Goal: Task Accomplishment & Management: Manage account settings

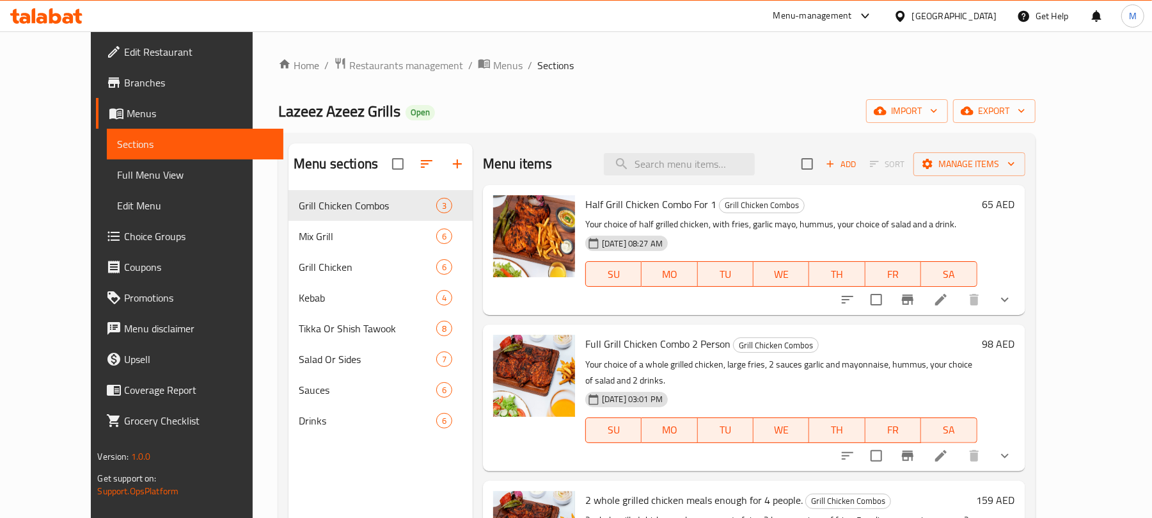
click at [1015, 198] on h6 "65 AED" at bounding box center [999, 204] width 33 height 18
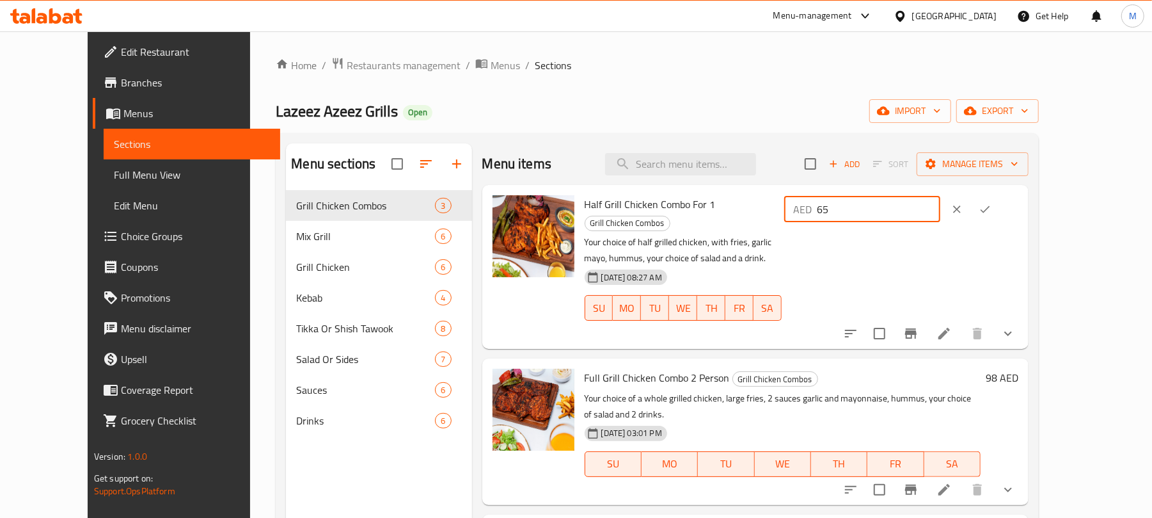
click at [940, 211] on input "65" at bounding box center [878, 209] width 123 height 26
type input "69"
click at [992, 210] on icon "ok" at bounding box center [985, 209] width 13 height 13
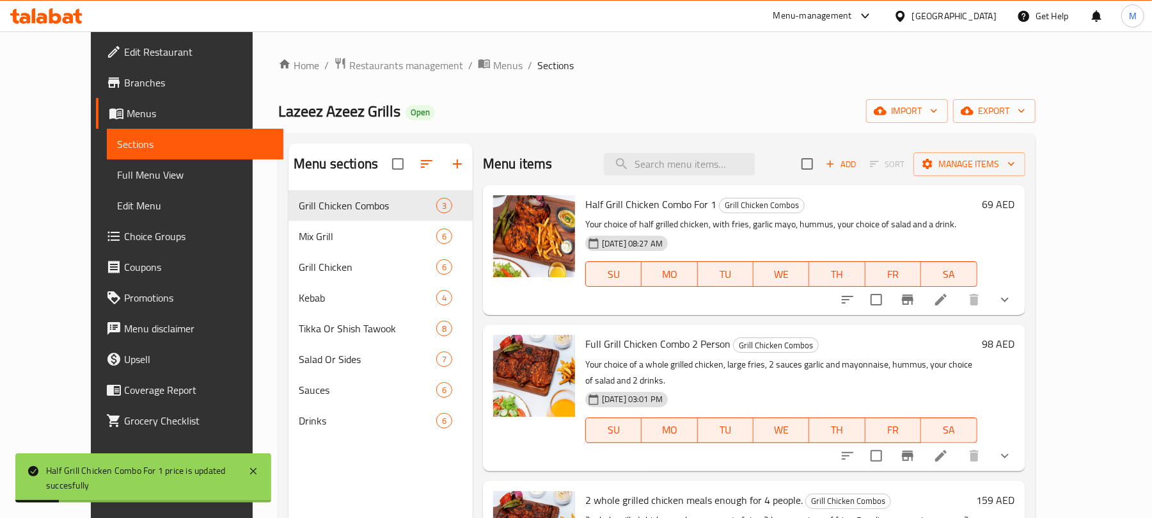
click at [1015, 345] on h6 "98 AED" at bounding box center [999, 344] width 33 height 18
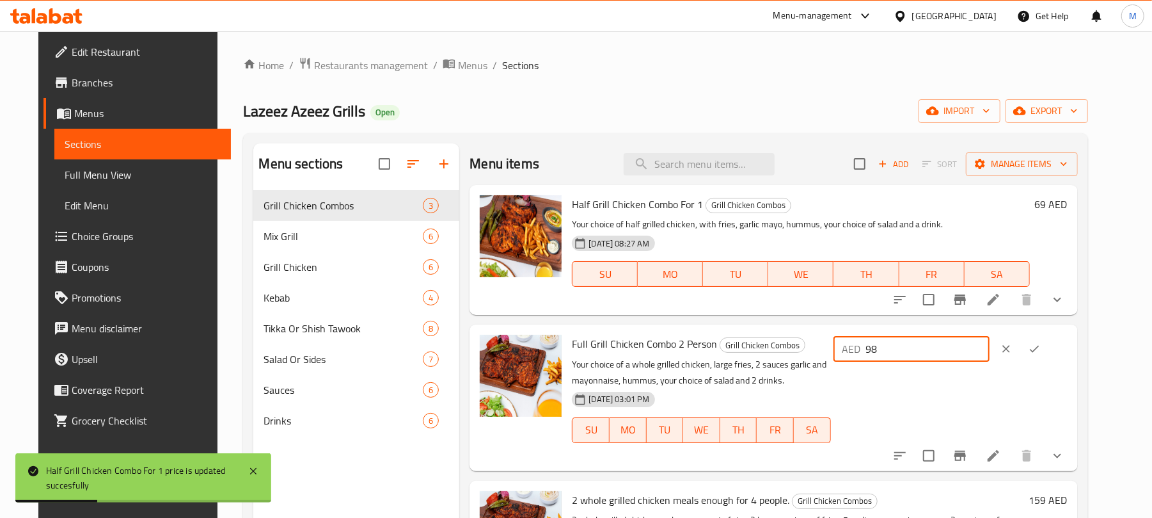
click at [981, 347] on input "98" at bounding box center [927, 349] width 123 height 26
type input "99"
click at [1041, 349] on icon "ok" at bounding box center [1034, 348] width 13 height 13
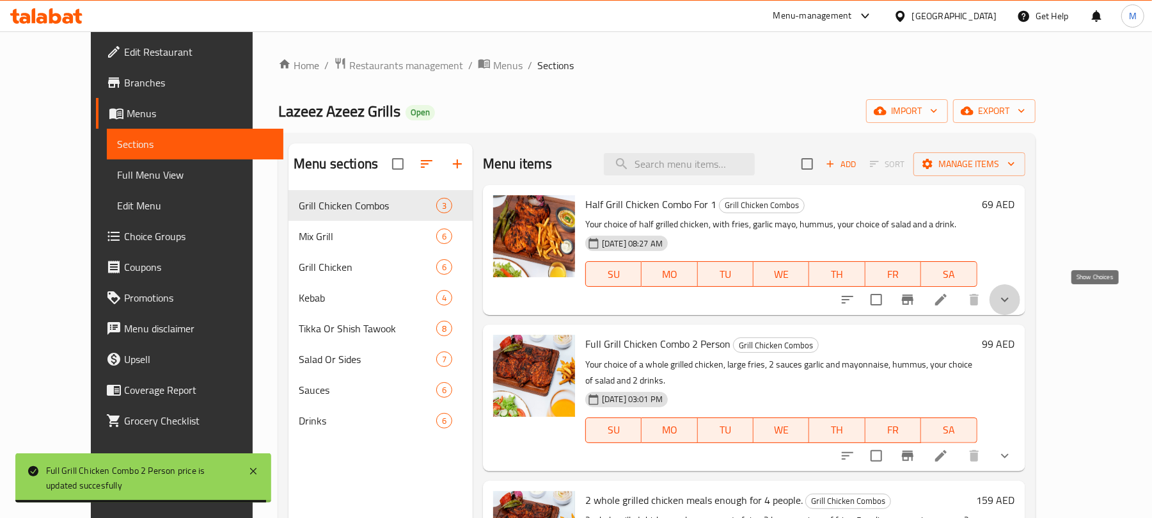
click at [1013, 307] on icon "show more" at bounding box center [1004, 299] width 15 height 15
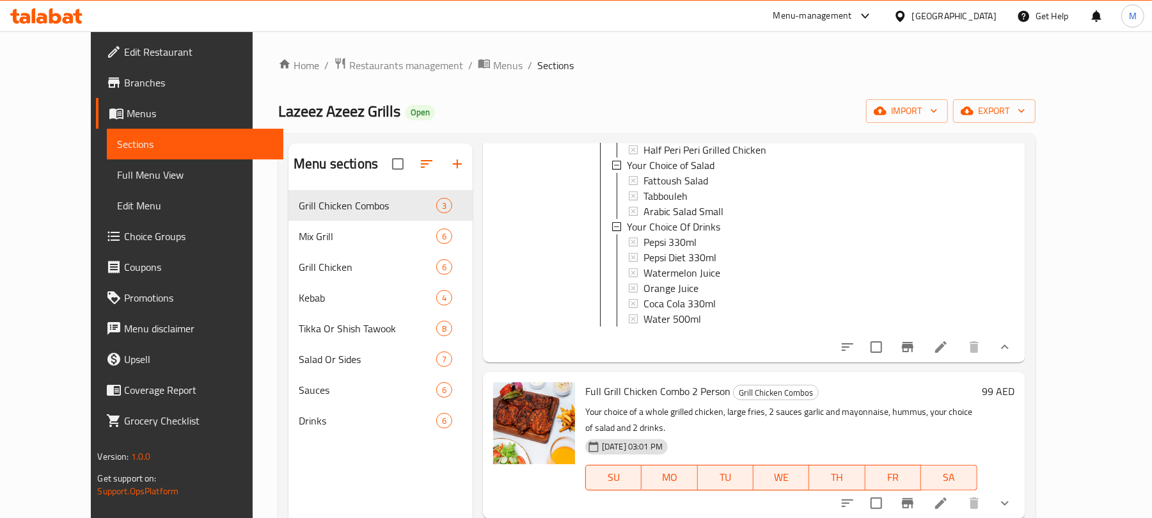
scroll to position [228, 0]
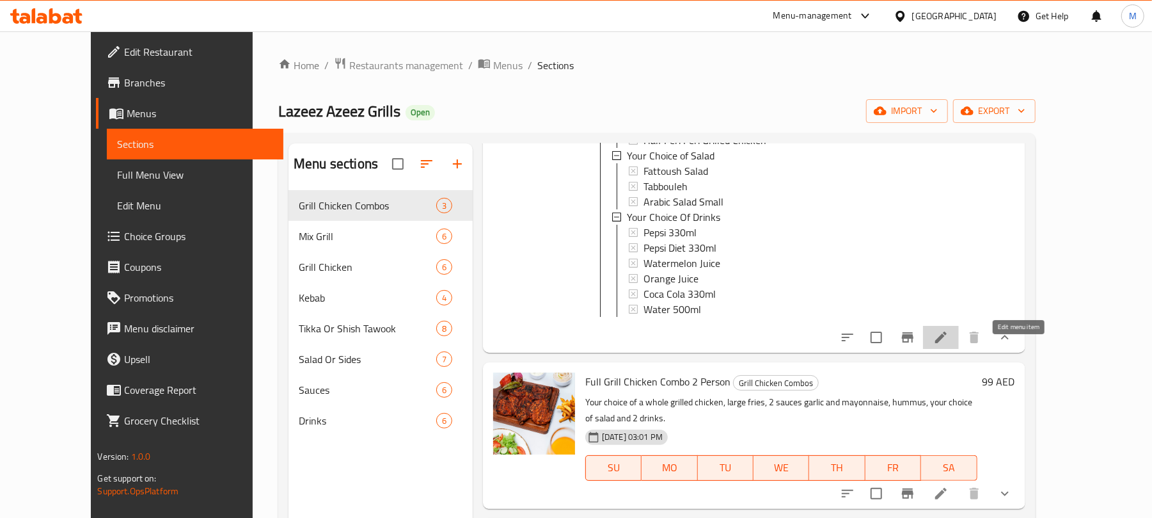
click at [949, 345] on icon at bounding box center [940, 336] width 15 height 15
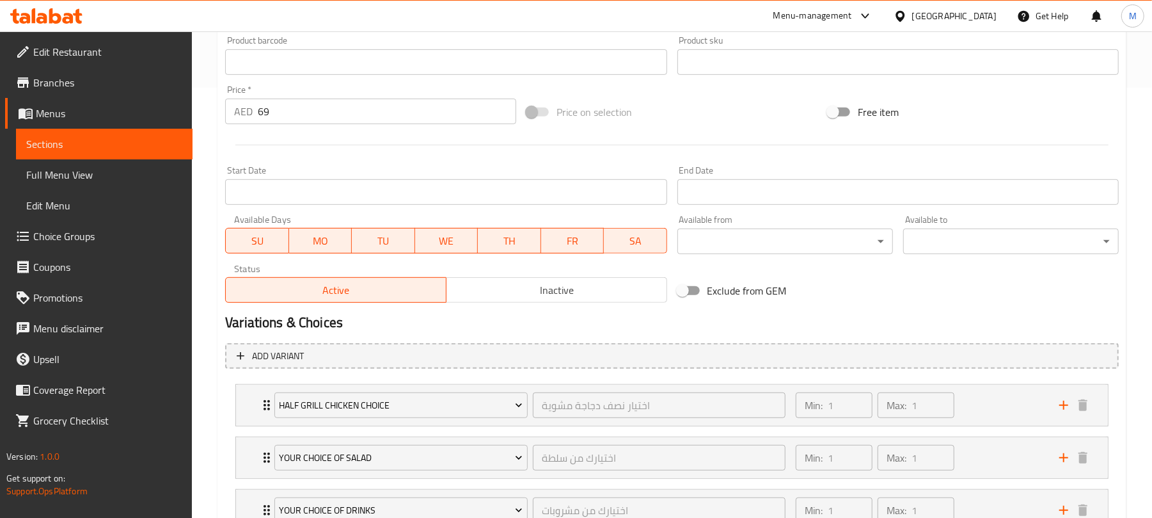
scroll to position [533, 0]
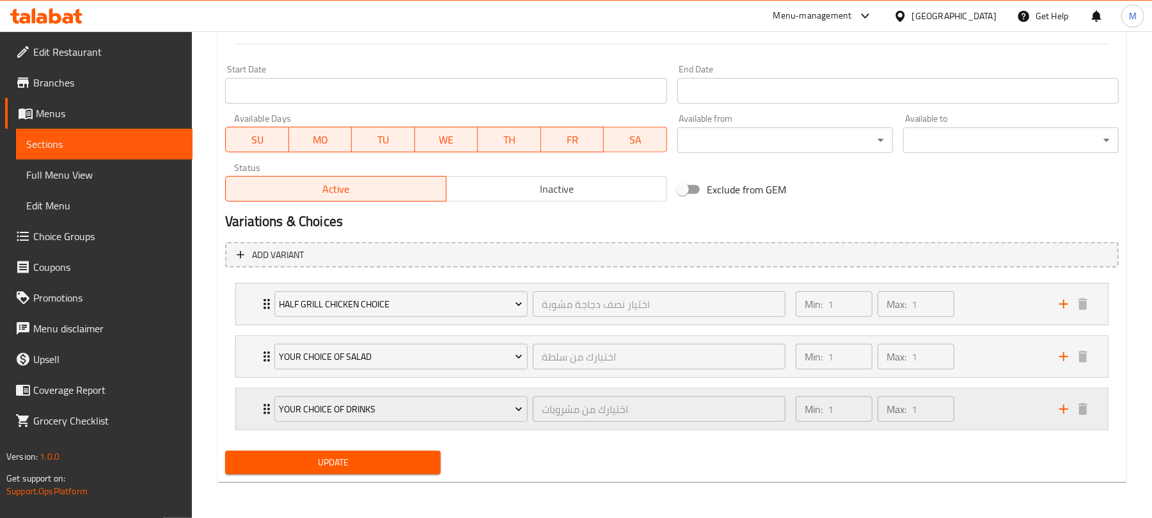
click at [1009, 418] on div "Min: 1 ​ Max: 1 ​" at bounding box center [920, 408] width 264 height 41
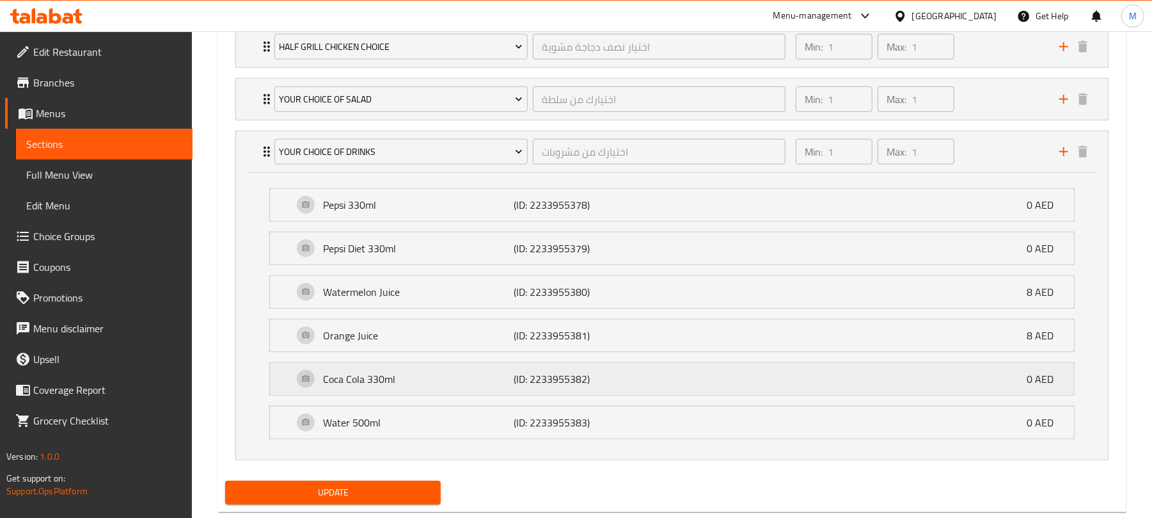
scroll to position [789, 0]
click at [1007, 85] on div "Min: 1 ​ Max: 1 ​" at bounding box center [920, 98] width 264 height 41
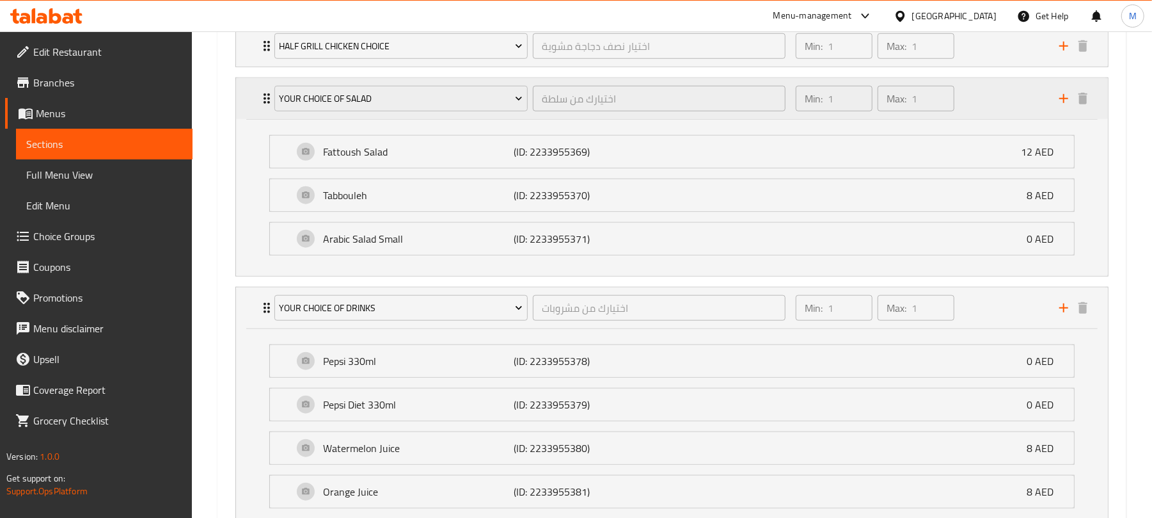
scroll to position [704, 0]
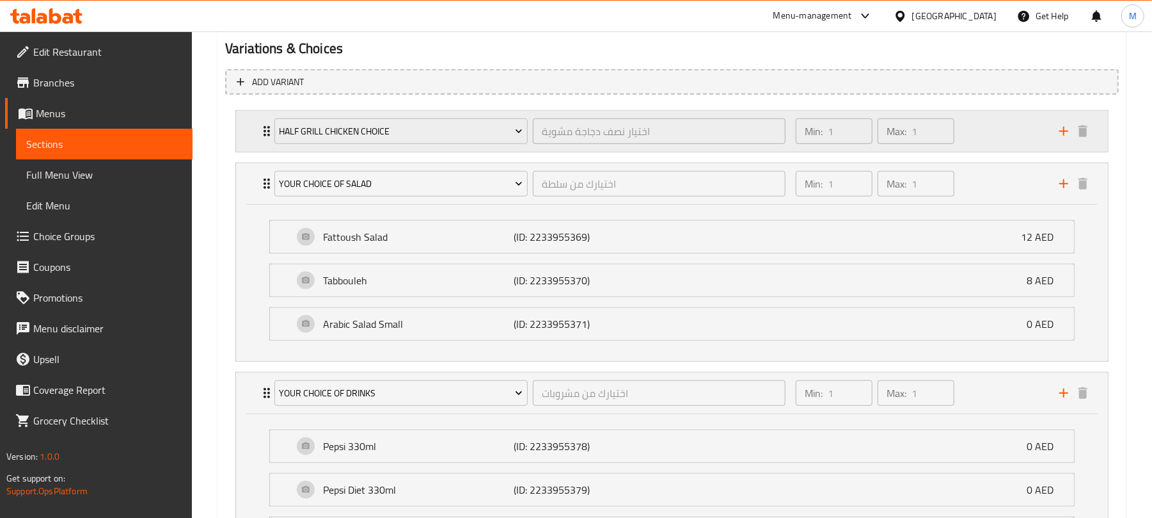
click at [989, 118] on div "Min: 1 ​ Max: 1 ​" at bounding box center [920, 131] width 264 height 41
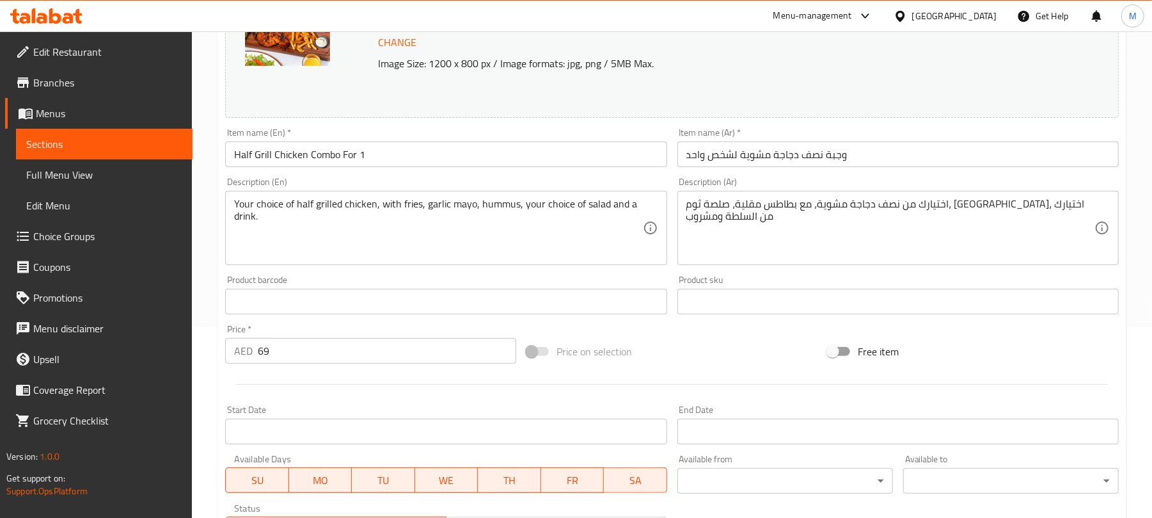
scroll to position [21, 0]
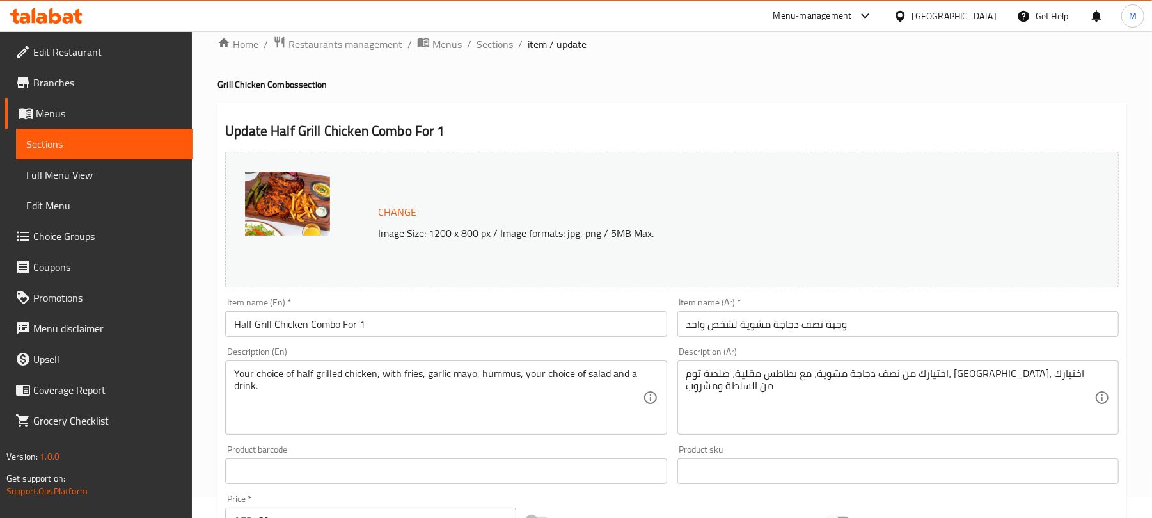
click at [493, 41] on span "Sections" at bounding box center [495, 43] width 36 height 15
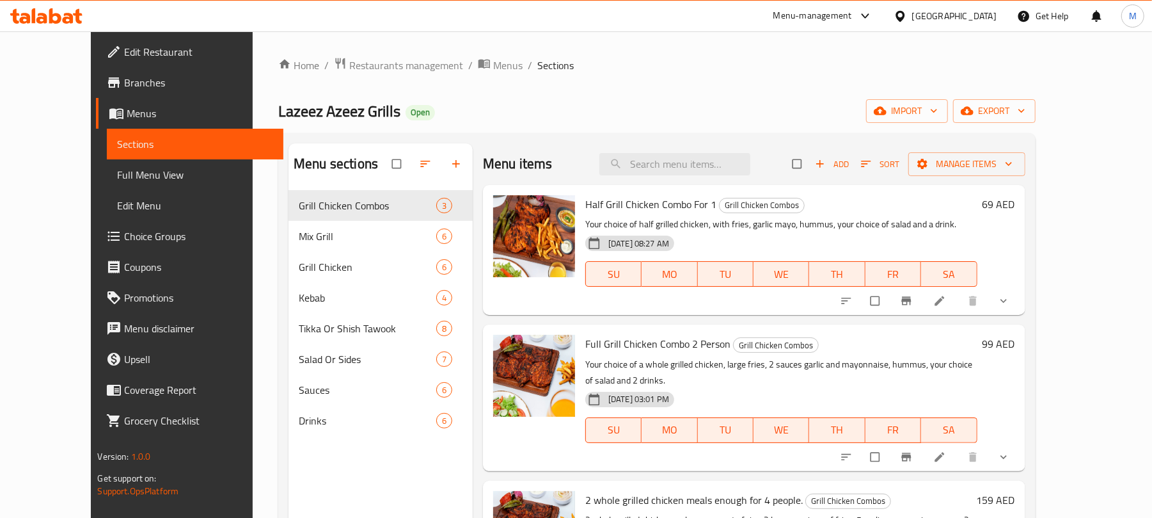
click at [572, 142] on div "Menu sections Grill Chicken Combos 3 Mix Grill 6 Grill Chicken 6 Kebab 4 Tikka …" at bounding box center [656, 402] width 757 height 538
click at [124, 234] on span "Choice Groups" at bounding box center [198, 235] width 149 height 15
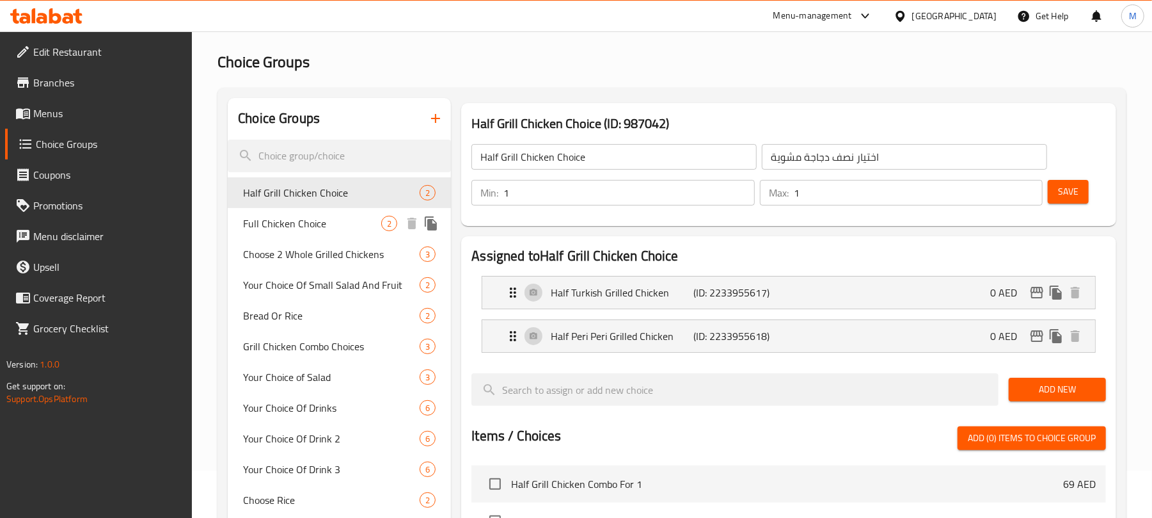
scroll to position [85, 0]
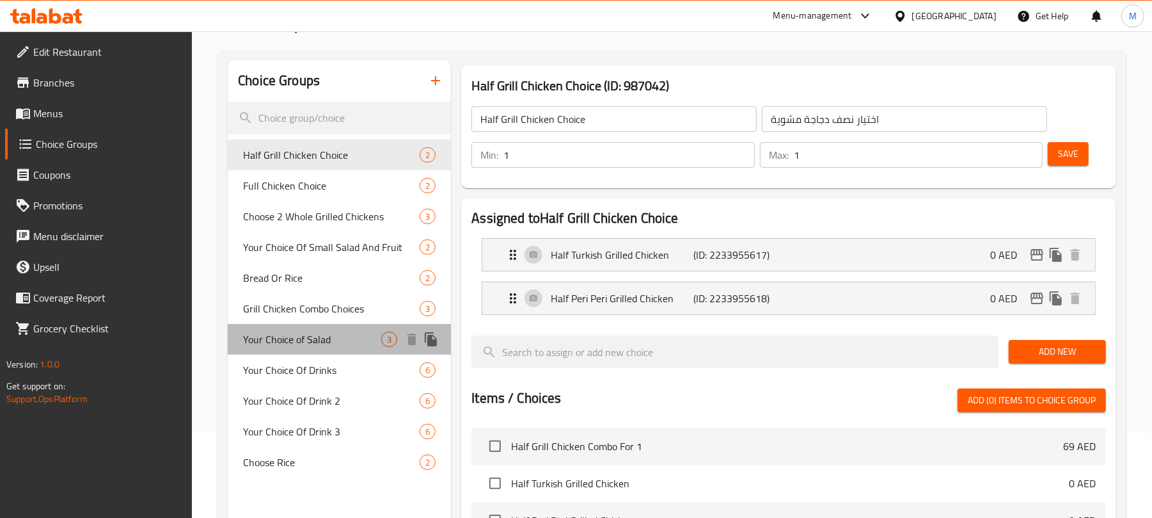
click at [366, 348] on div "Your Choice of Salad 3" at bounding box center [339, 339] width 223 height 31
type input "Your Choice of Salad"
type input "اختيارك من سلطة"
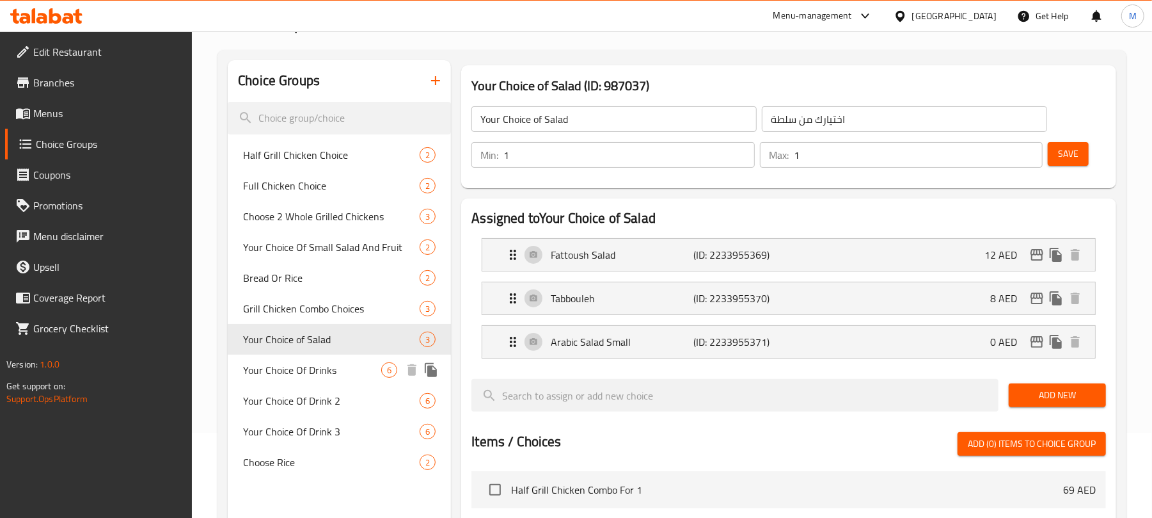
click at [347, 374] on span "Your Choice Of Drinks" at bounding box center [312, 369] width 138 height 15
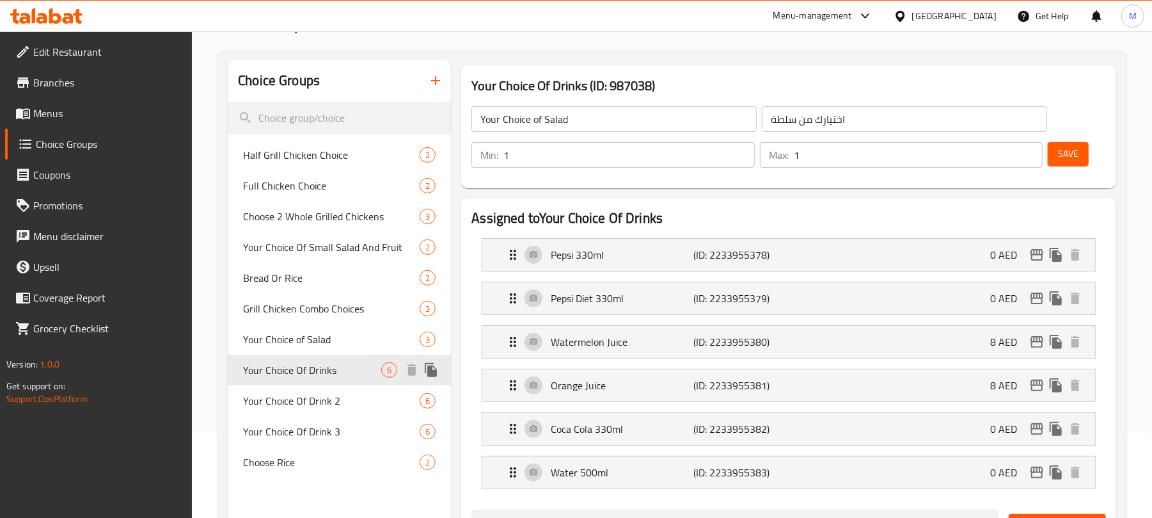
type input "Your Choice Of Drinks"
type input "اختيارك من مشروبات"
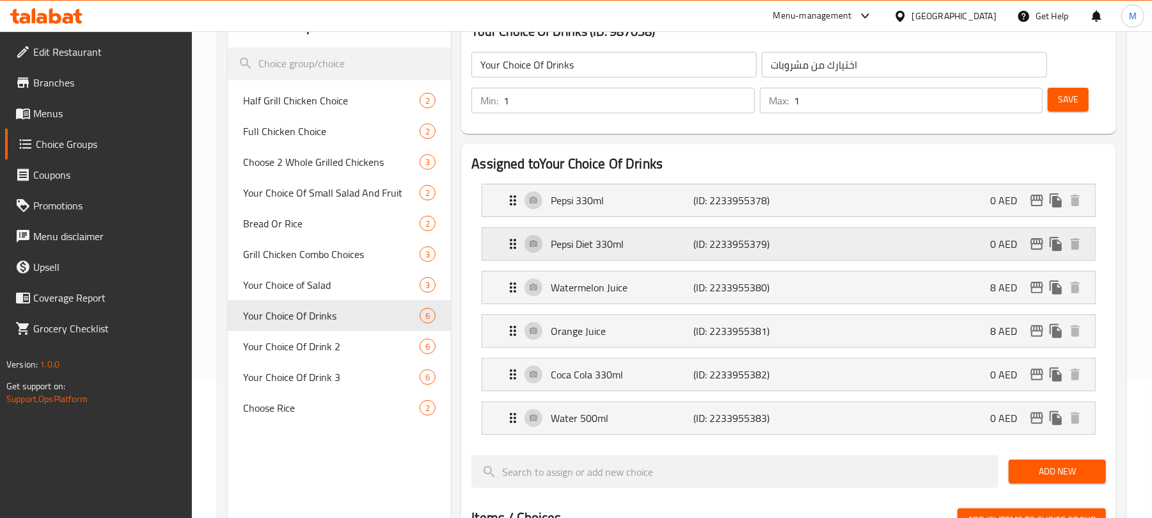
scroll to position [170, 0]
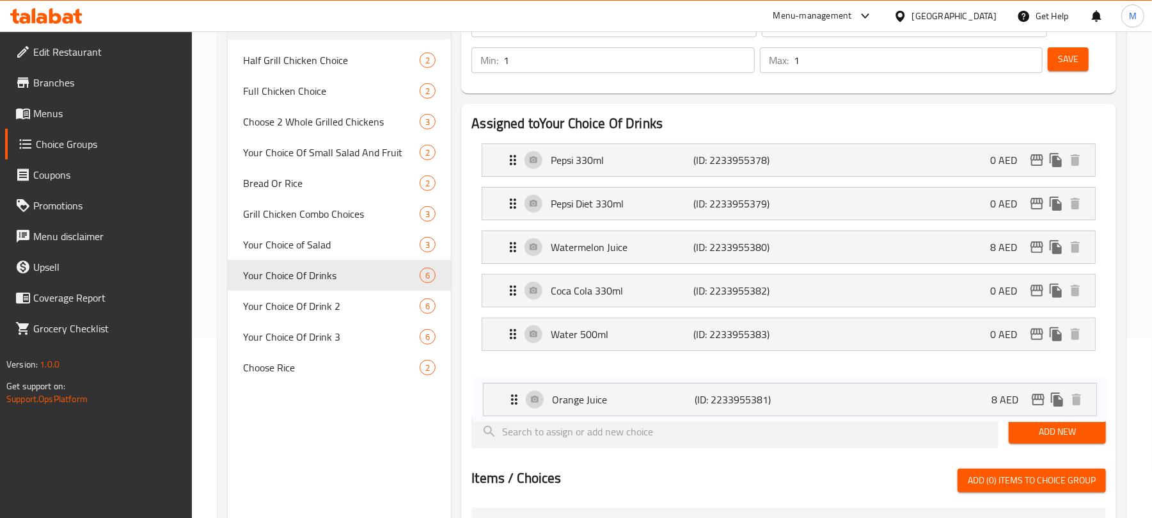
drag, startPoint x: 510, startPoint y: 302, endPoint x: 512, endPoint y: 369, distance: 66.6
click at [518, 409] on div "Assigned to Your Choice Of Drinks Pepsi 330ml (ID: 2233955378) 0 AED Name (En) …" at bounding box center [788, 463] width 655 height 719
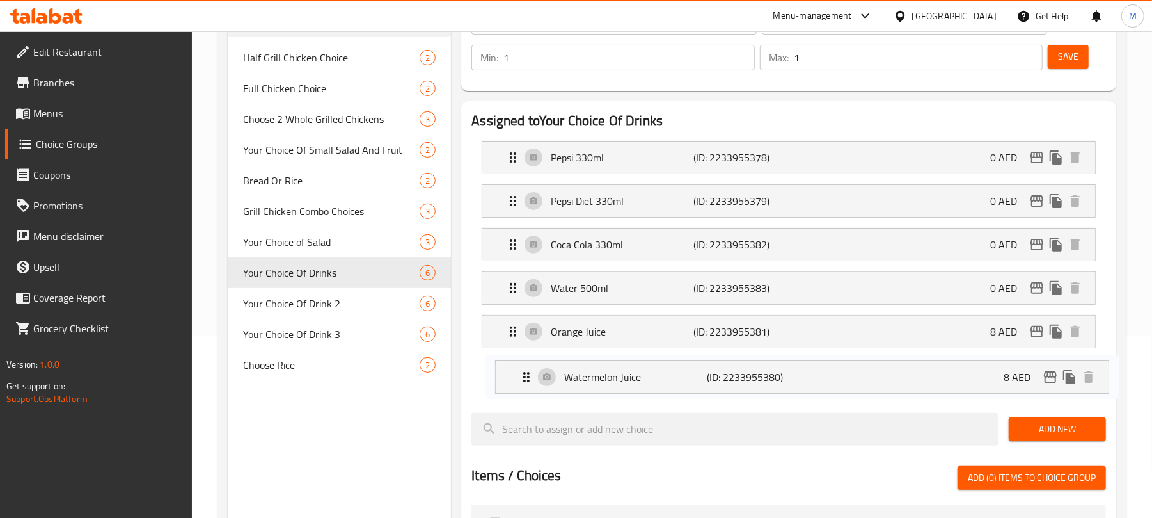
drag, startPoint x: 512, startPoint y: 234, endPoint x: 527, endPoint y: 360, distance: 126.3
click at [526, 372] on nav "Pepsi 330ml (ID: 2233955378) 0 AED Name (En) Pepsi 330ml Name (En) Name (Ar) بي…" at bounding box center [789, 267] width 635 height 272
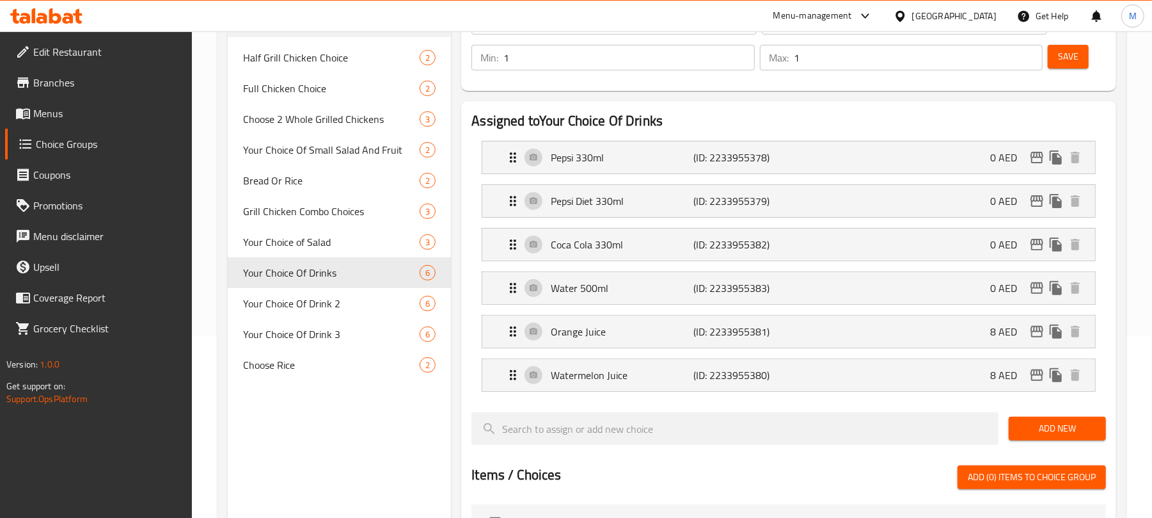
click at [1072, 67] on button "Save" at bounding box center [1068, 57] width 41 height 24
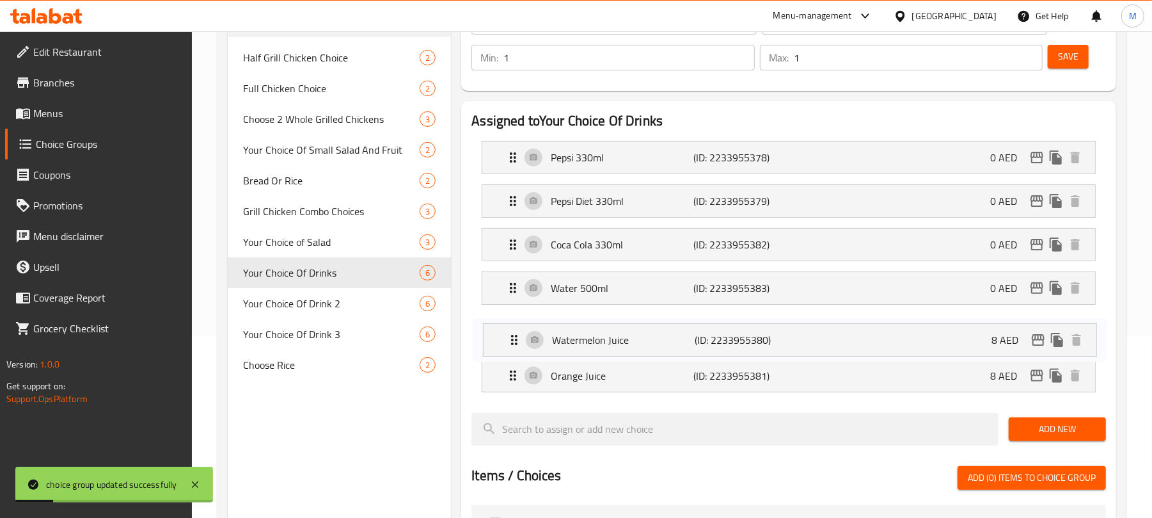
drag, startPoint x: 514, startPoint y: 377, endPoint x: 514, endPoint y: 331, distance: 45.4
click at [514, 331] on nav "Pepsi 330ml (ID: 2233955378) 0 AED Name (En) Pepsi 330ml Name (En) Name (Ar) بي…" at bounding box center [789, 267] width 635 height 272
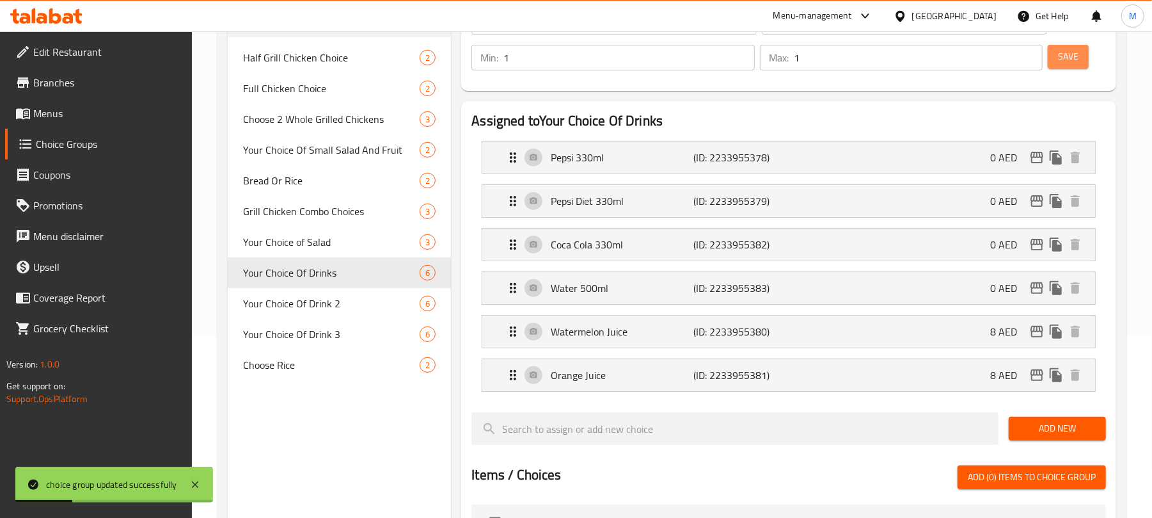
click at [1073, 58] on span "Save" at bounding box center [1068, 57] width 20 height 16
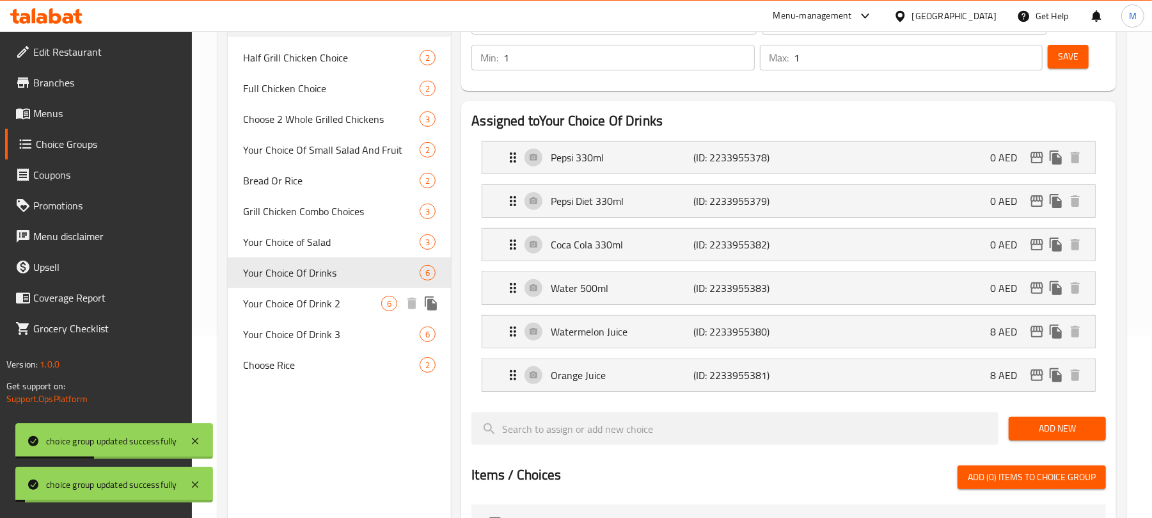
click at [366, 308] on span "Your Choice Of Drink 2" at bounding box center [312, 303] width 138 height 15
type input "Your Choice Of Drink 2"
type input "اختيارك من المشروب ٢"
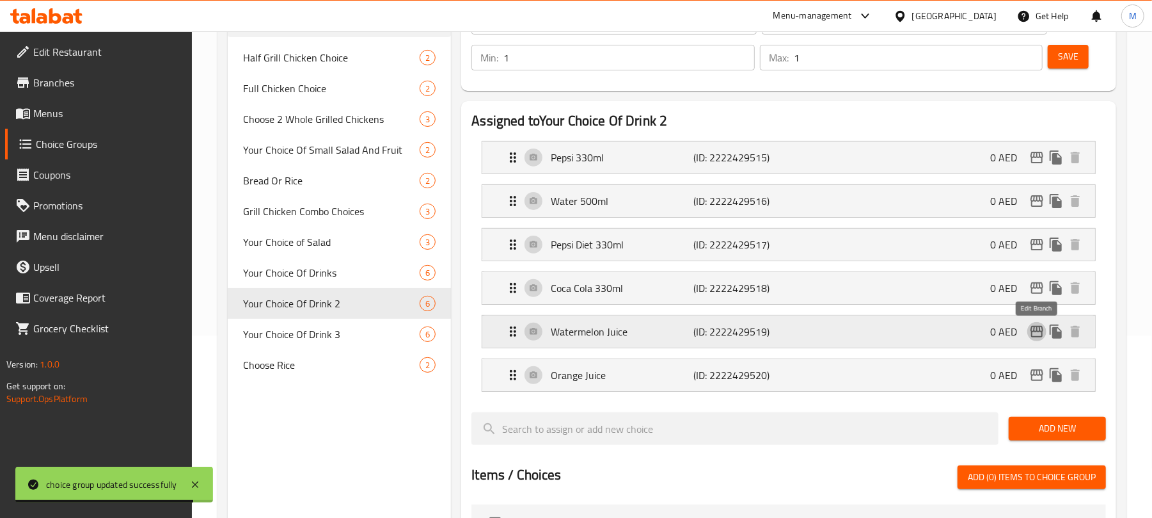
click at [1039, 334] on icon "edit" at bounding box center [1036, 331] width 15 height 15
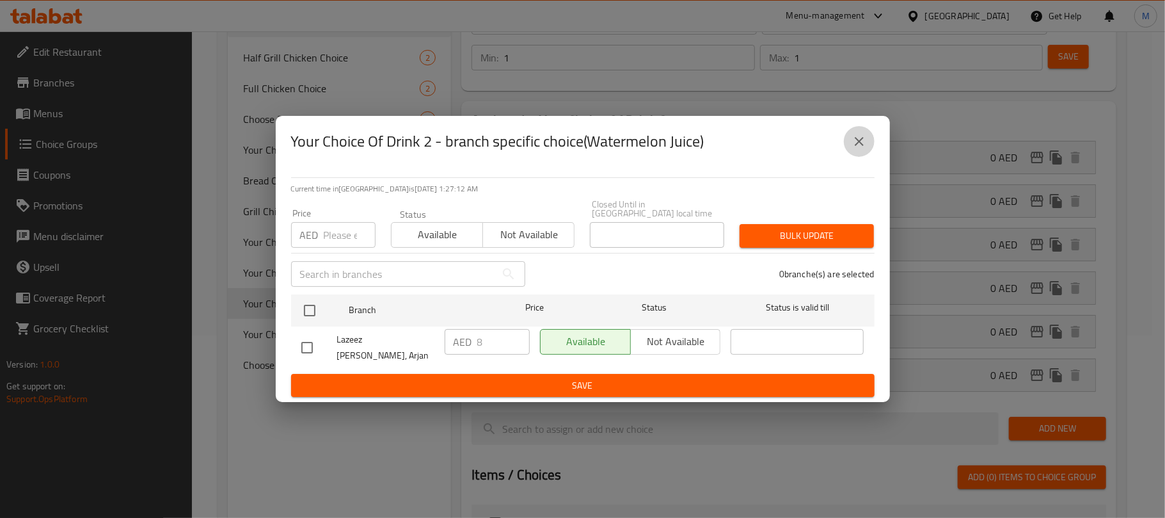
click at [860, 133] on button "close" at bounding box center [859, 141] width 31 height 31
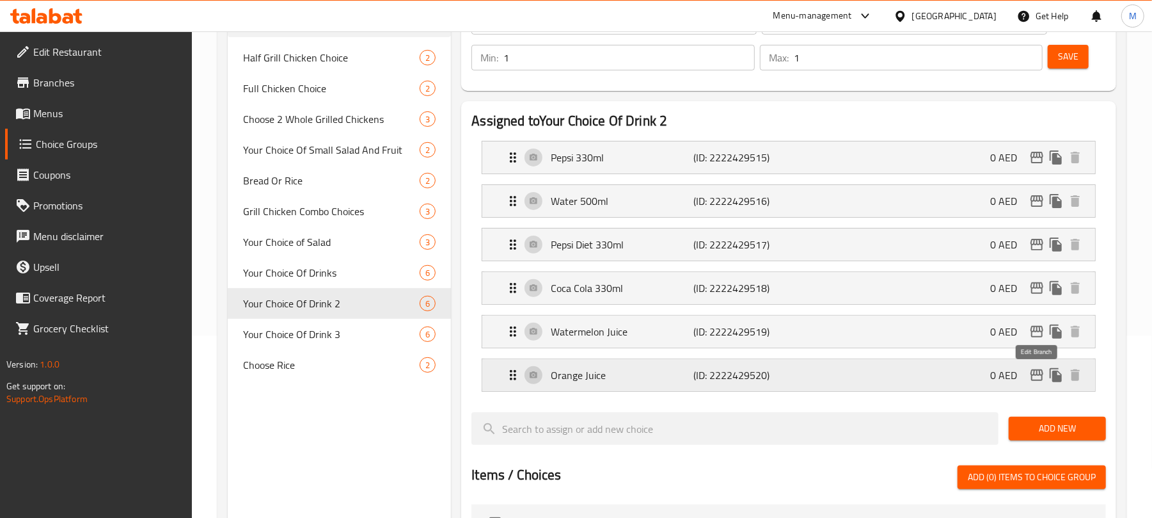
click at [1035, 376] on icon "edit" at bounding box center [1036, 374] width 15 height 15
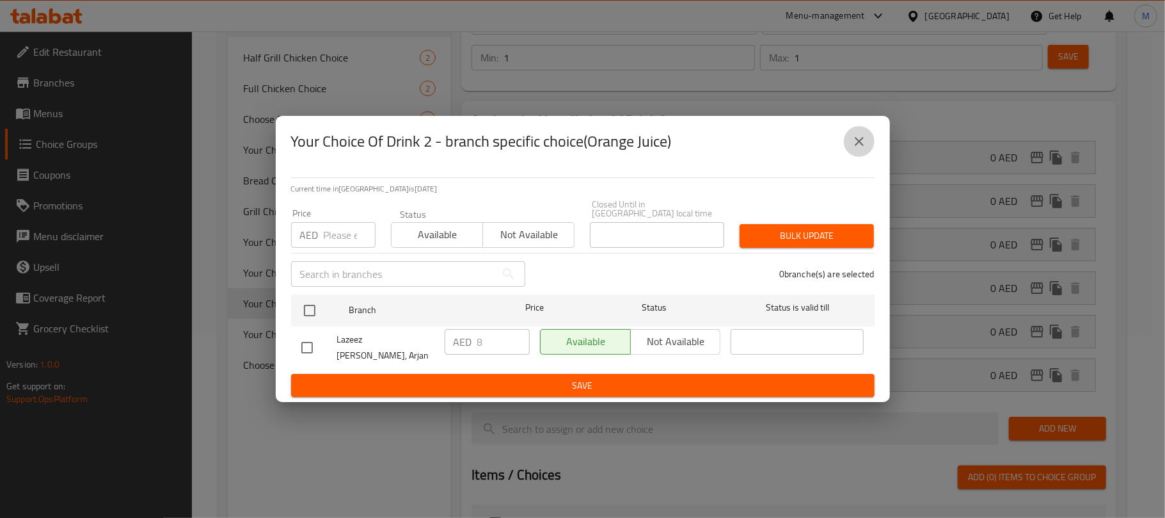
click at [866, 142] on icon "close" at bounding box center [859, 141] width 15 height 15
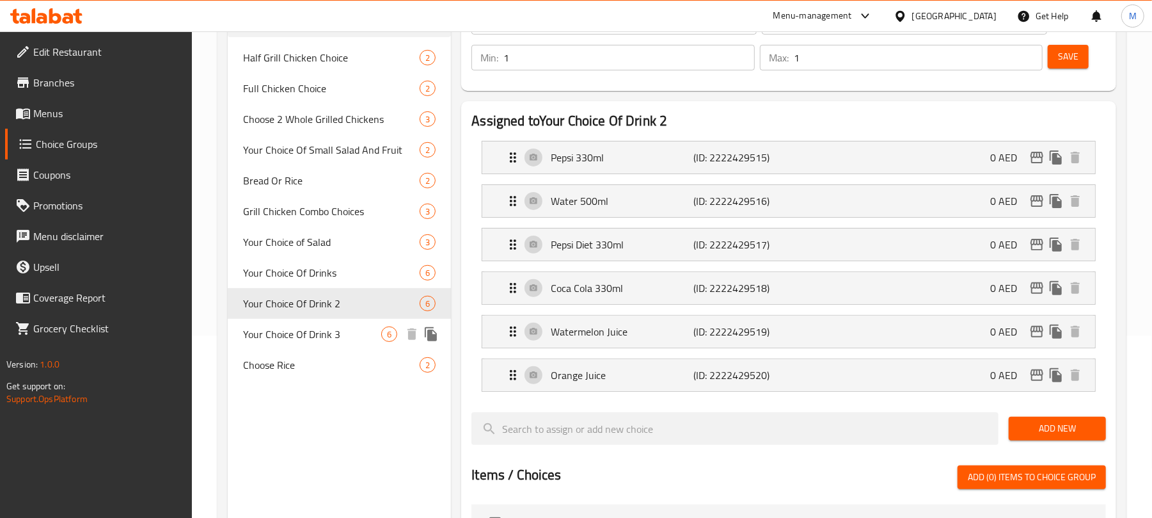
click at [362, 338] on span "Your Choice Of Drink 3" at bounding box center [312, 333] width 138 height 15
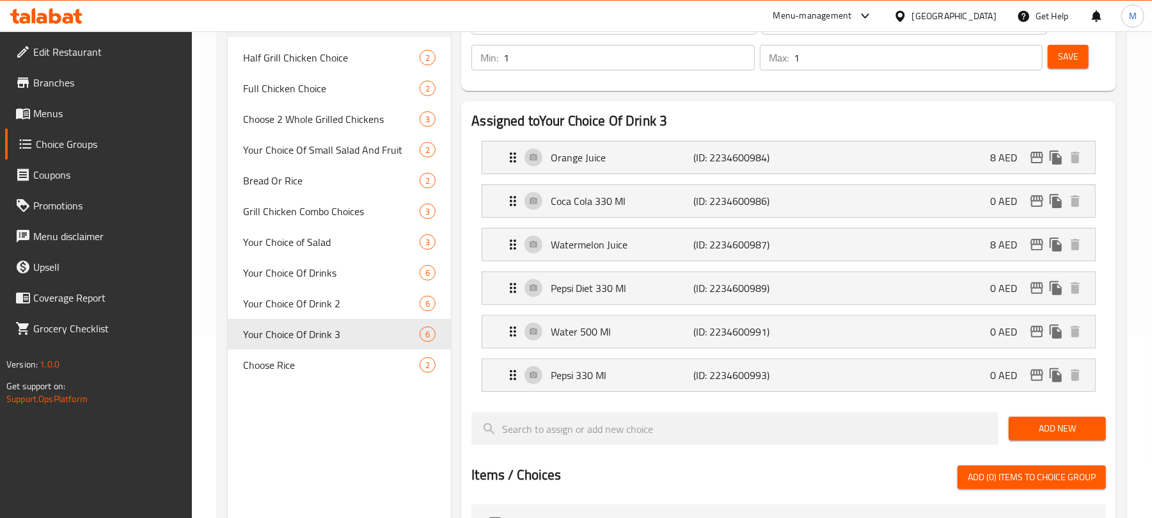
type input "Your Choice Of Drink 3"
type input "اختيارك من 3 مشروبات"
click at [1034, 244] on icon "edit" at bounding box center [1037, 245] width 13 height 12
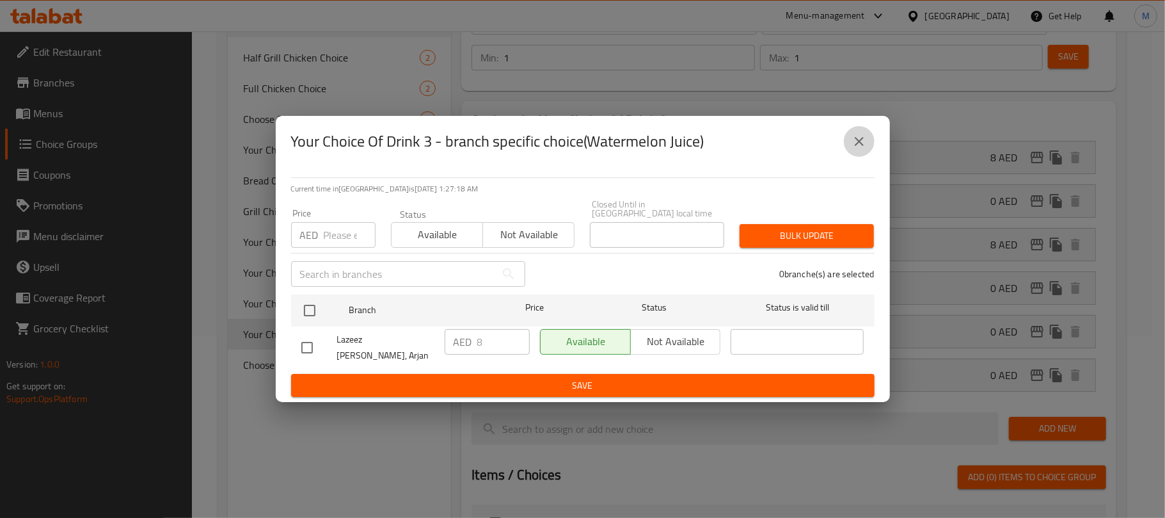
click at [866, 144] on button "close" at bounding box center [859, 141] width 31 height 31
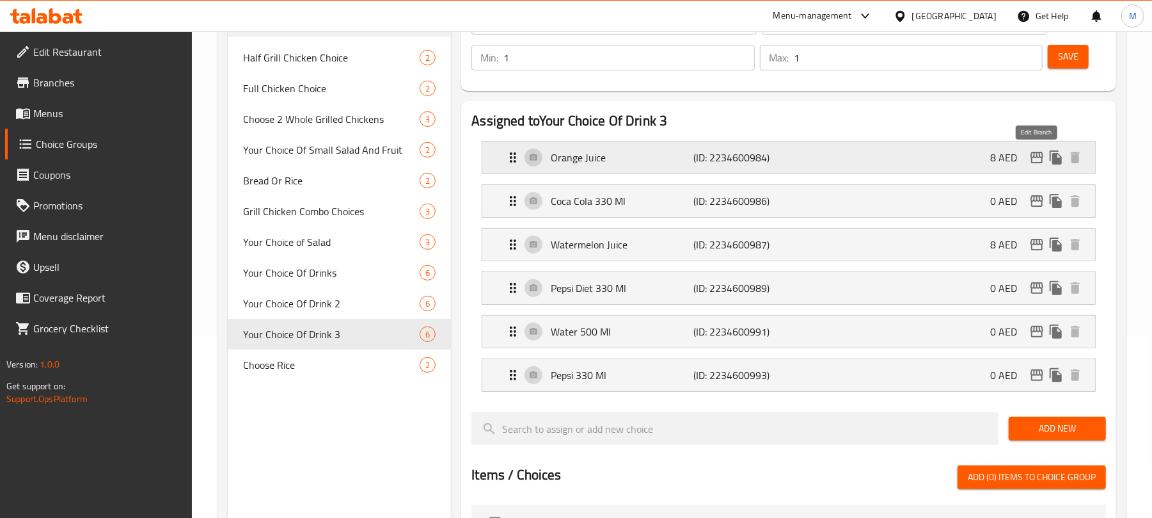
click at [1035, 156] on icon "edit" at bounding box center [1036, 157] width 15 height 15
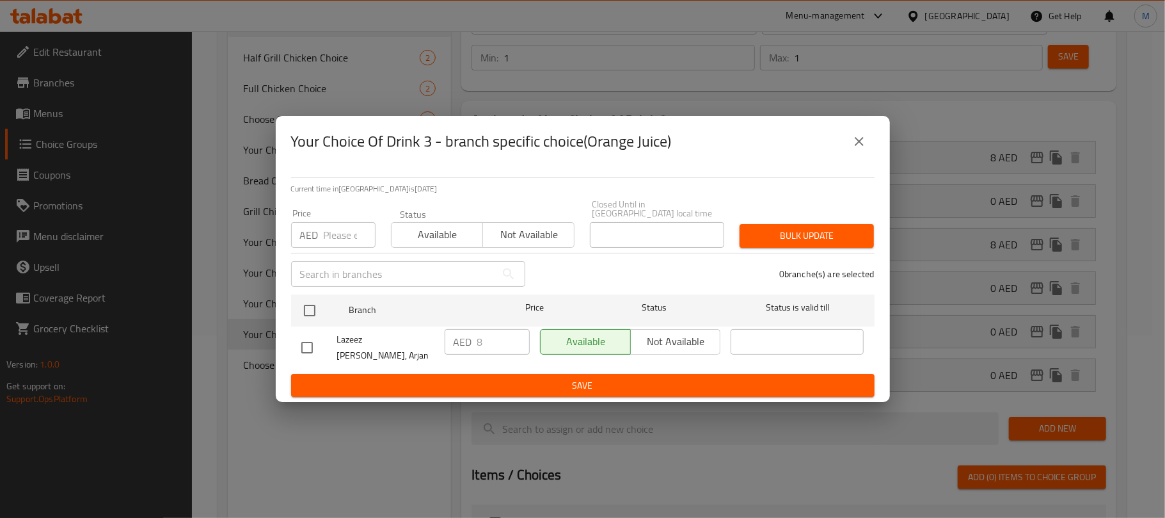
click at [861, 146] on icon "close" at bounding box center [859, 141] width 9 height 9
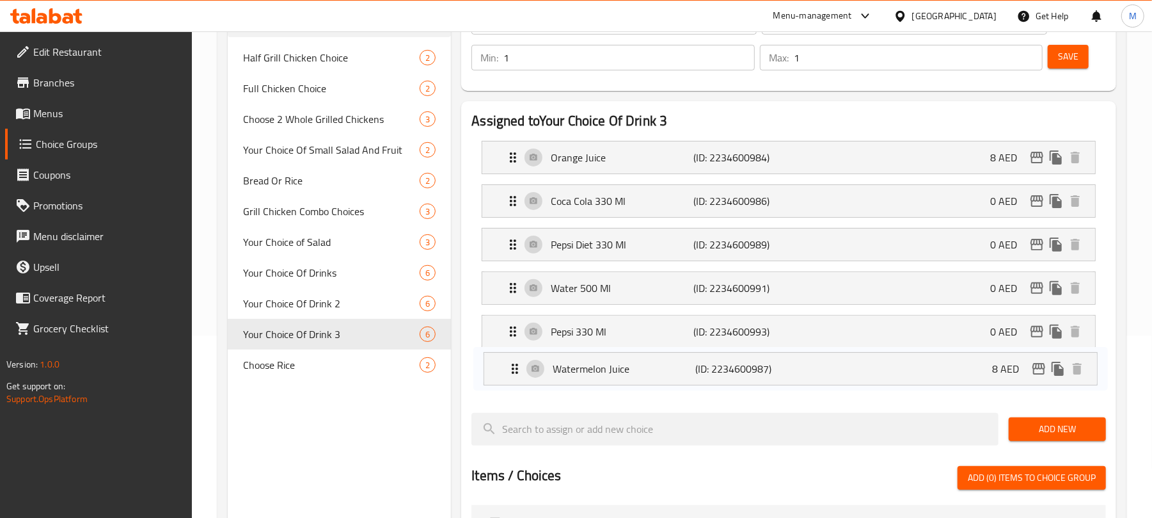
drag, startPoint x: 515, startPoint y: 239, endPoint x: 517, endPoint y: 379, distance: 140.1
click at [517, 379] on nav "Orange Juice (ID: 2234600984) 8 AED Name (En) Orange Juice Name (En) Name (Ar) …" at bounding box center [789, 267] width 635 height 272
drag, startPoint x: 508, startPoint y: 162, endPoint x: 518, endPoint y: 388, distance: 226.1
click at [518, 388] on nav "Orange Juice (ID: 2234600984) 8 AED Name (En) Orange Juice Name (En) Name (Ar) …" at bounding box center [789, 267] width 635 height 272
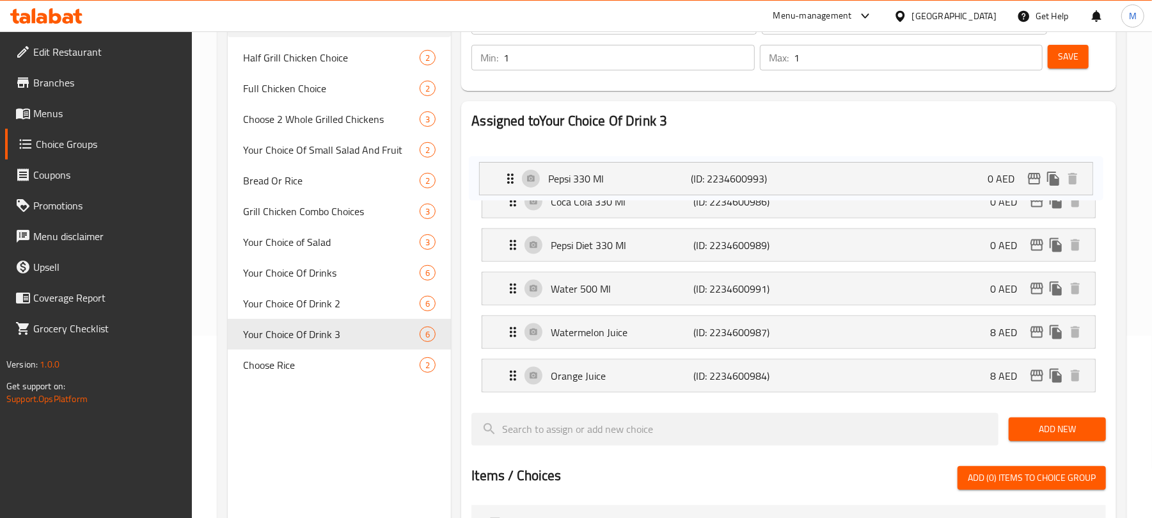
drag, startPoint x: 509, startPoint y: 241, endPoint x: 505, endPoint y: 173, distance: 67.9
click at [505, 173] on nav "Coca Cola 330 Ml (ID: 2234600986) 0 AED Name (En) Coca Cola 330 Ml Name (En) Na…" at bounding box center [789, 267] width 635 height 272
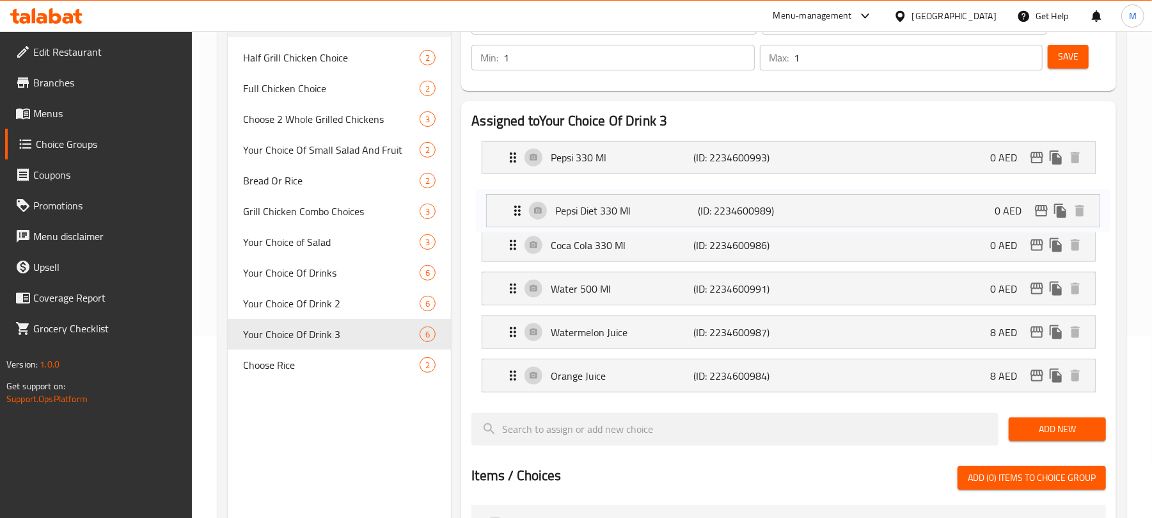
drag, startPoint x: 523, startPoint y: 239, endPoint x: 526, endPoint y: 195, distance: 44.3
click at [526, 196] on nav "Pepsi 330 Ml (ID: 2234600993) 0 AED Name (En) Pepsi 330 Ml Name (En) Name (Ar) …" at bounding box center [789, 267] width 635 height 272
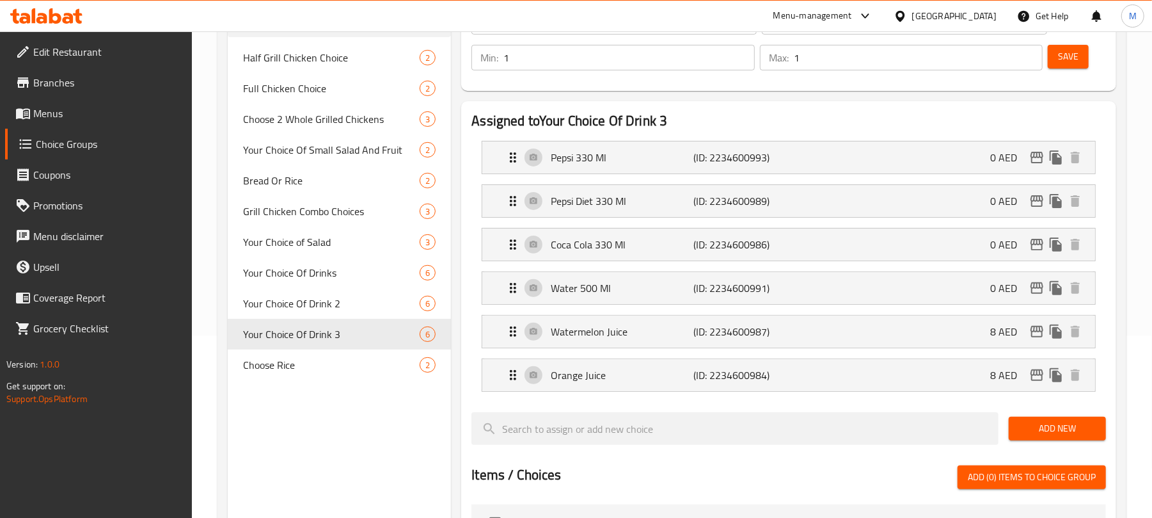
click at [1073, 62] on span "Save" at bounding box center [1068, 57] width 20 height 16
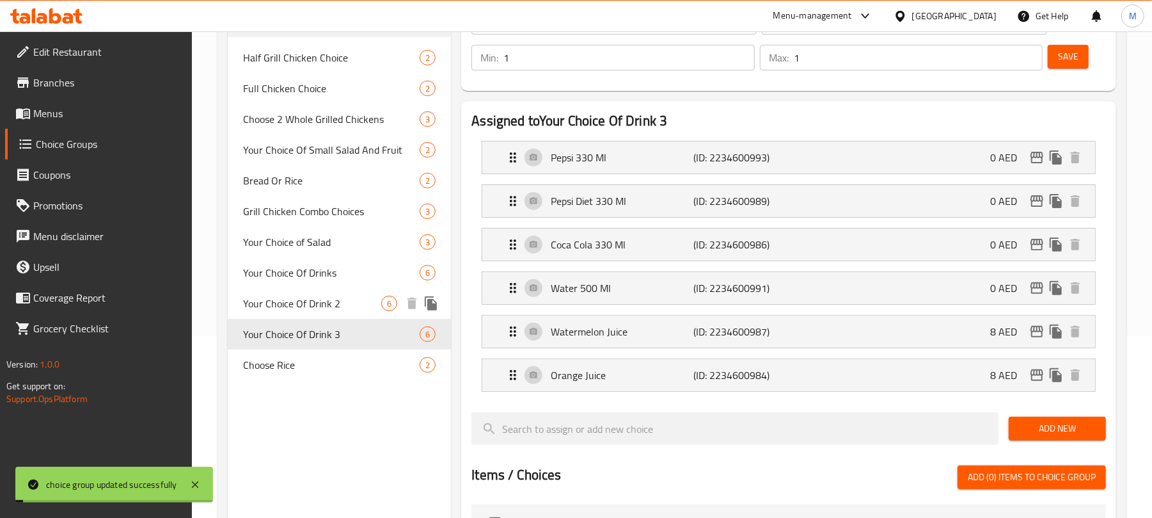
click at [341, 301] on span "Your Choice Of Drink 2" at bounding box center [312, 303] width 138 height 15
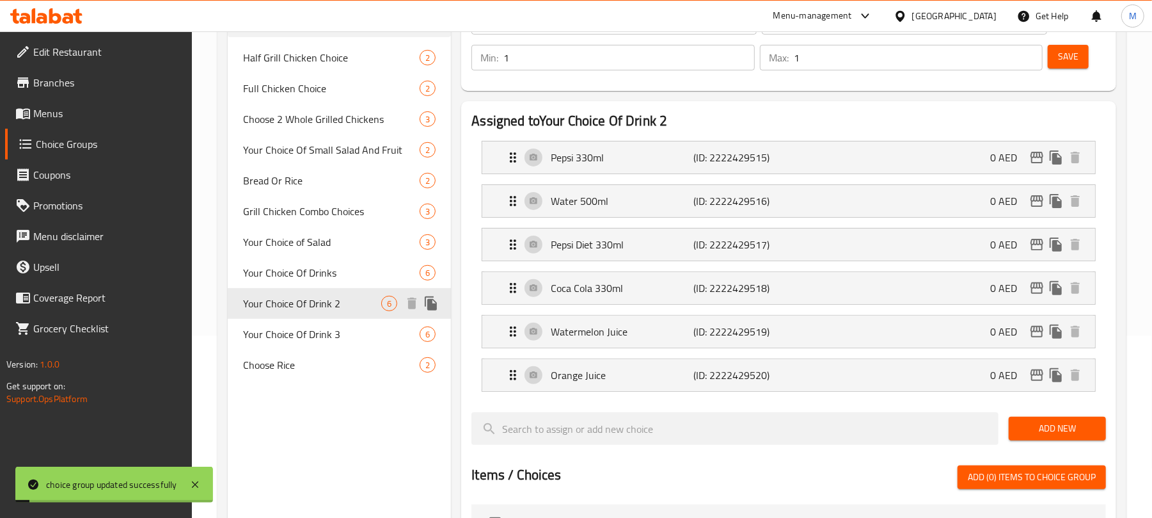
type input "Your Choice Of Drink 2"
type input "اختيارك من المشروب ٢"
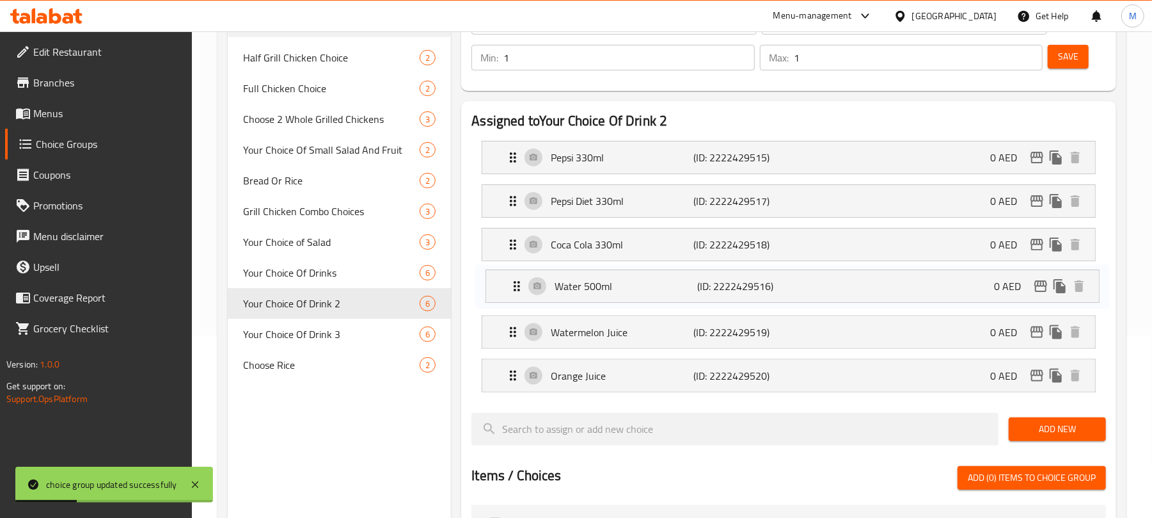
drag, startPoint x: 513, startPoint y: 200, endPoint x: 554, endPoint y: 270, distance: 81.4
click at [520, 288] on nav "Pepsi 330ml (ID: 2222429515) 0 AED Name (En) Pepsi 330ml Name (En) Name (Ar) بي…" at bounding box center [789, 267] width 635 height 272
click at [1065, 63] on span "Save" at bounding box center [1068, 57] width 20 height 16
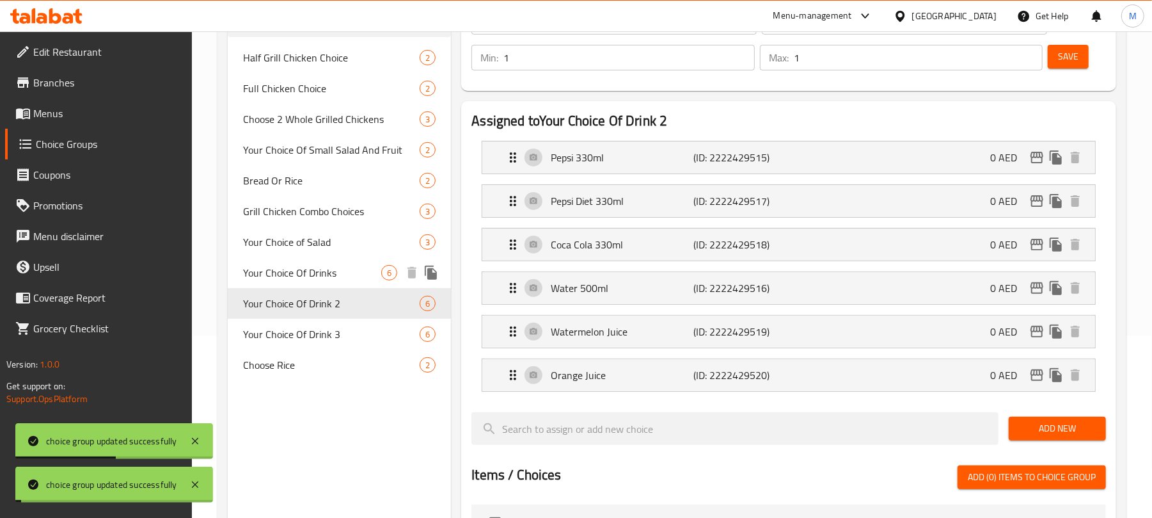
click at [310, 271] on span "Your Choice Of Drinks" at bounding box center [312, 272] width 138 height 15
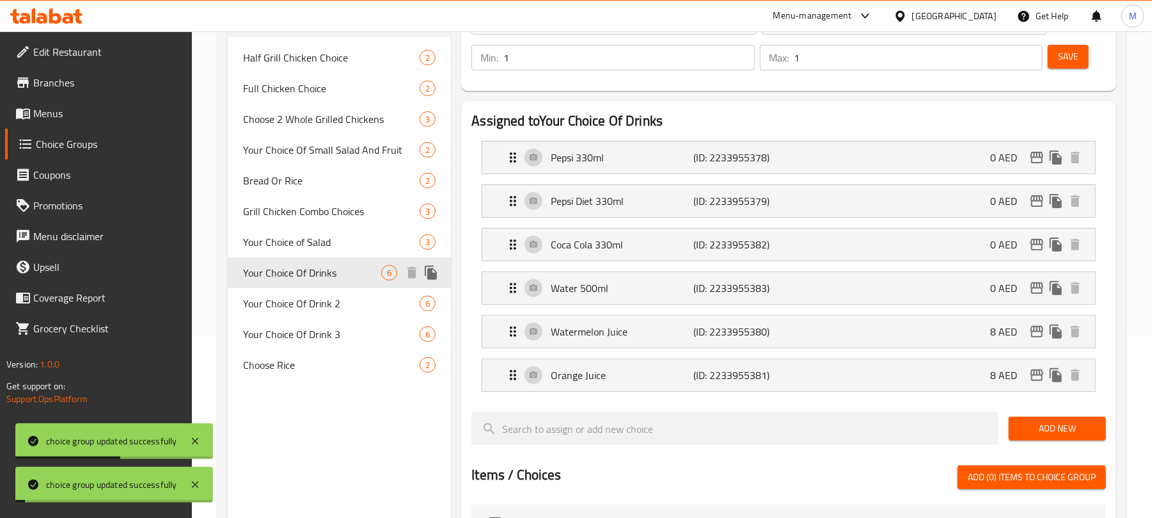
type input "Your Choice Of Drinks"
type input "اختيارك من مشروبات"
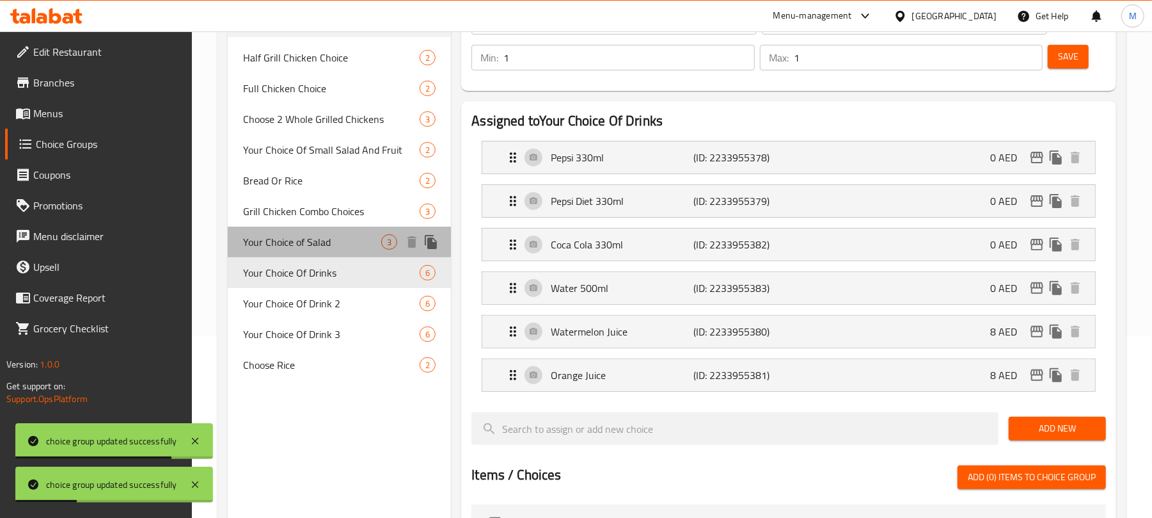
click at [290, 234] on span "Your Choice of Salad" at bounding box center [312, 241] width 138 height 15
type input "Your Choice of Salad"
type input "اختيارك من سلطة"
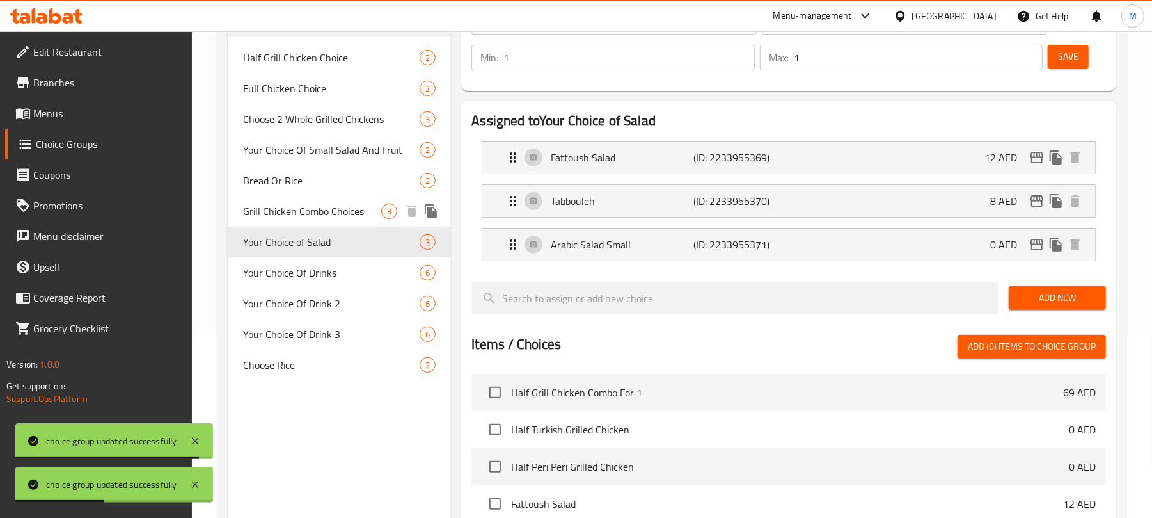
click at [318, 215] on span "Grill Chicken Combo Choices" at bounding box center [312, 210] width 138 height 15
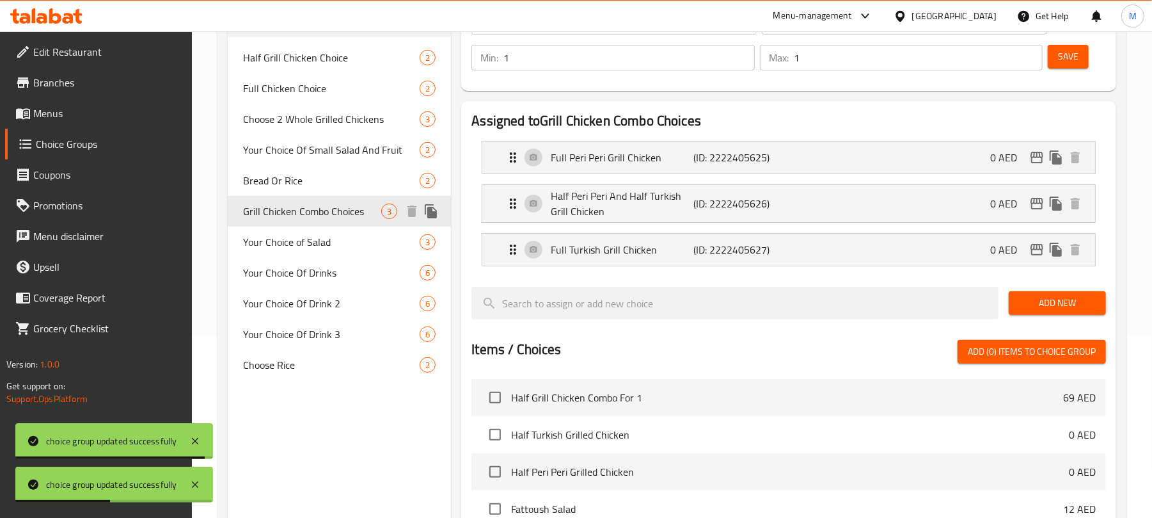
type input "Grill Chicken Combo Choices"
type input "خيارات كومبو دجاج مشوي"
type input "0"
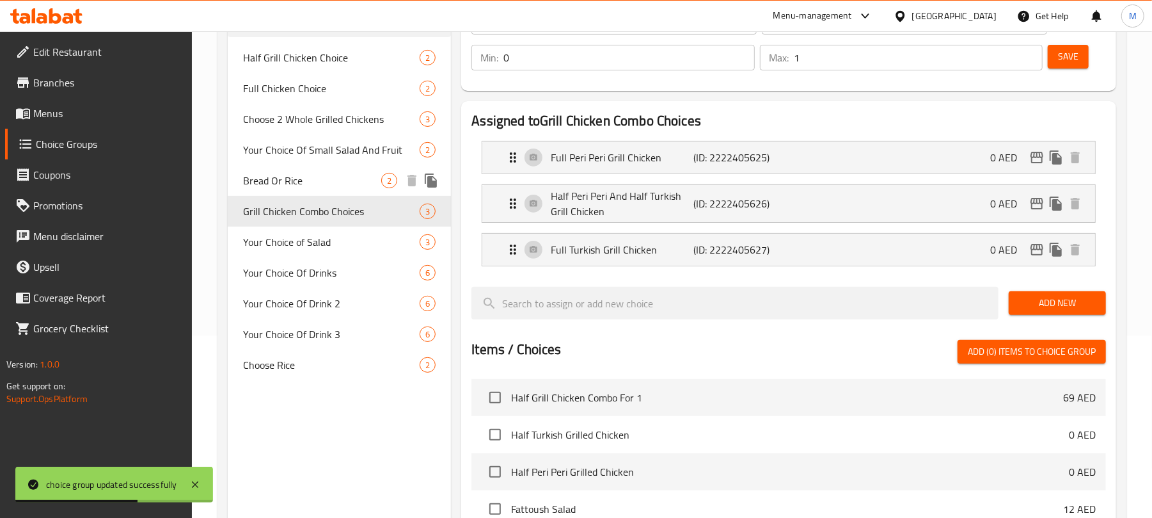
click at [331, 179] on span "Bread Or Rice" at bounding box center [312, 180] width 138 height 15
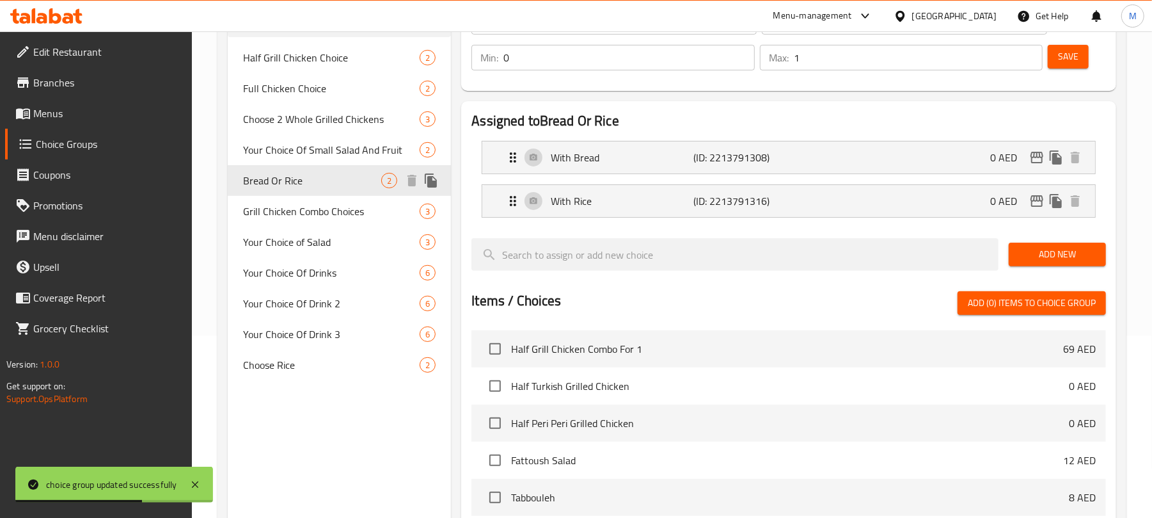
type input "Bread Or Rice"
type input "خبز أو أرز"
type input "1"
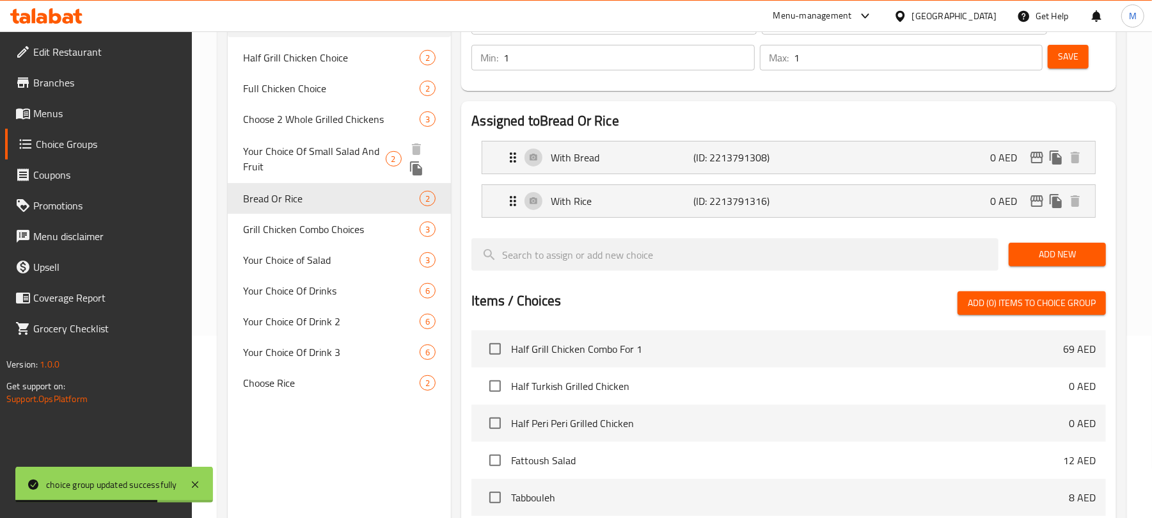
click at [364, 143] on span "Your Choice Of Small Salad And Fruit" at bounding box center [314, 158] width 142 height 31
type input "Your Choice Of Small Salad And Fruit"
type input "اختيارك من السلطة الصغيرة والفواكه"
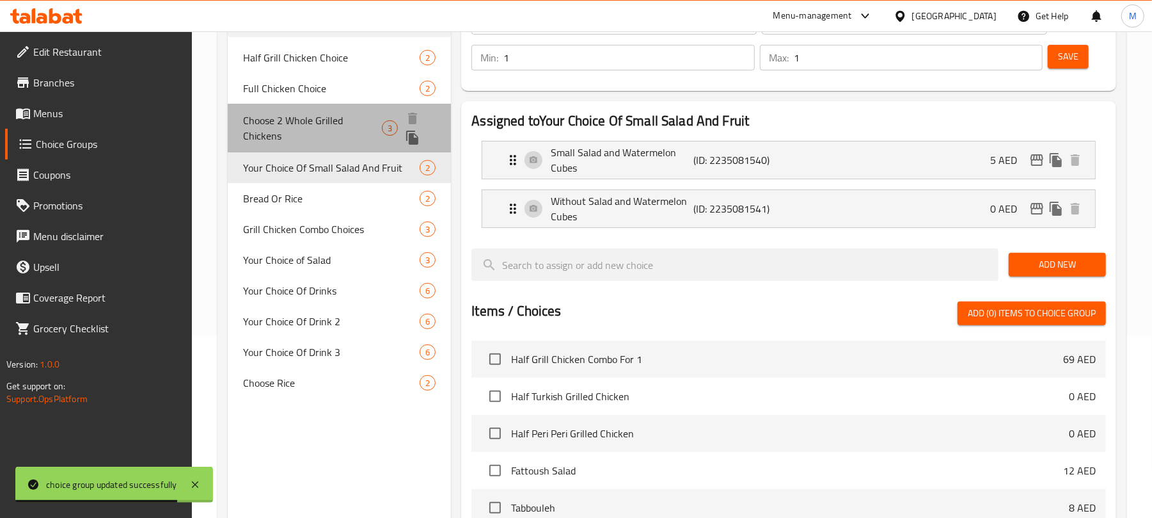
click at [347, 107] on div "Choose 2 Whole Grilled Chickens 3" at bounding box center [339, 128] width 223 height 49
type input "Choose 2 Whole Grilled Chickens"
type input "اختيار دجاجتين مشويتين كاملتين"
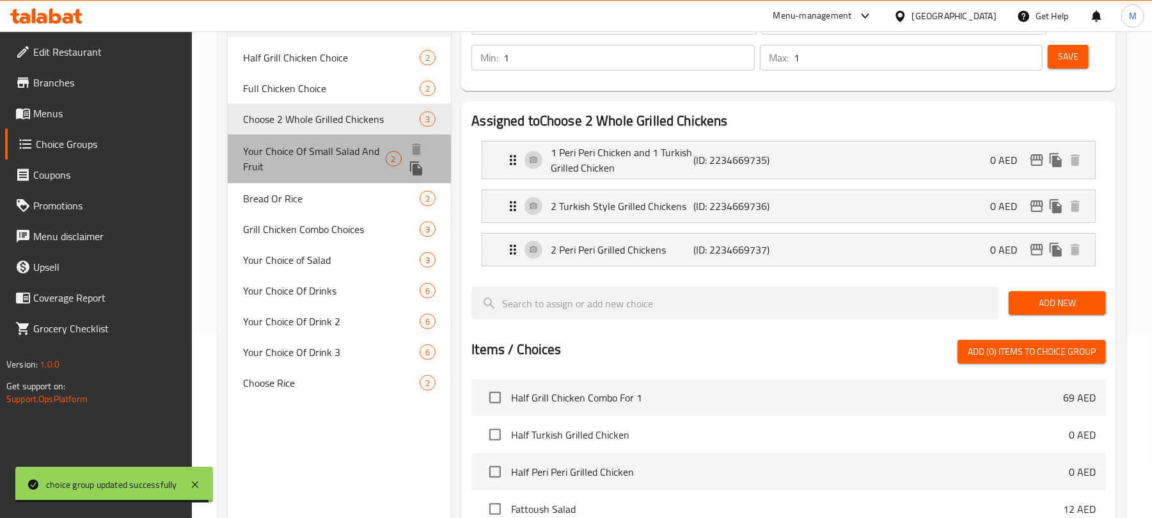
click at [336, 167] on span "Your Choice Of Small Salad And Fruit" at bounding box center [314, 158] width 142 height 31
type input "Your Choice Of Small Salad And Fruit"
type input "اختيارك من السلطة الصغيرة والفواكه"
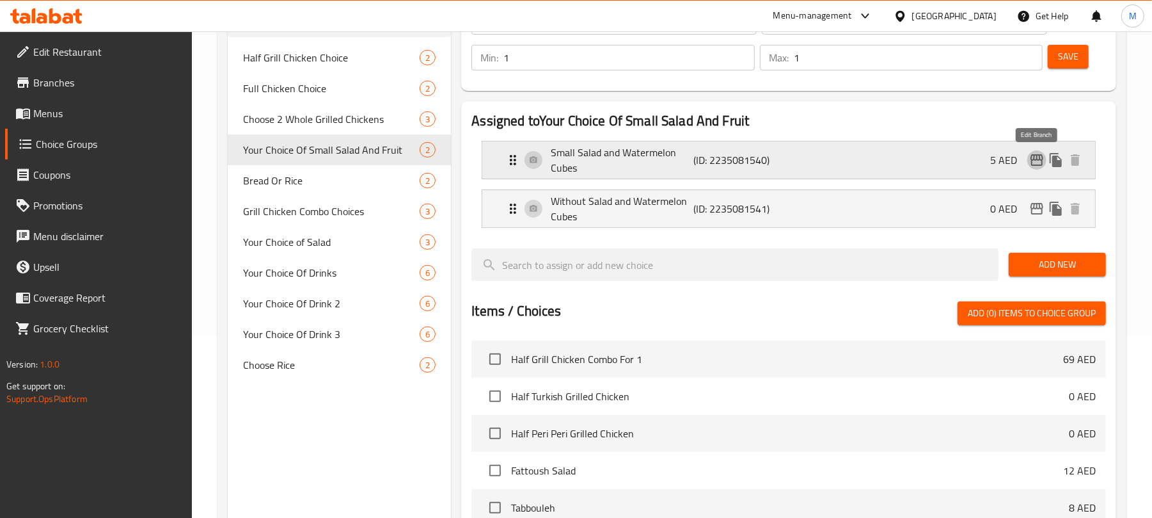
click at [1031, 159] on icon "edit" at bounding box center [1037, 160] width 13 height 12
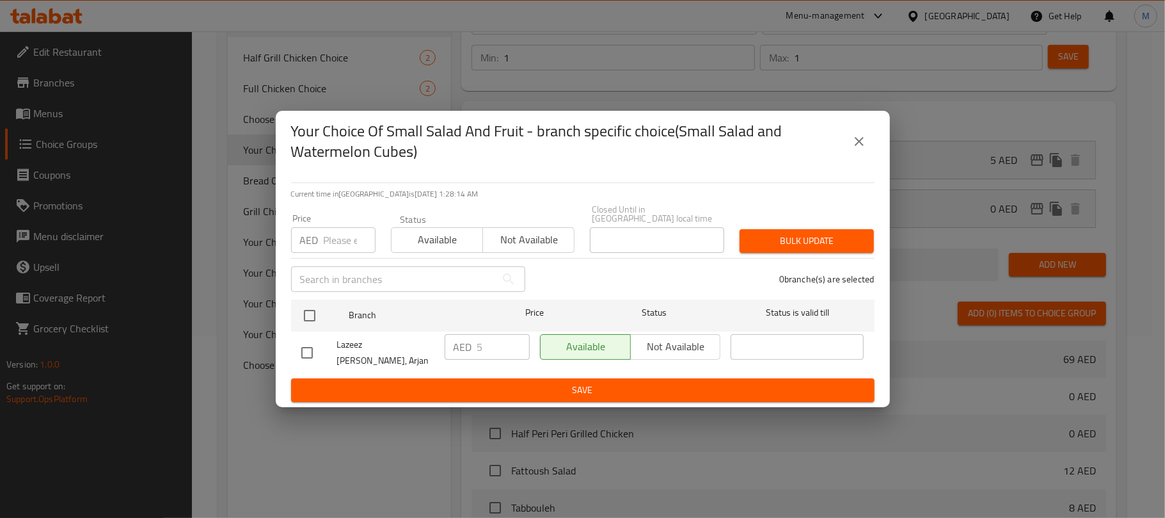
click at [862, 147] on icon "close" at bounding box center [859, 141] width 15 height 15
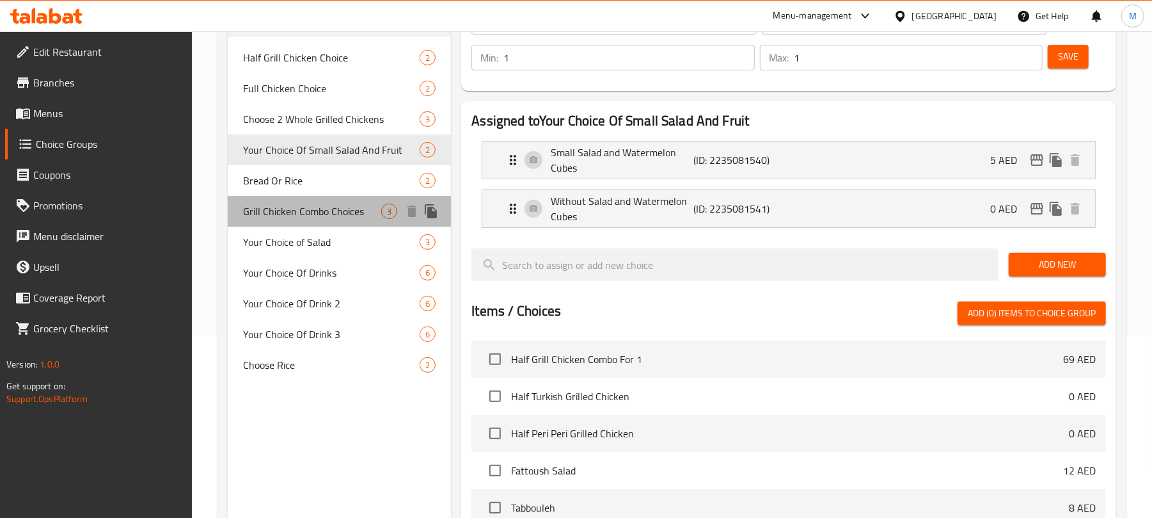
click at [338, 196] on div "Grill Chicken Combo Choices 3" at bounding box center [339, 211] width 223 height 31
type input "Grill Chicken Combo Choices"
type input "خيارات كومبو دجاج مشوي"
type input "0"
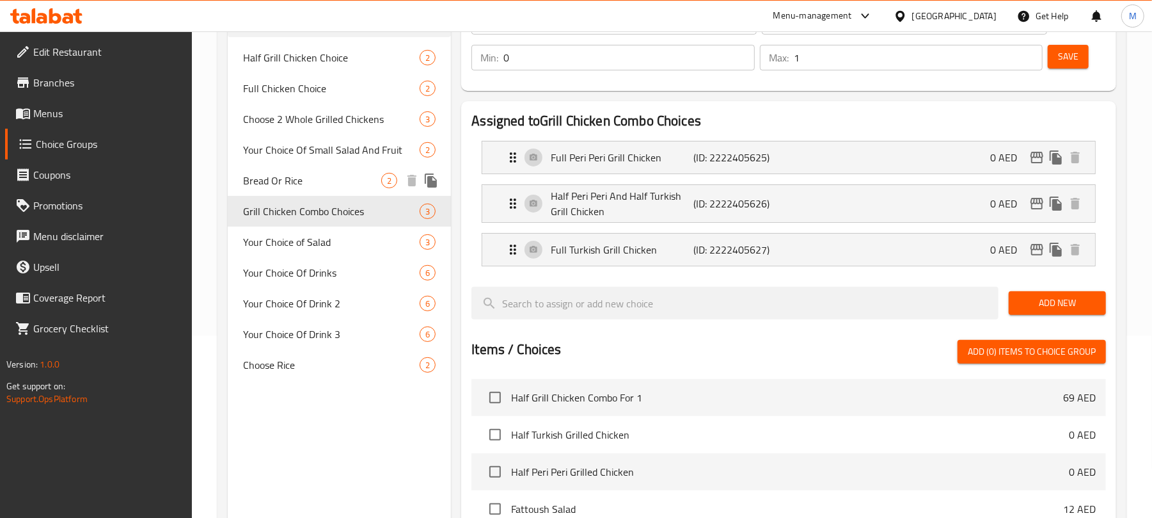
click at [331, 180] on span "Bread Or Rice" at bounding box center [312, 180] width 138 height 15
type input "Bread Or Rice"
type input "خبز أو أرز"
type input "1"
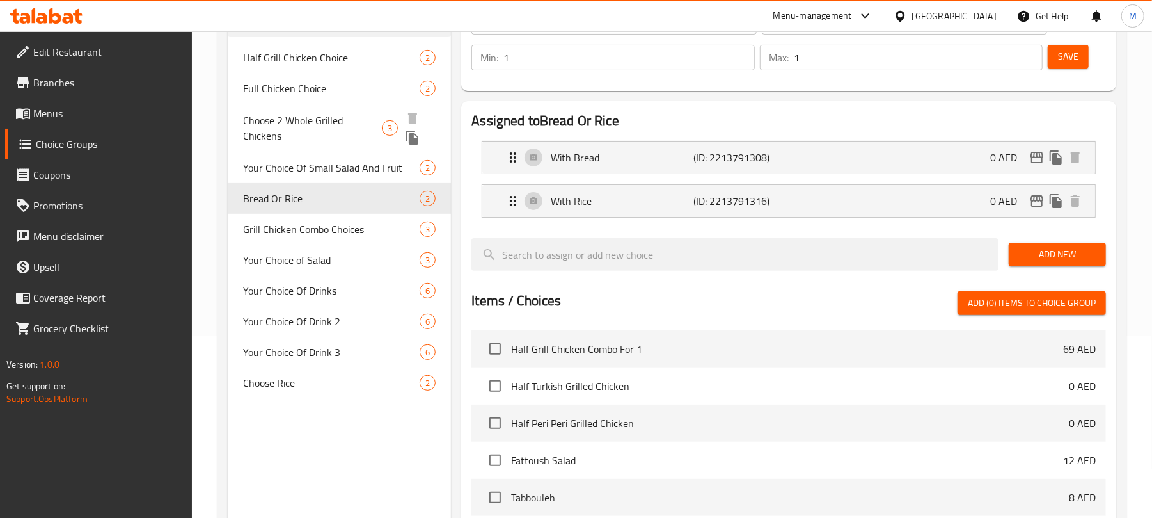
click at [285, 113] on span "Choose 2 Whole Grilled Chickens" at bounding box center [312, 128] width 139 height 31
type input "Choose 2 Whole Grilled Chickens"
type input "اختيار دجاجتين مشويتين كاملتين"
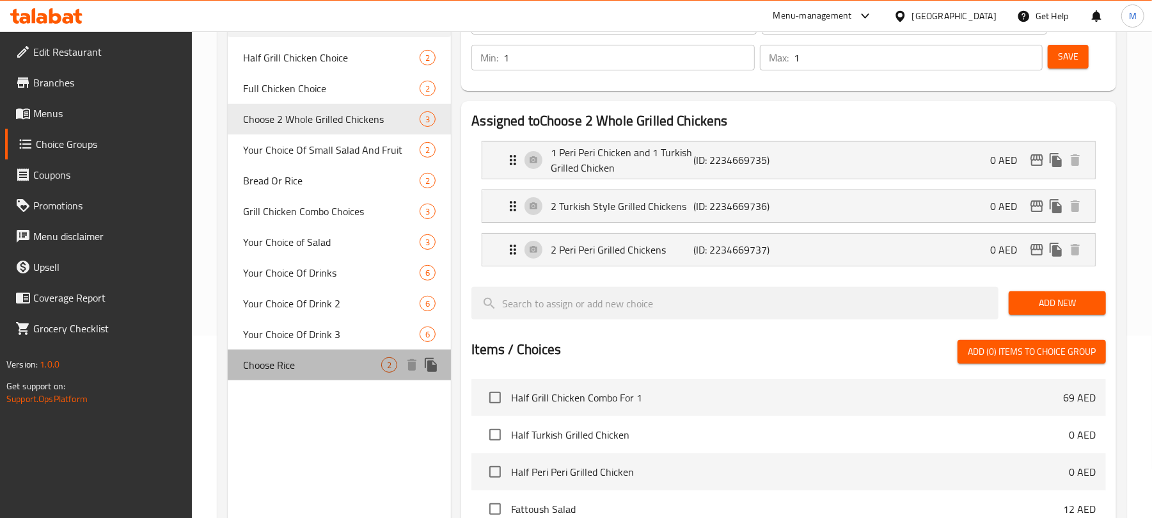
click at [303, 366] on span "Choose Rice" at bounding box center [312, 364] width 138 height 15
type input "Choose Rice"
type input "اختر الأرز"
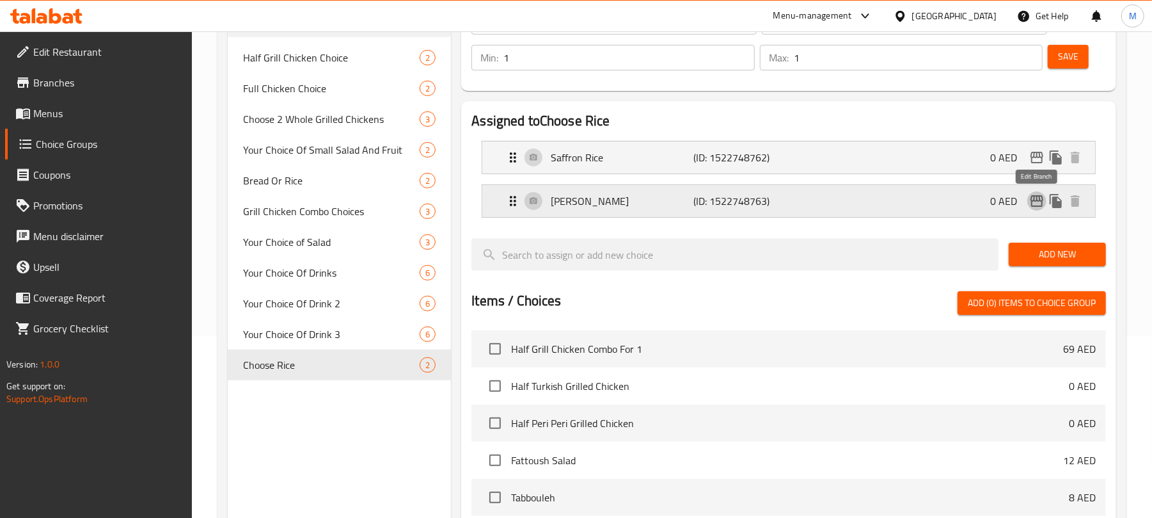
click at [1037, 200] on icon "edit" at bounding box center [1037, 201] width 13 height 12
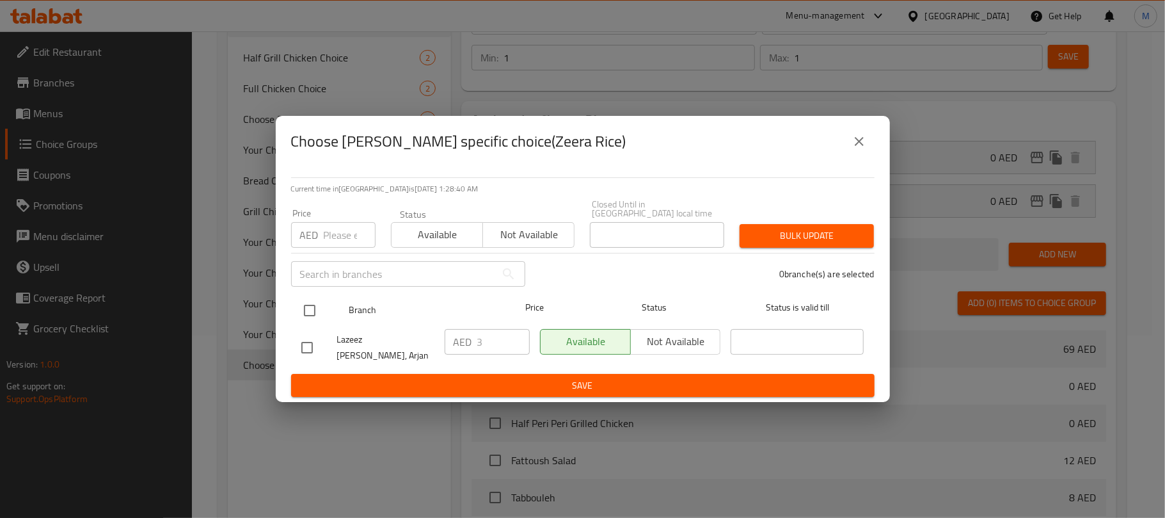
click at [308, 311] on input "checkbox" at bounding box center [309, 310] width 27 height 27
checkbox input "true"
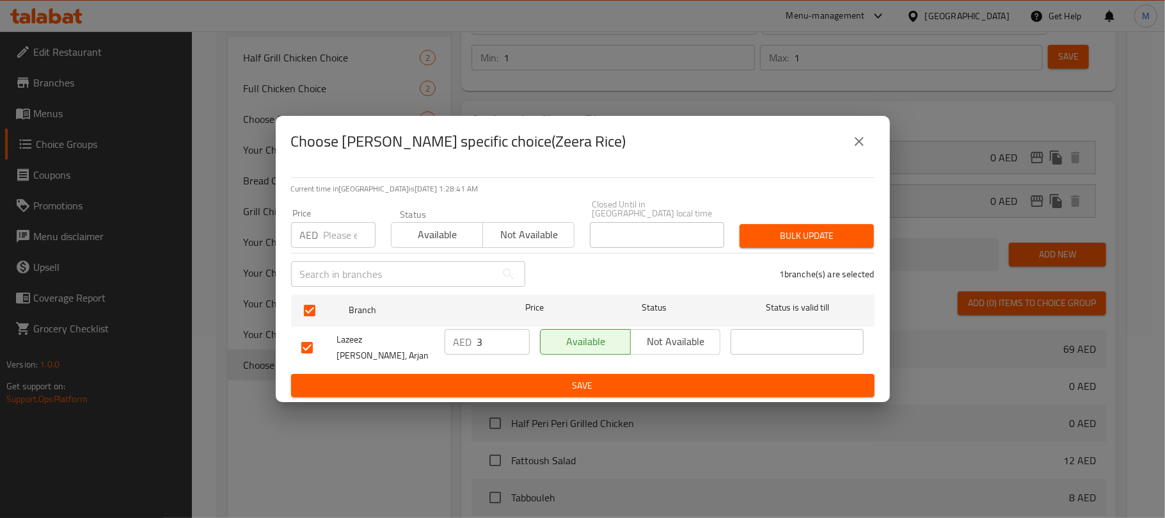
click at [336, 247] on input "number" at bounding box center [350, 235] width 52 height 26
type input "4"
click at [827, 230] on button "Bulk update" at bounding box center [807, 236] width 134 height 24
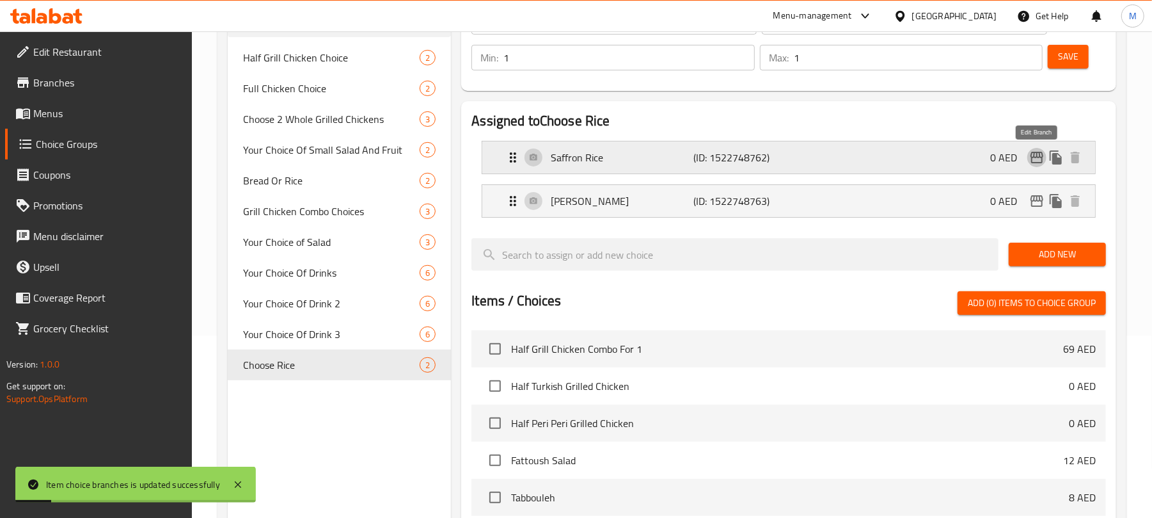
click at [1040, 155] on icon "edit" at bounding box center [1036, 157] width 15 height 15
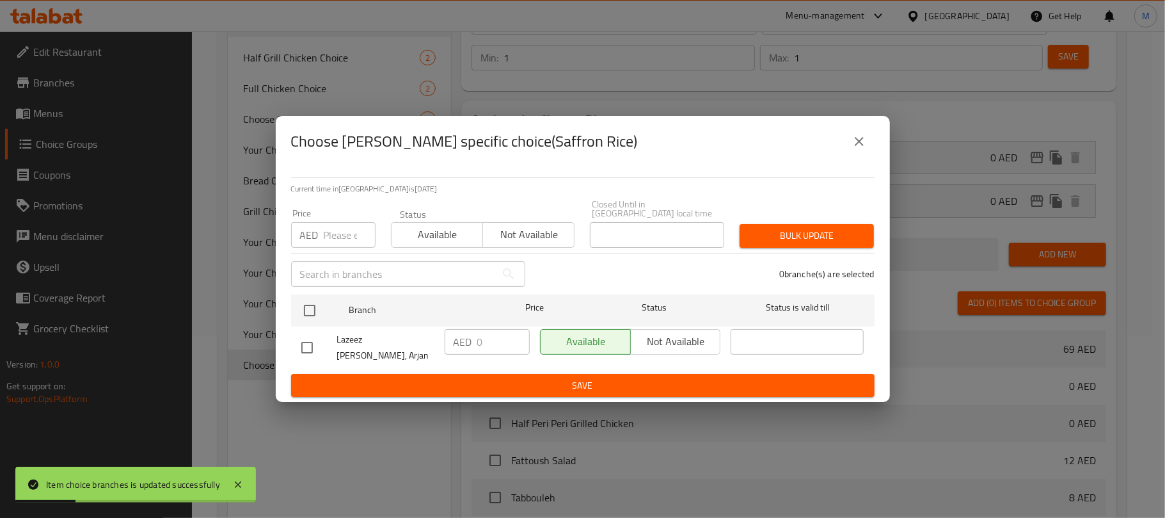
click at [863, 139] on icon "close" at bounding box center [859, 141] width 15 height 15
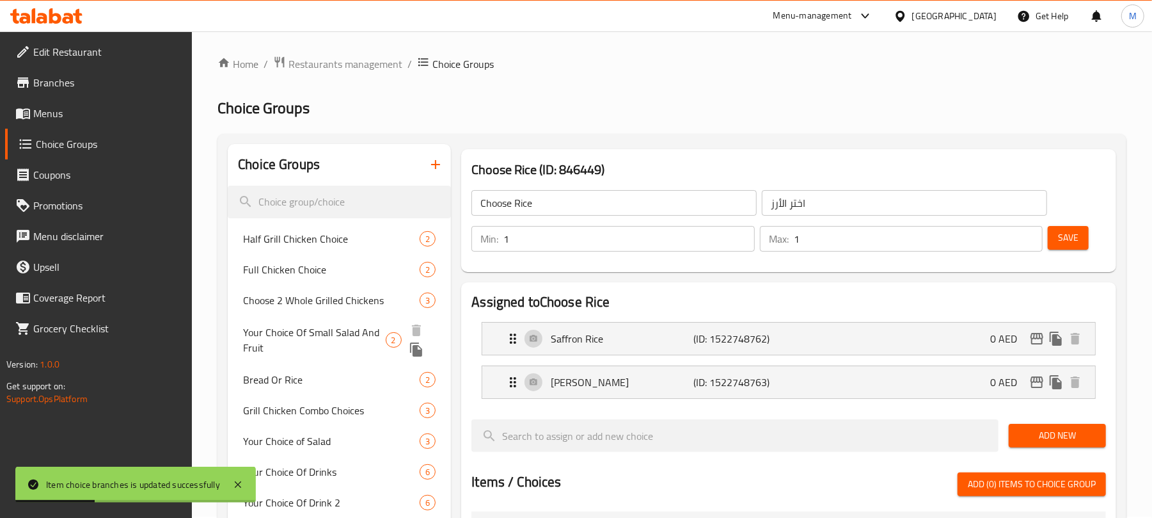
scroll to position [0, 0]
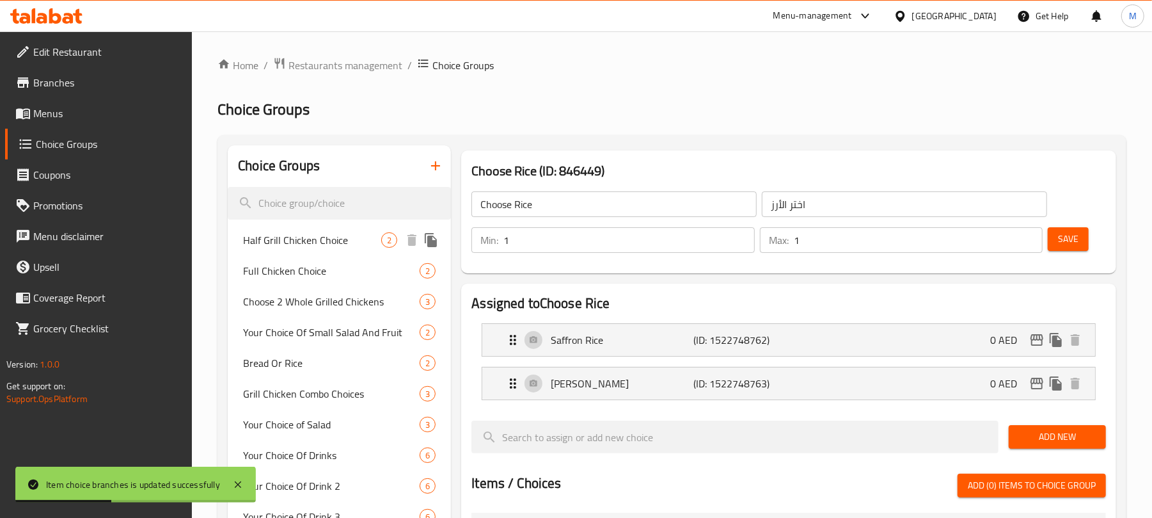
click at [326, 236] on span "Half Grill Chicken Choice" at bounding box center [312, 239] width 138 height 15
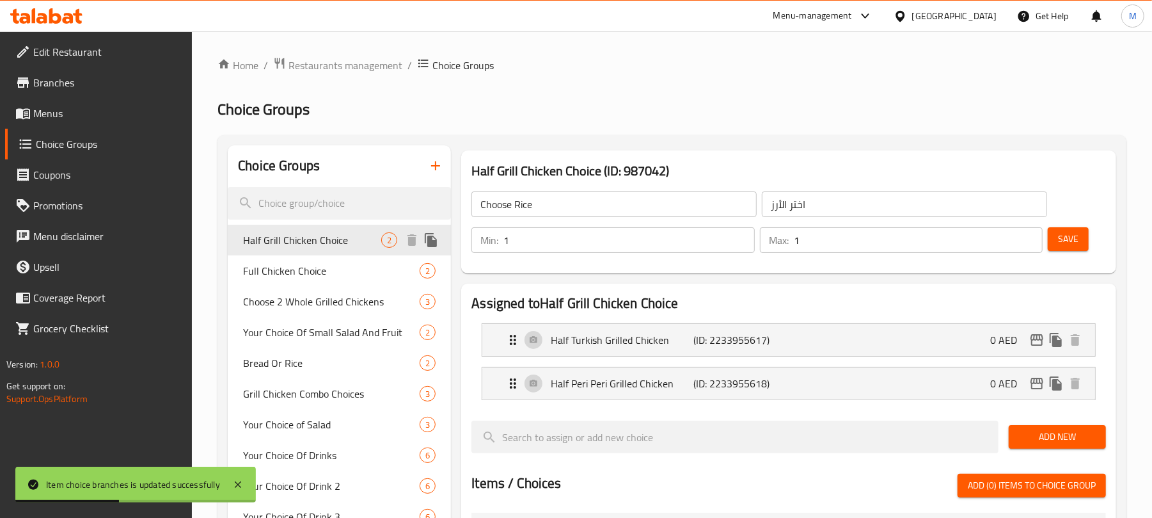
type input "Half Grill Chicken Choice"
type input "اختيار نصف دجاجة مشوية"
click at [37, 106] on span "Menus" at bounding box center [107, 113] width 149 height 15
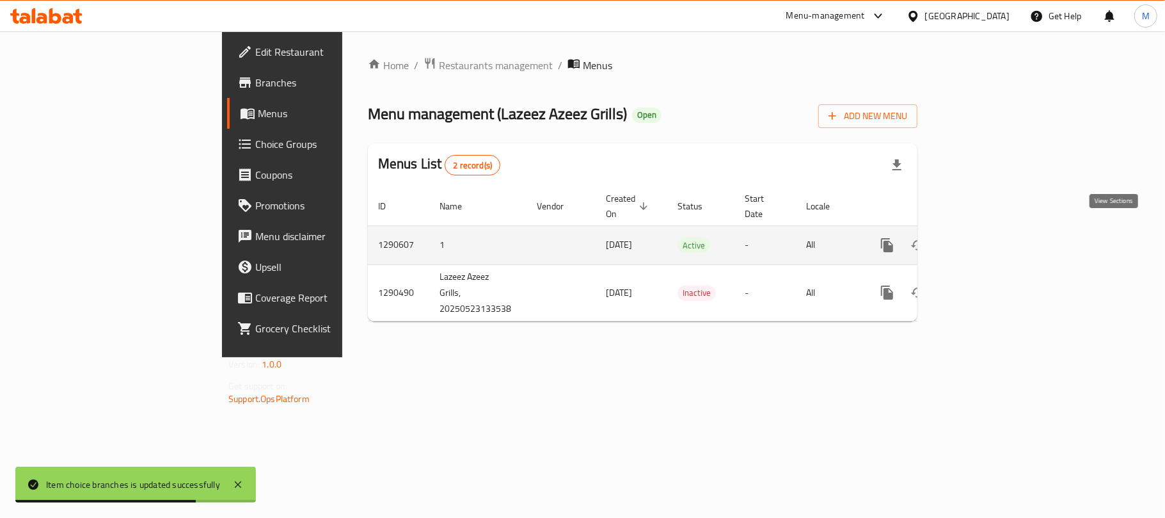
click at [987, 237] on icon "enhanced table" at bounding box center [979, 244] width 15 height 15
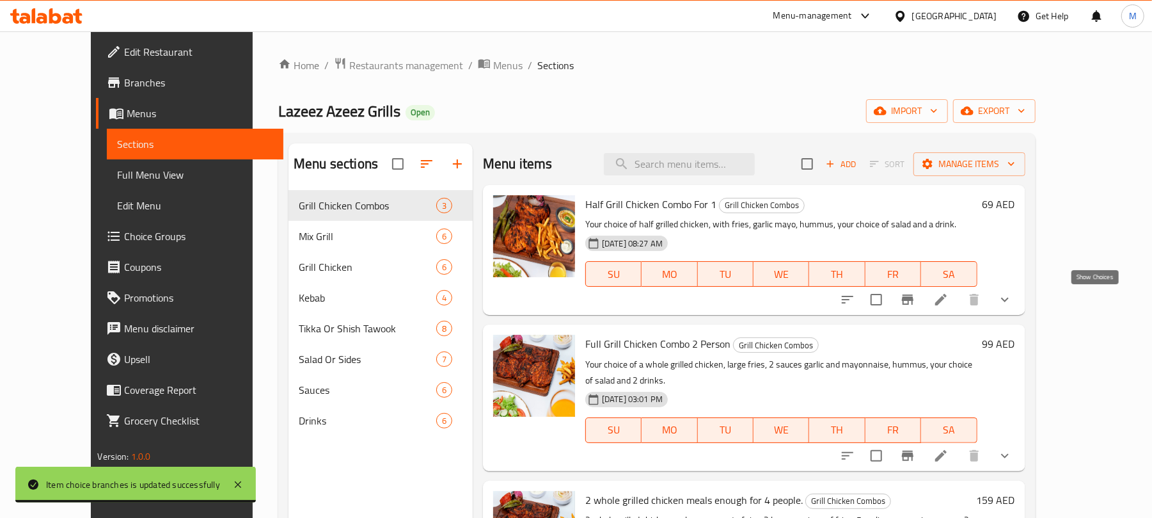
click at [1013, 303] on icon "show more" at bounding box center [1004, 299] width 15 height 15
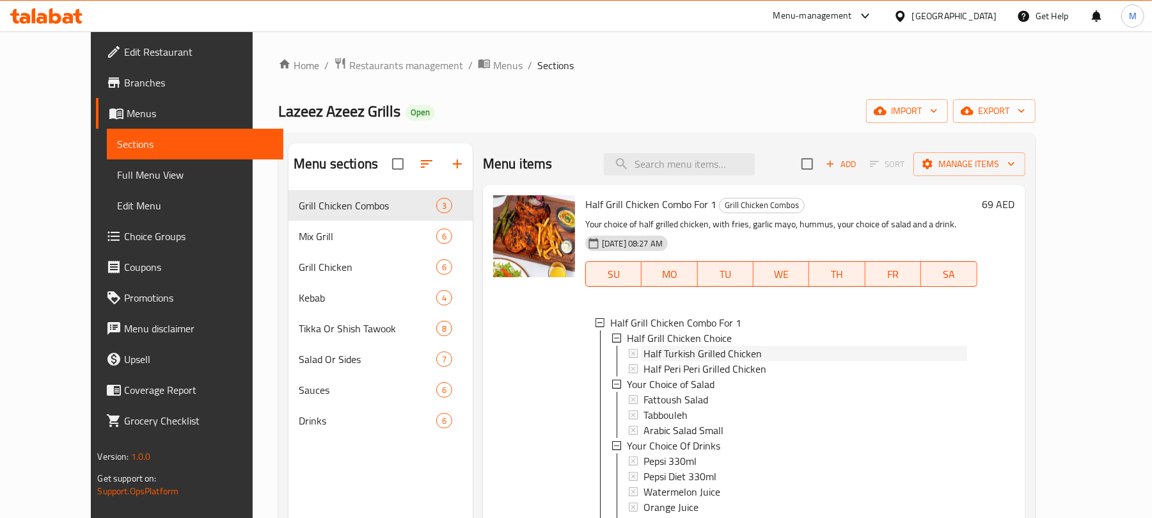
click at [656, 354] on span "Half Turkish Grilled Chicken" at bounding box center [703, 352] width 118 height 15
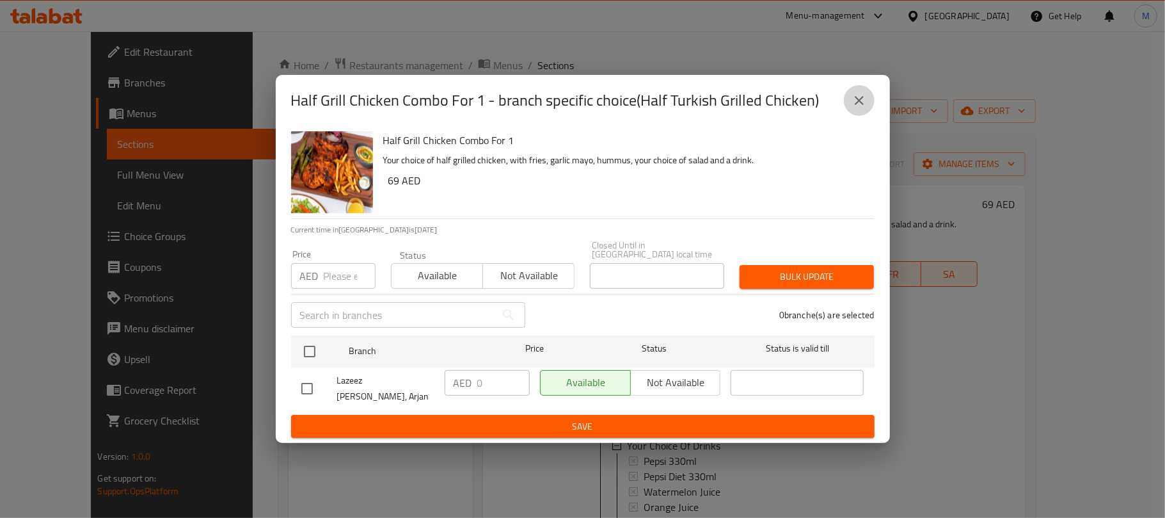
click at [858, 103] on icon "close" at bounding box center [859, 100] width 15 height 15
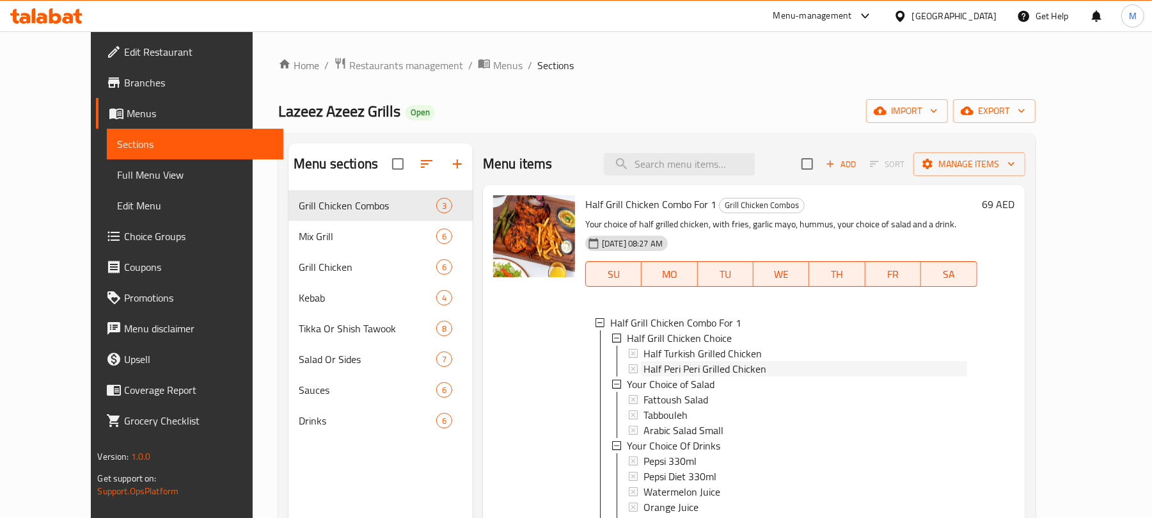
click at [664, 367] on span "Half Peri Peri Grilled Chicken" at bounding box center [705, 368] width 123 height 15
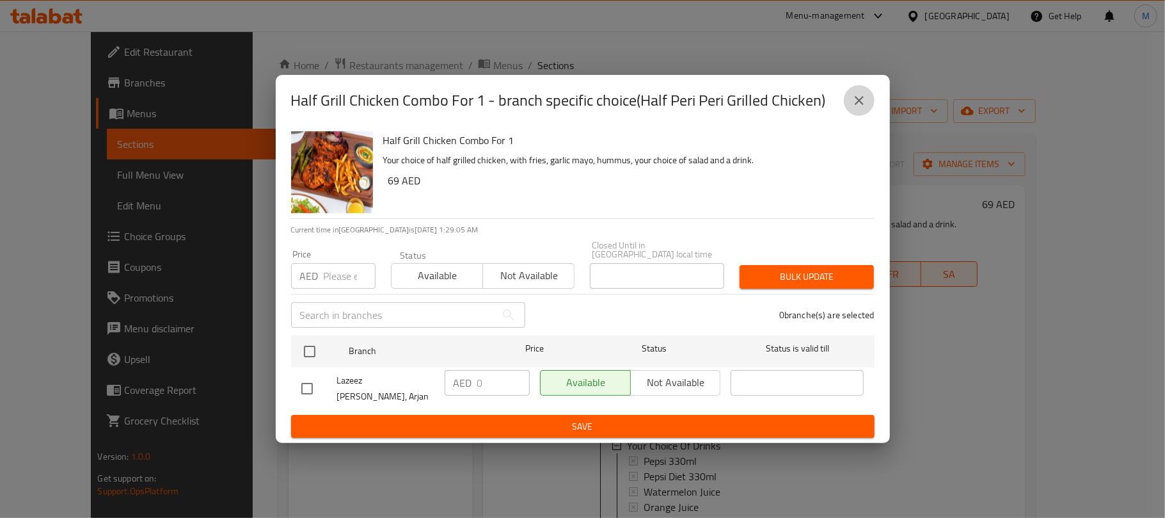
click at [861, 100] on icon "close" at bounding box center [859, 100] width 15 height 15
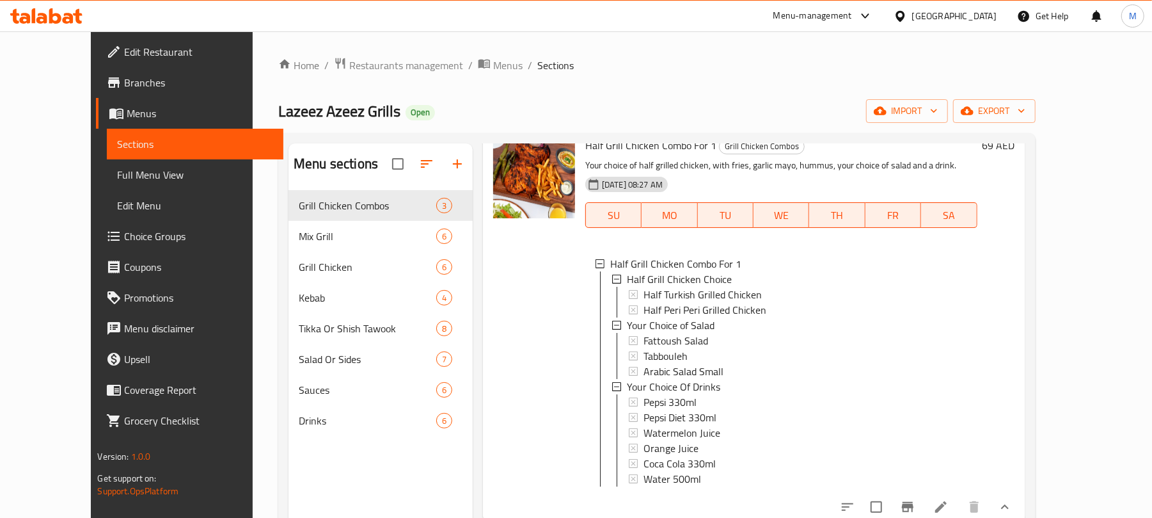
scroll to position [58, 0]
click at [671, 338] on span "Fattoush Salad" at bounding box center [676, 341] width 65 height 15
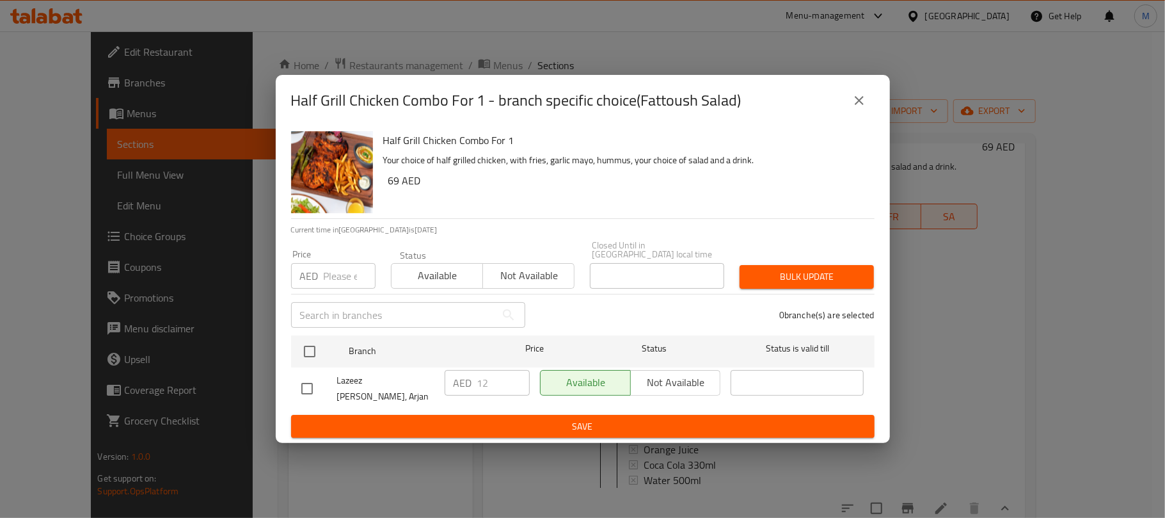
click at [866, 106] on button "close" at bounding box center [859, 100] width 31 height 31
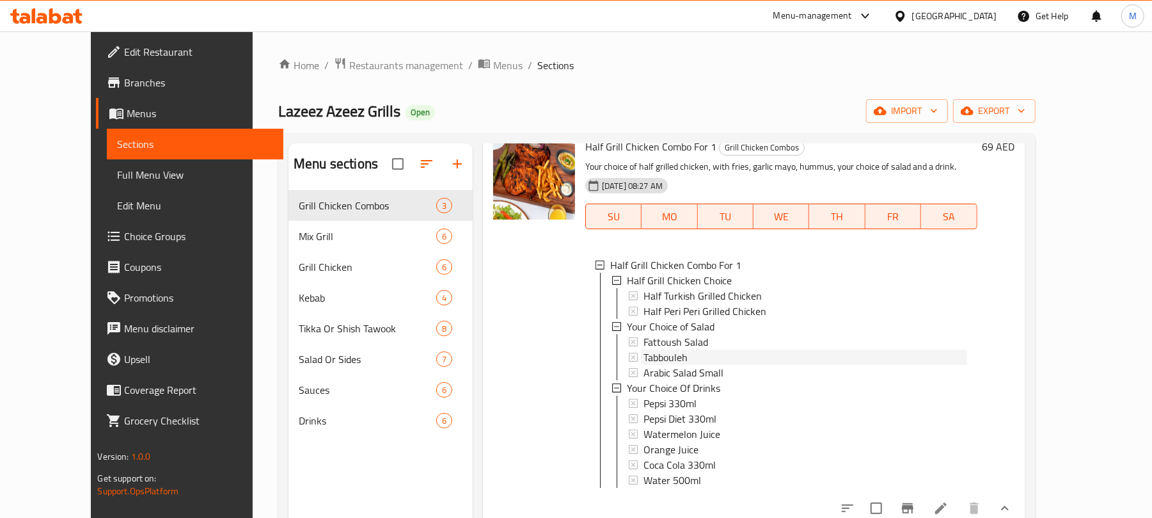
click at [644, 351] on span "Tabbouleh" at bounding box center [666, 356] width 44 height 15
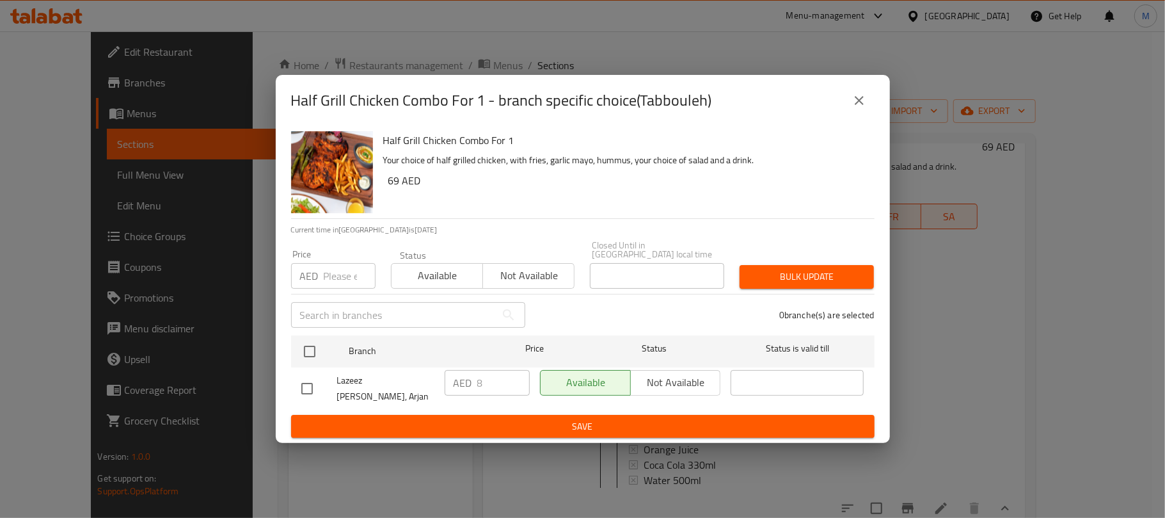
click at [863, 108] on icon "close" at bounding box center [859, 100] width 15 height 15
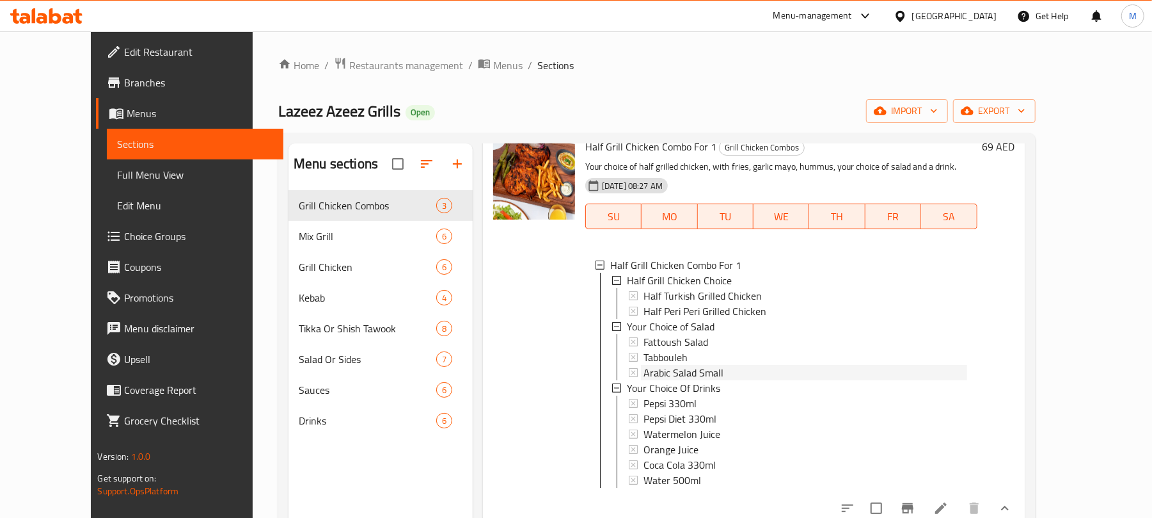
click at [648, 370] on span "Arabic Salad Small" at bounding box center [684, 372] width 80 height 15
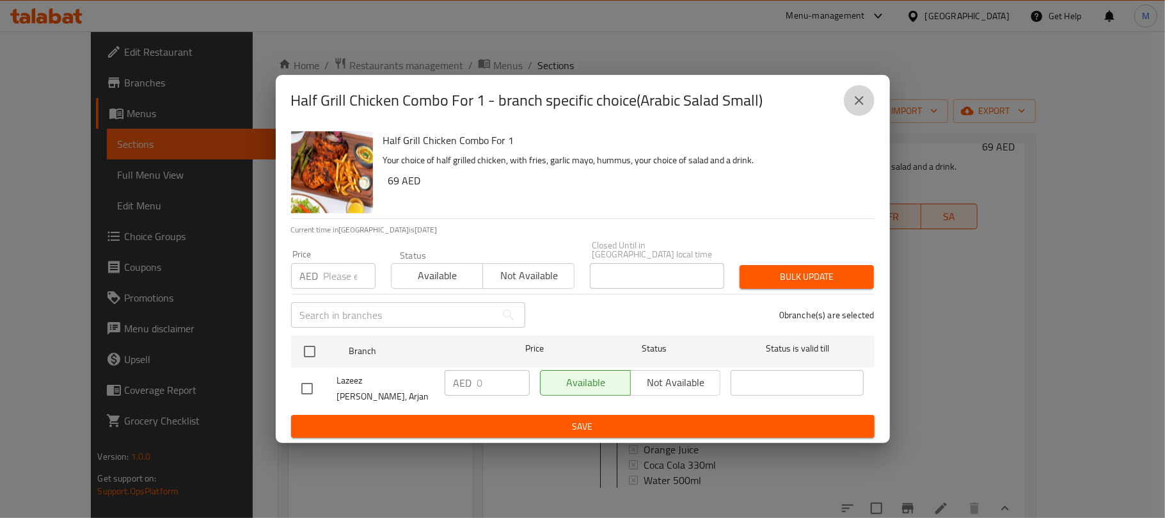
click at [866, 104] on icon "close" at bounding box center [859, 100] width 15 height 15
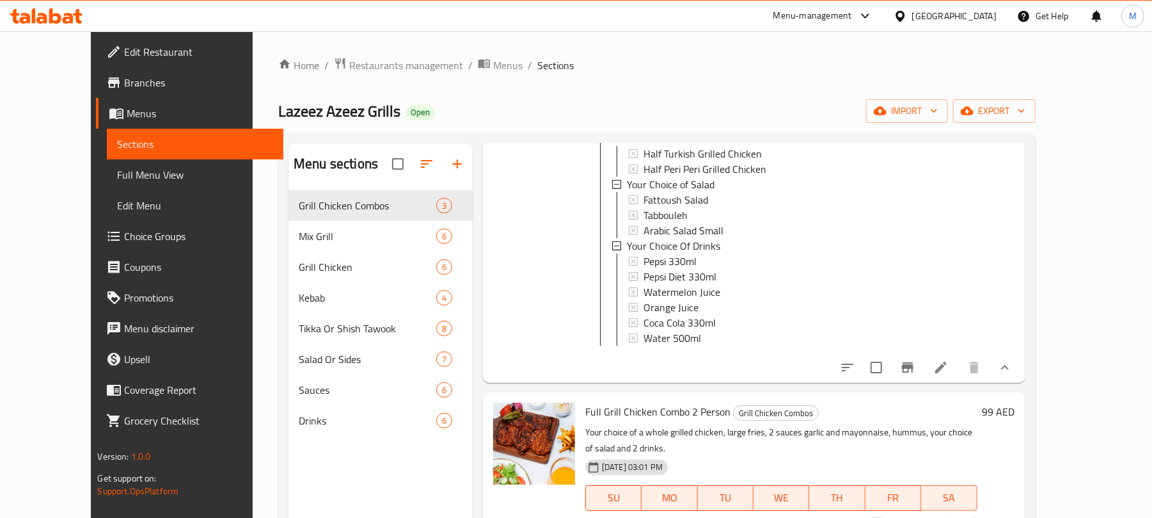
scroll to position [228, 0]
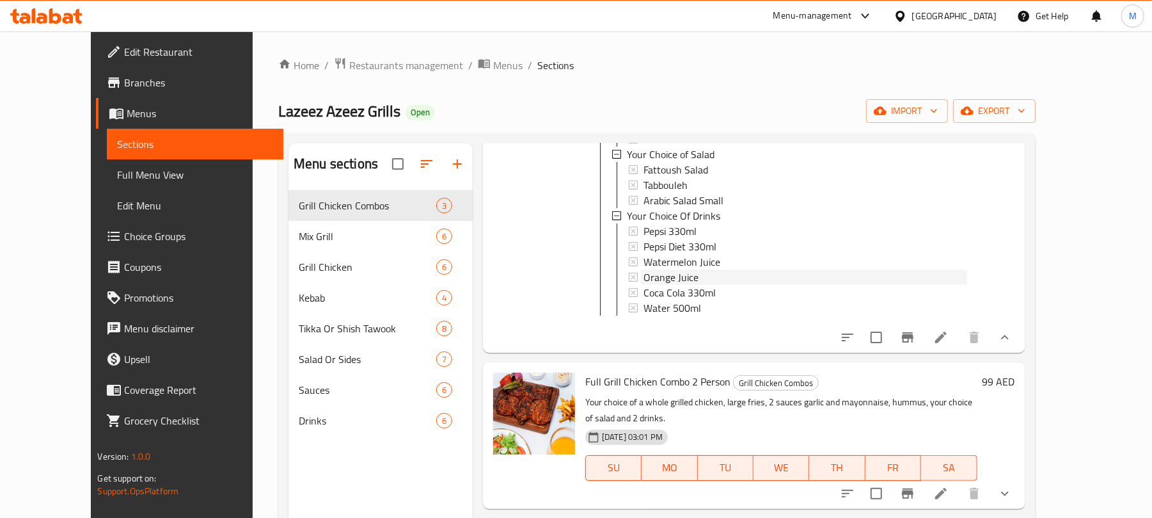
click at [667, 274] on span "Orange Juice" at bounding box center [671, 276] width 55 height 15
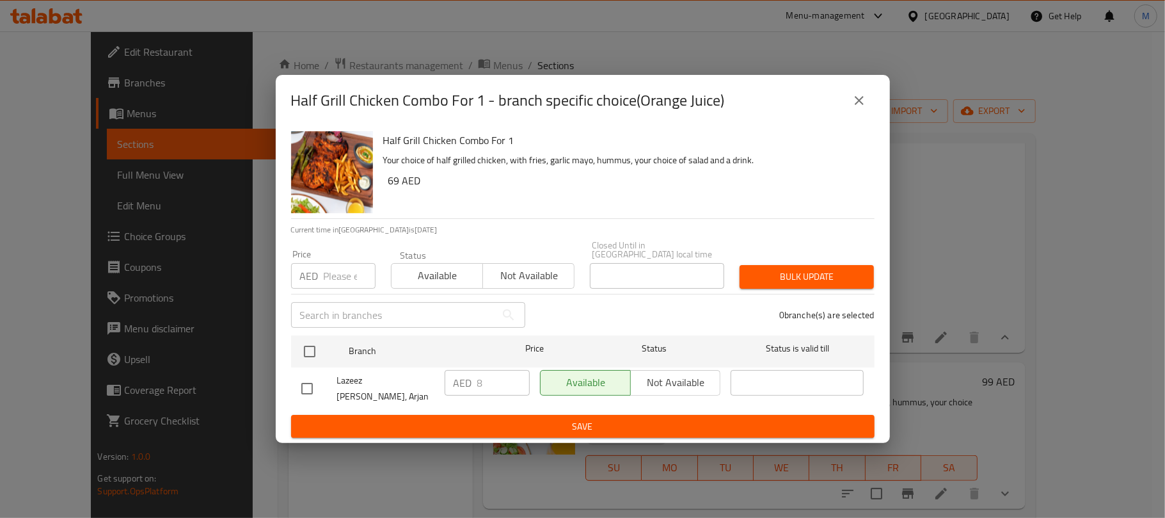
click at [871, 107] on button "close" at bounding box center [859, 100] width 31 height 31
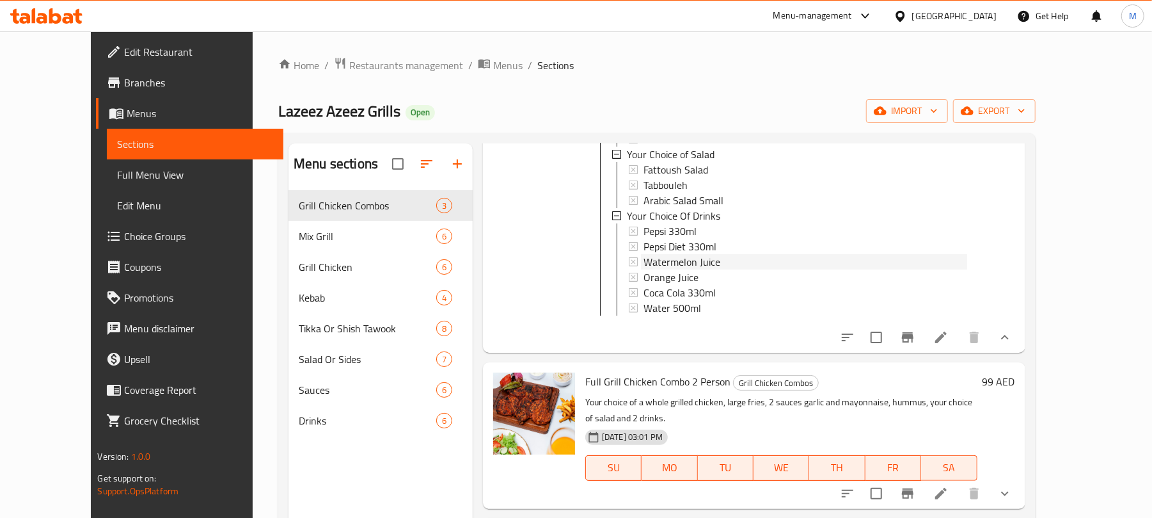
click at [709, 258] on div "Watermelon Juice" at bounding box center [806, 261] width 324 height 15
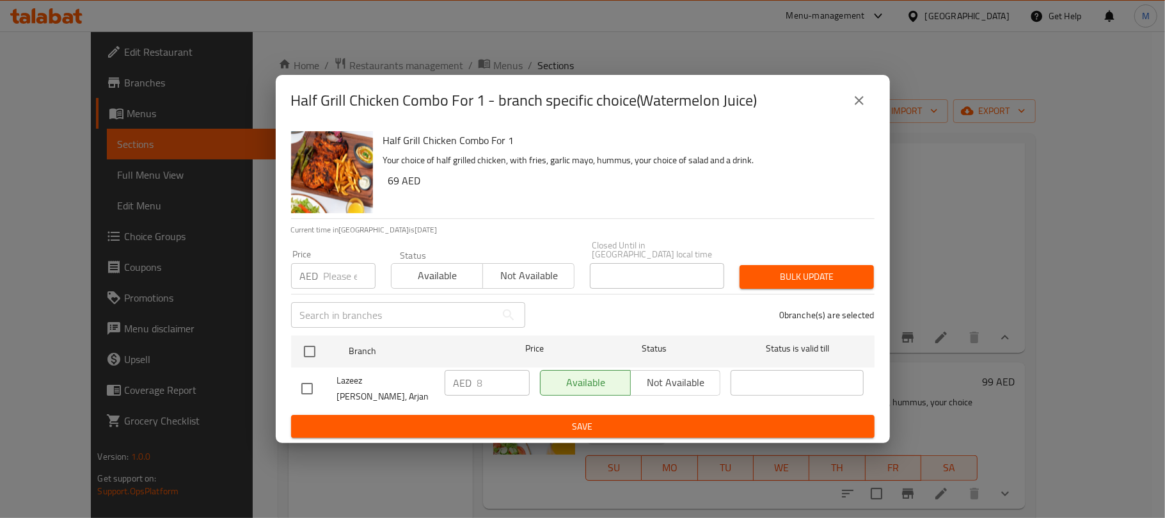
click at [855, 99] on icon "close" at bounding box center [859, 100] width 15 height 15
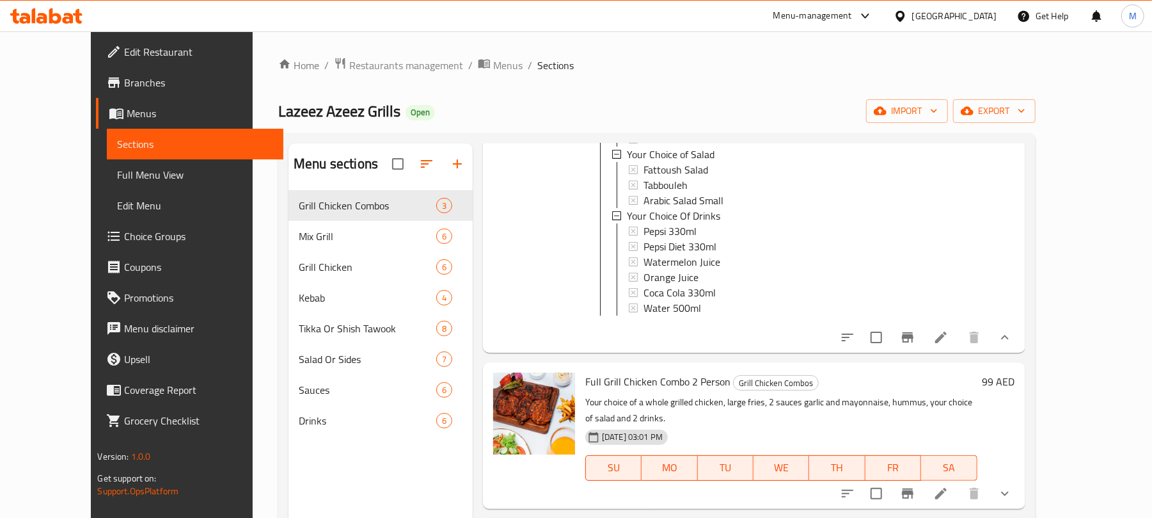
click at [1013, 345] on icon "show more" at bounding box center [1004, 336] width 15 height 15
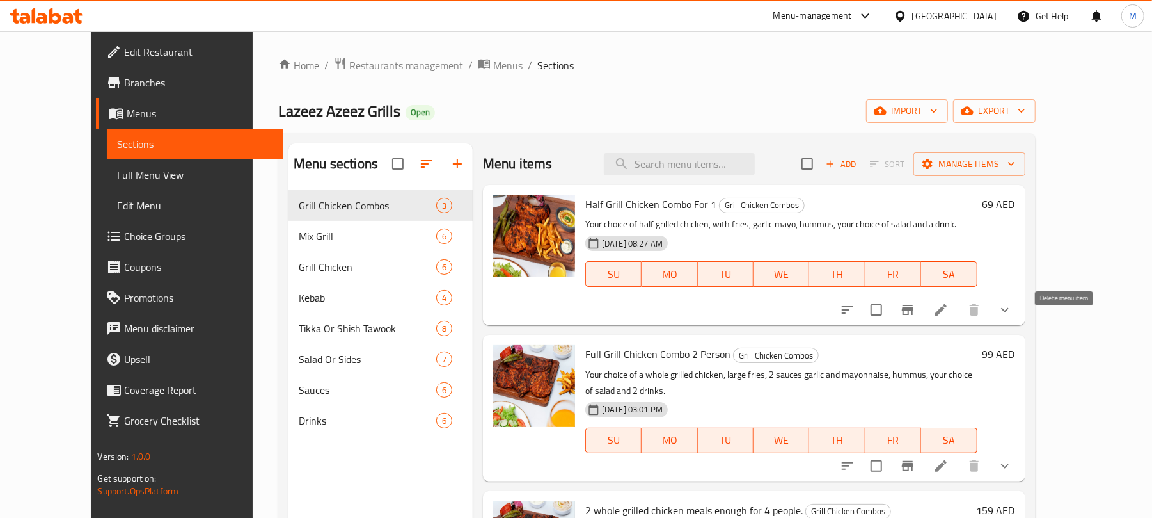
scroll to position [0, 0]
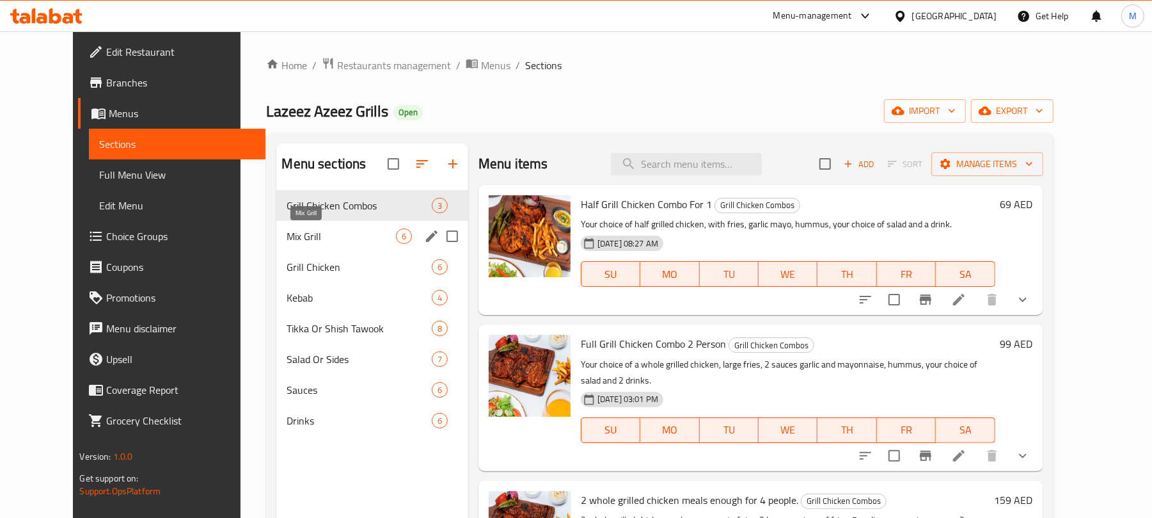
click at [328, 234] on span "Mix Grill" at bounding box center [341, 235] width 109 height 15
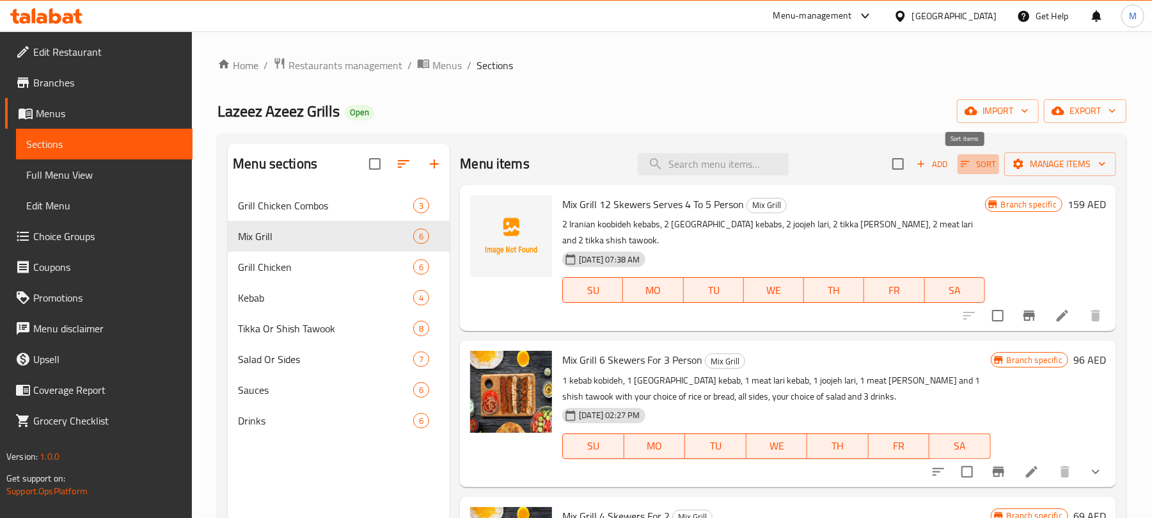
click at [961, 157] on span "Sort" at bounding box center [978, 164] width 35 height 15
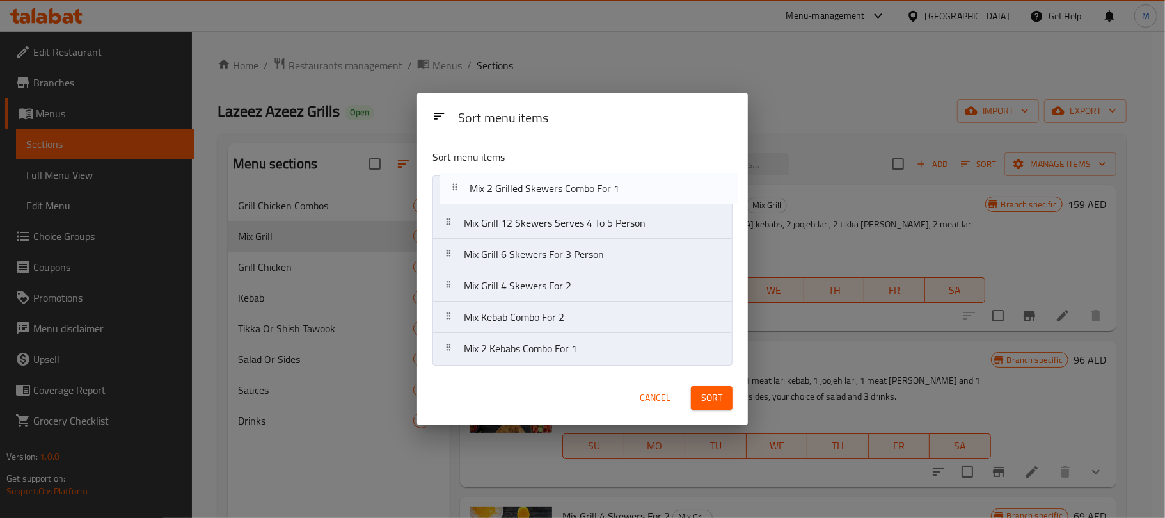
drag, startPoint x: 438, startPoint y: 316, endPoint x: 444, endPoint y: 183, distance: 133.2
click at [444, 183] on nav "Mix Grill 12 Skewers Serves 4 To 5 Person Mix Grill 6 Skewers For 3 Person Mix …" at bounding box center [583, 269] width 300 height 189
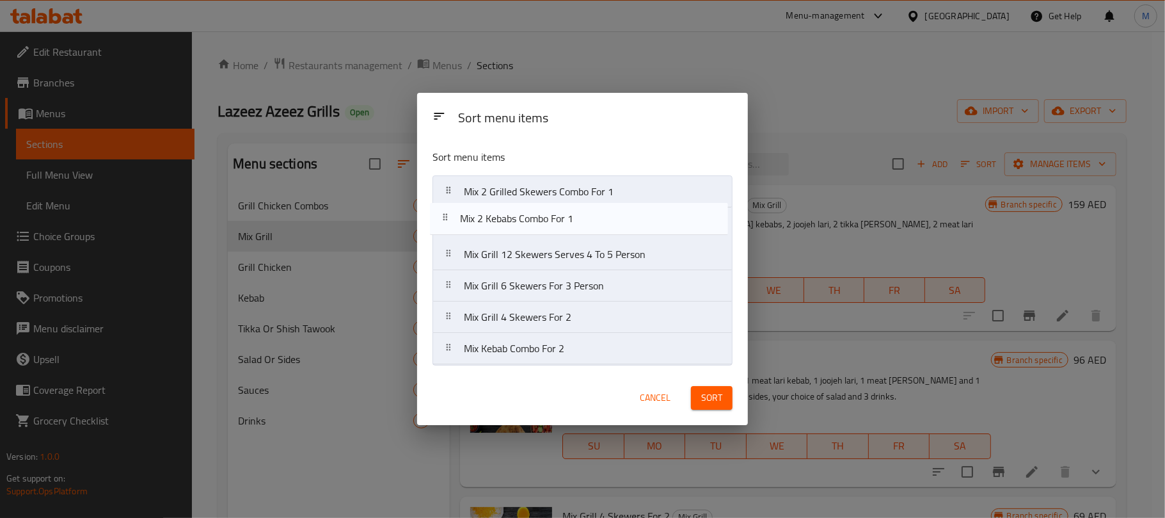
drag, startPoint x: 457, startPoint y: 357, endPoint x: 454, endPoint y: 216, distance: 140.8
click at [454, 216] on nav "Mix 2 Grilled Skewers Combo For 1 Mix Grill 12 Skewers Serves 4 To 5 Person Mix…" at bounding box center [583, 269] width 300 height 189
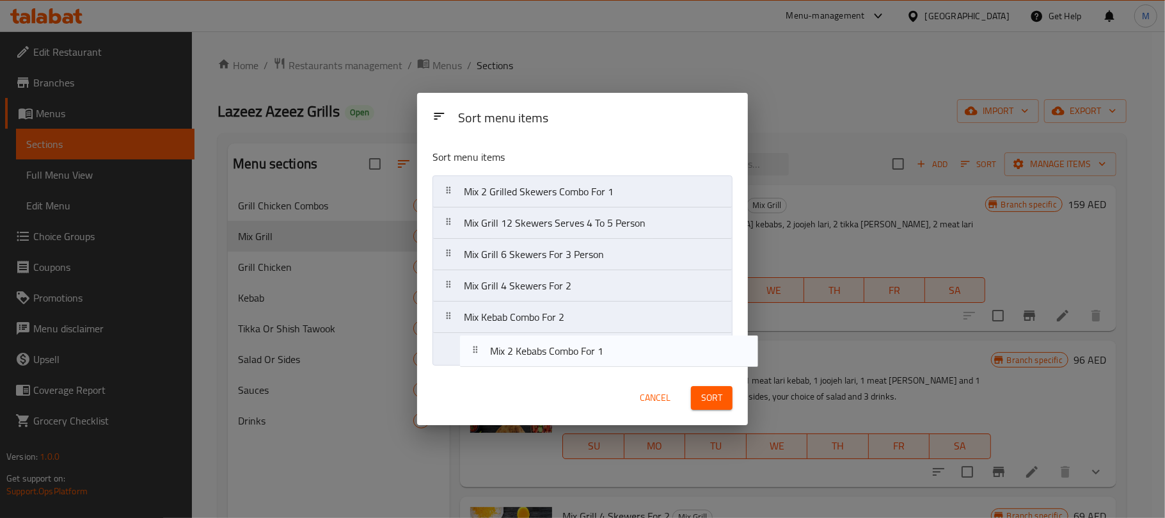
drag, startPoint x: 448, startPoint y: 223, endPoint x: 475, endPoint y: 359, distance: 138.3
click at [475, 359] on nav "Mix 2 Grilled Skewers Combo For 1 Mix 2 Kebabs Combo For 1 Mix Grill 12 Skewers…" at bounding box center [583, 269] width 300 height 189
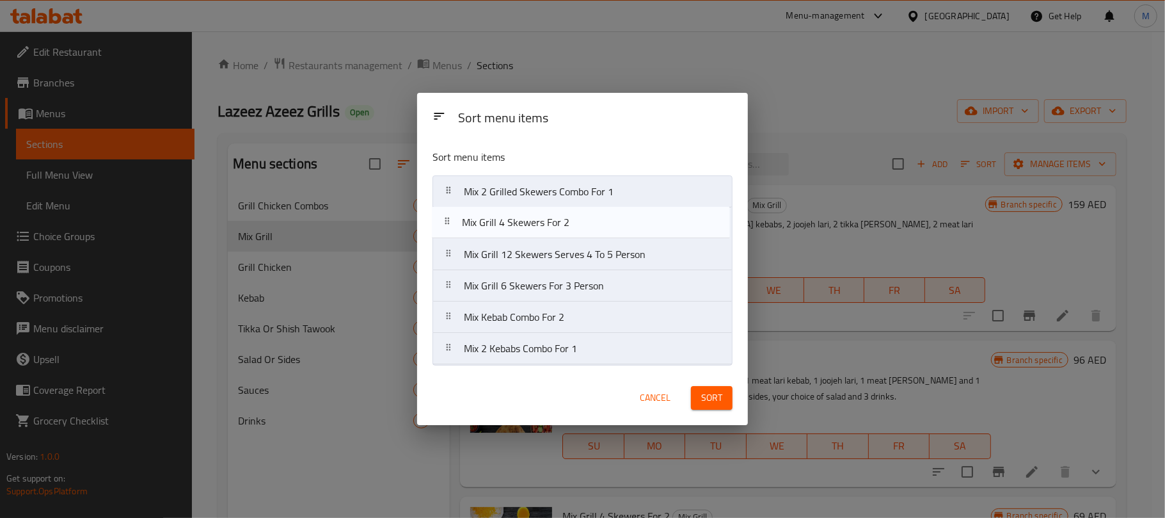
drag, startPoint x: 459, startPoint y: 290, endPoint x: 457, endPoint y: 221, distance: 69.1
click at [457, 221] on nav "Mix 2 Grilled Skewers Combo For 1 Mix Grill 12 Skewers Serves 4 To 5 Person Mix…" at bounding box center [583, 269] width 300 height 189
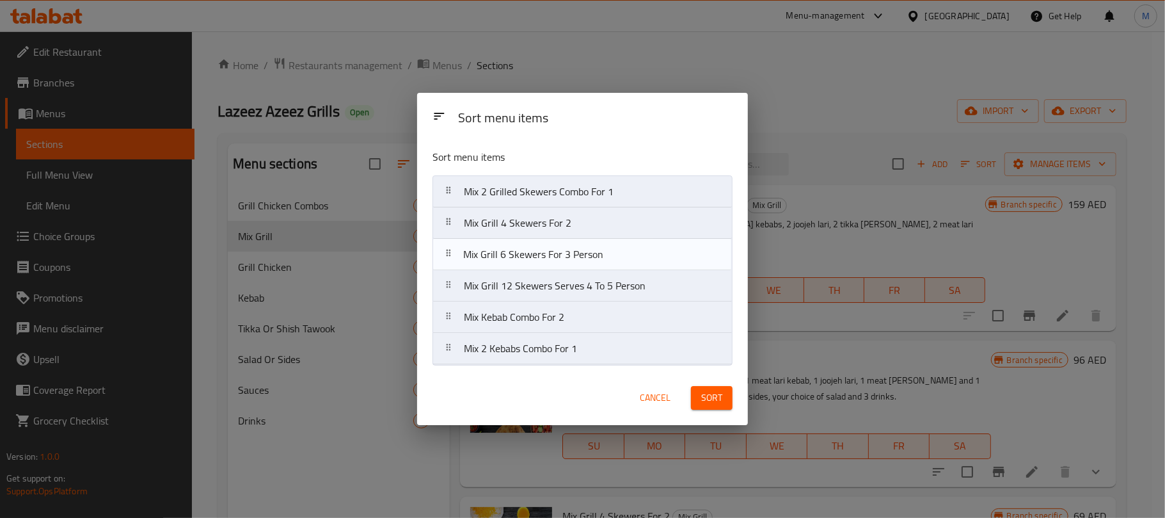
drag, startPoint x: 457, startPoint y: 287, endPoint x: 456, endPoint y: 251, distance: 35.8
click at [456, 251] on nav "Mix 2 Grilled Skewers Combo For 1 Mix Grill 4 Skewers For 2 Mix Grill 12 Skewer…" at bounding box center [583, 269] width 300 height 189
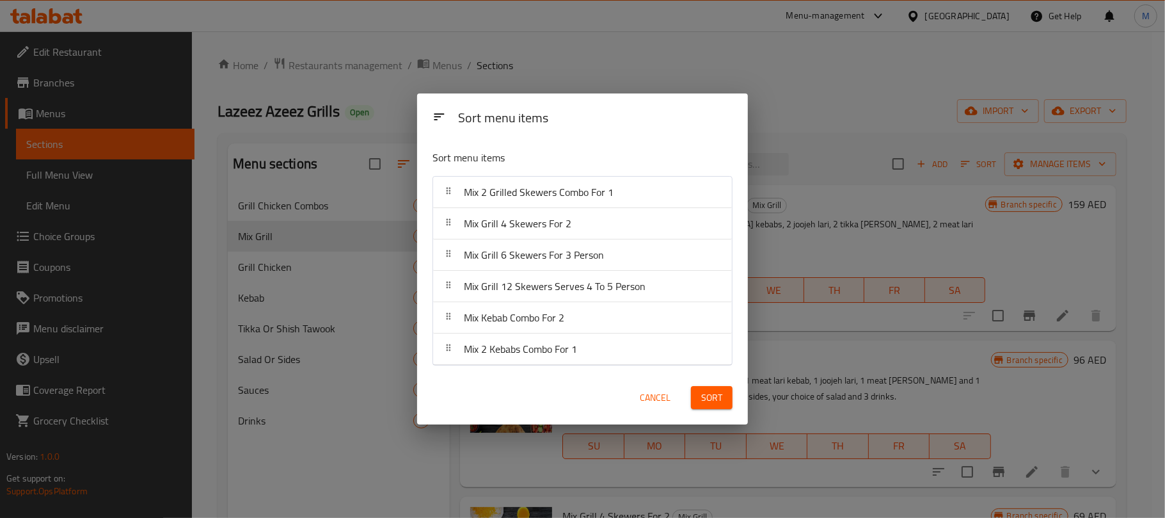
click at [710, 402] on span "Sort" at bounding box center [711, 398] width 21 height 16
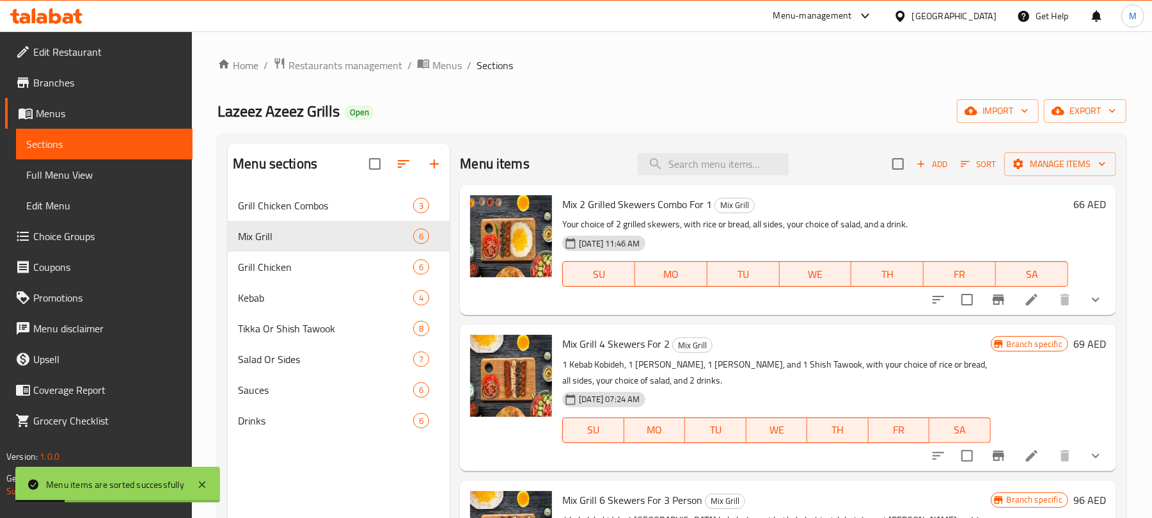
click at [1074, 209] on h6 "66 AED" at bounding box center [1090, 204] width 33 height 18
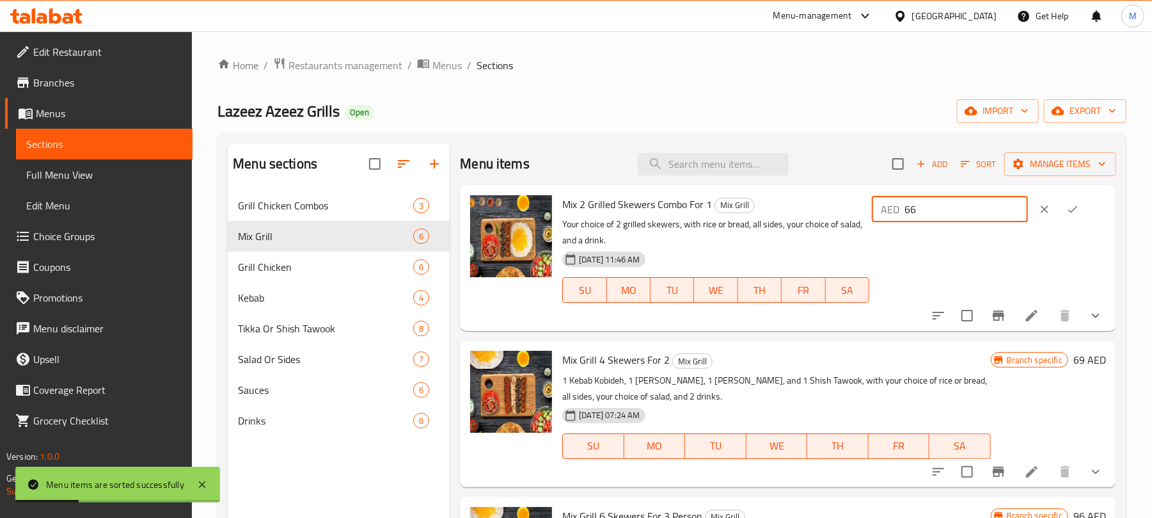
drag, startPoint x: 911, startPoint y: 212, endPoint x: 853, endPoint y: 219, distance: 57.9
click at [853, 220] on div "Mix 2 Grilled Skewers Combo For 1 Mix Grill Your choice of 2 grilled skewers, w…" at bounding box center [834, 258] width 554 height 136
type input "73"
click at [1067, 213] on icon "ok" at bounding box center [1073, 209] width 13 height 13
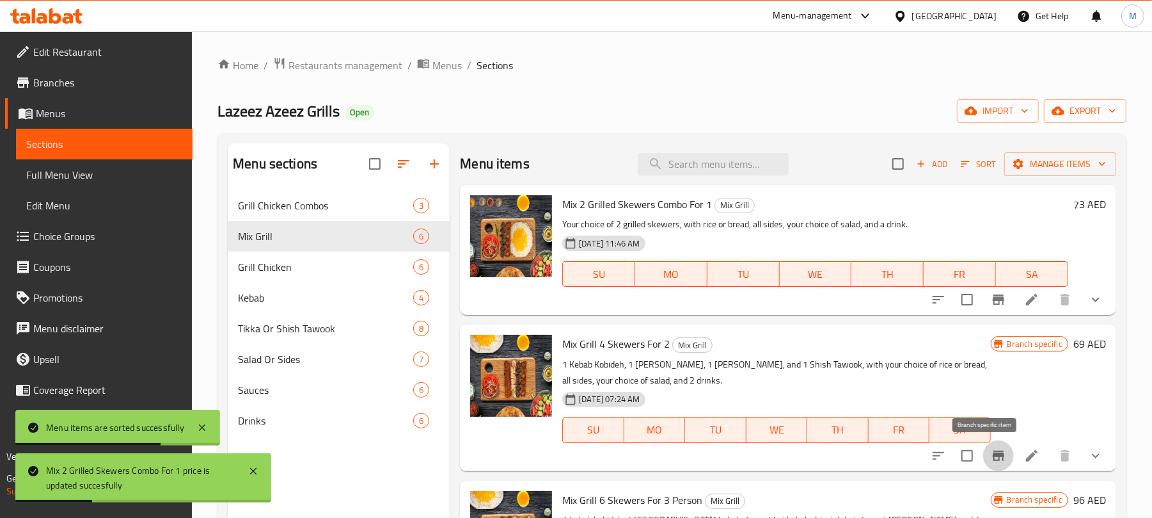
click at [991, 450] on icon "Branch-specific-item" at bounding box center [998, 455] width 15 height 15
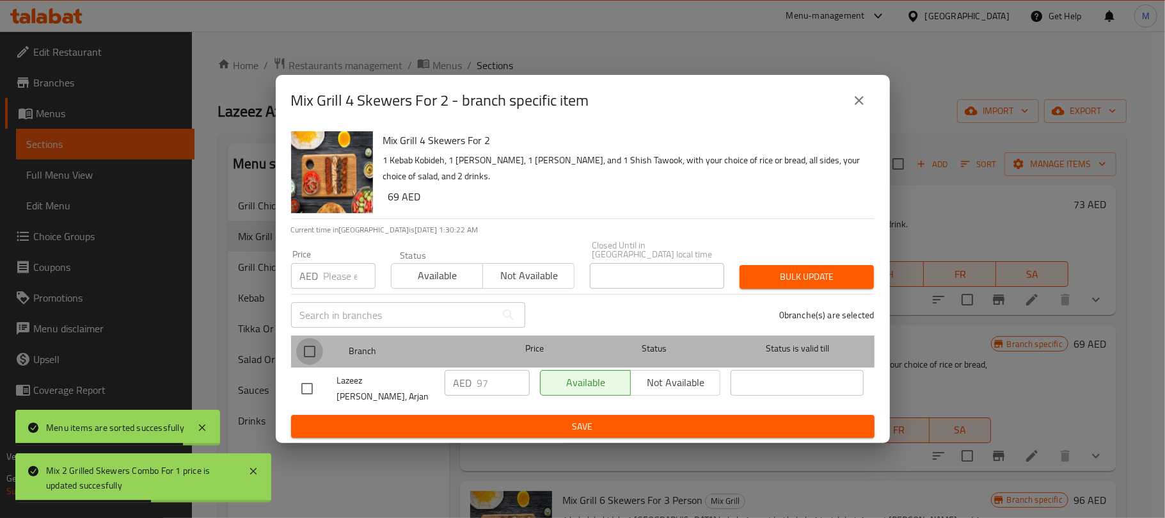
drag, startPoint x: 317, startPoint y: 354, endPoint x: 317, endPoint y: 313, distance: 40.9
click at [317, 351] on input "checkbox" at bounding box center [309, 351] width 27 height 27
checkbox input "true"
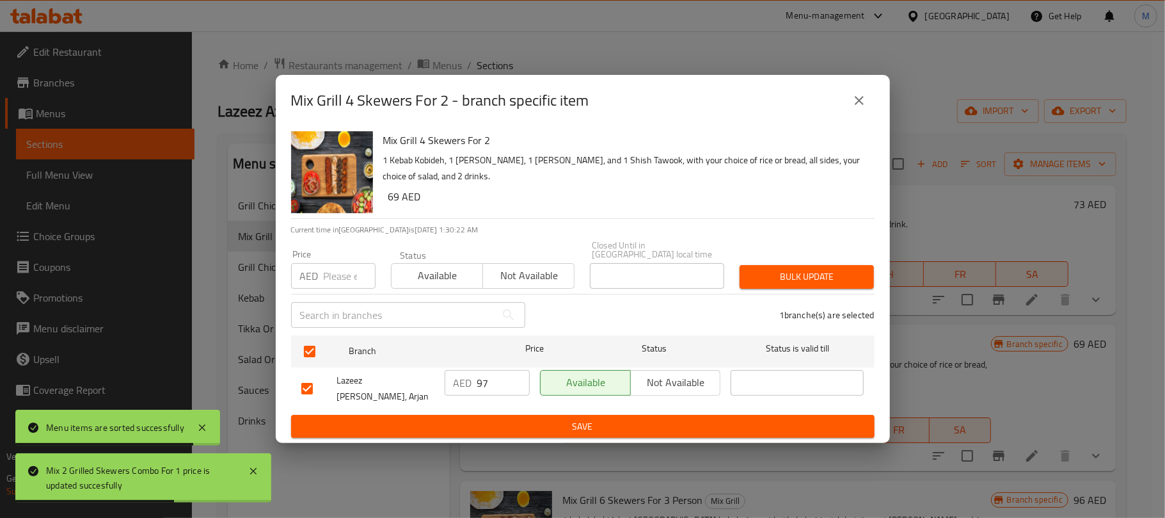
click at [339, 278] on input "number" at bounding box center [350, 276] width 52 height 26
type input "99"
click at [776, 277] on span "Bulk update" at bounding box center [807, 277] width 114 height 16
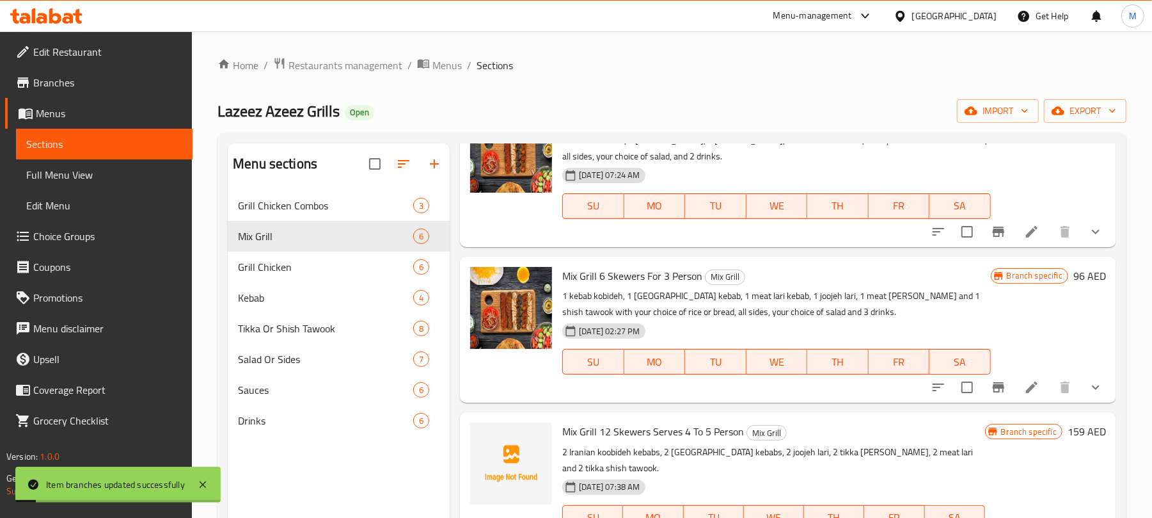
scroll to position [256, 0]
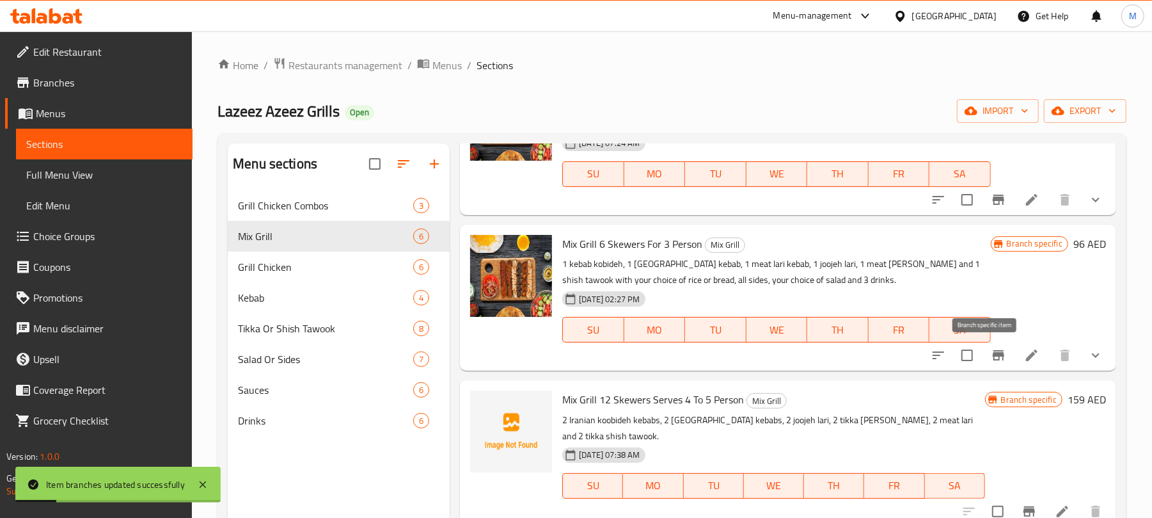
click at [993, 356] on icon "Branch-specific-item" at bounding box center [999, 355] width 12 height 10
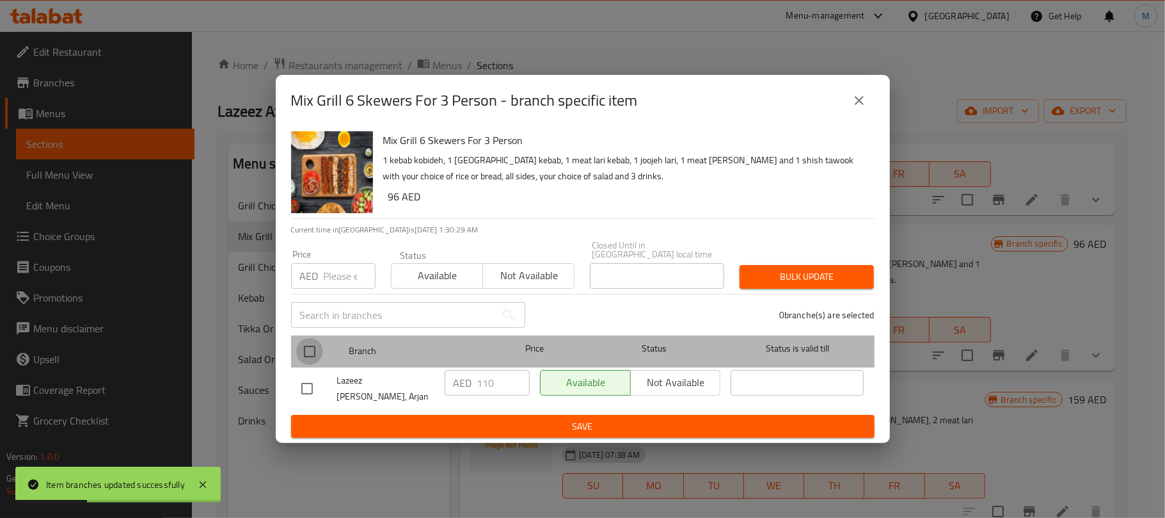
drag, startPoint x: 313, startPoint y: 354, endPoint x: 337, endPoint y: 273, distance: 85.2
click at [315, 354] on input "checkbox" at bounding box center [309, 351] width 27 height 27
checkbox input "true"
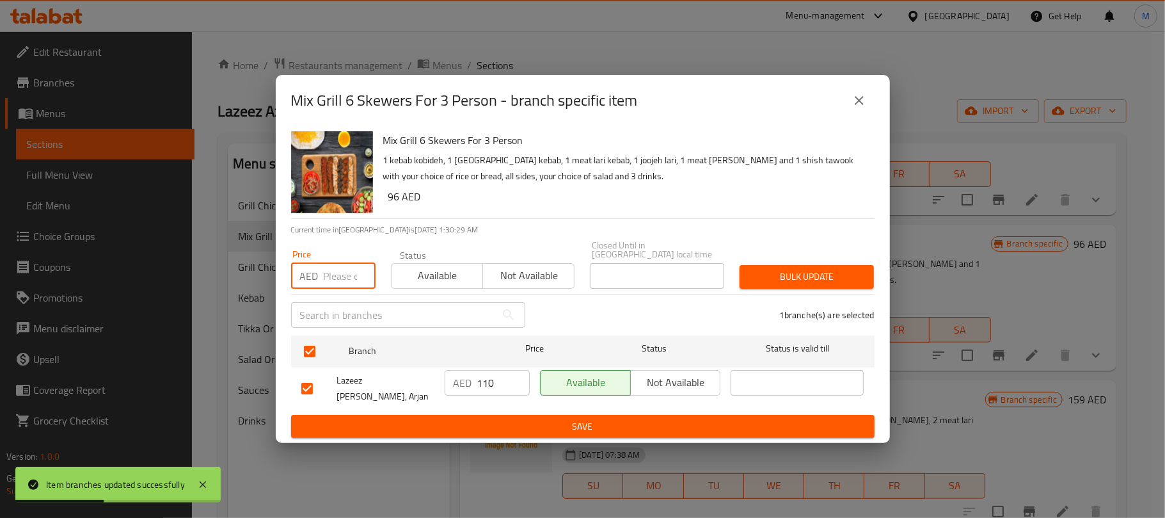
click at [339, 278] on input "number" at bounding box center [350, 276] width 52 height 26
type input "129"
click at [812, 274] on span "Bulk update" at bounding box center [807, 277] width 114 height 16
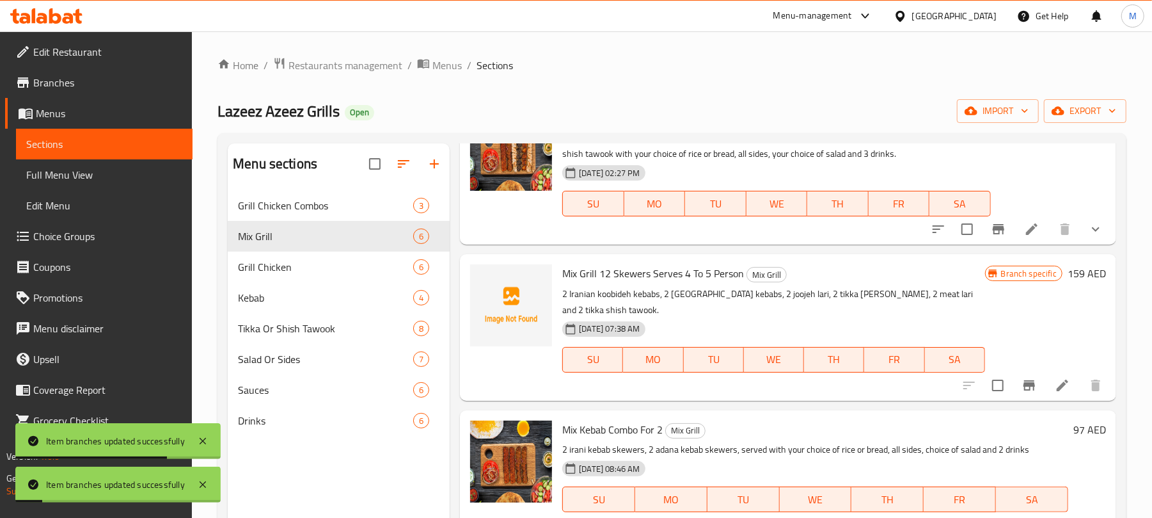
scroll to position [385, 0]
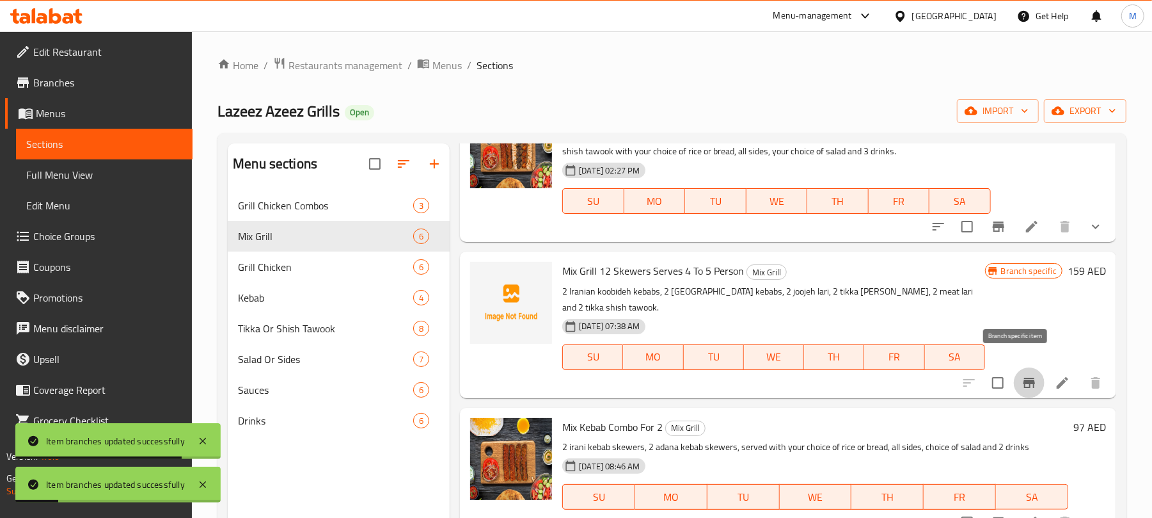
click at [1024, 377] on icon "Branch-specific-item" at bounding box center [1030, 382] width 12 height 10
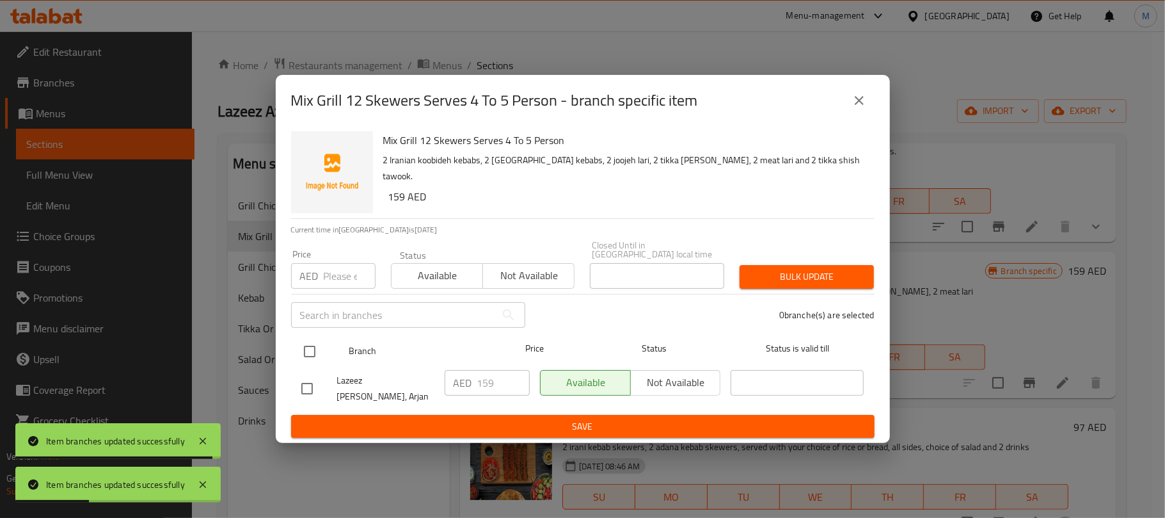
click at [303, 349] on input "checkbox" at bounding box center [309, 351] width 27 height 27
checkbox input "true"
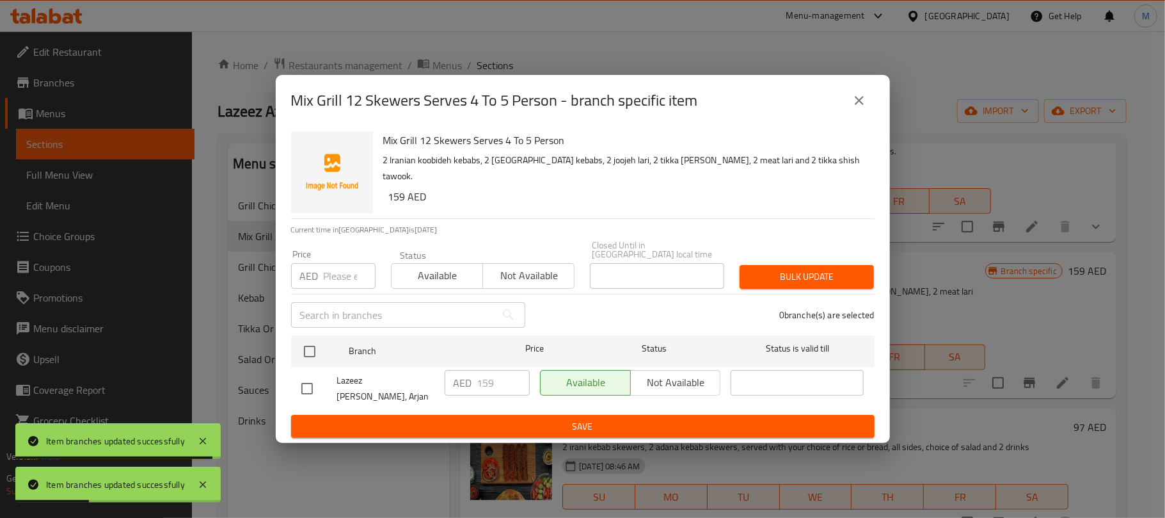
checkbox input "true"
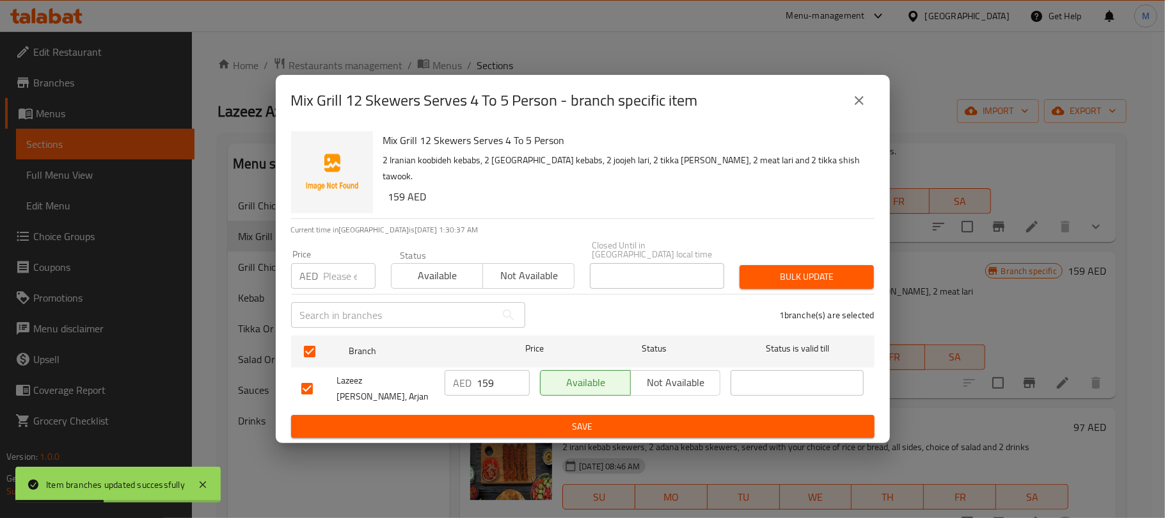
click at [335, 282] on input "number" at bounding box center [350, 276] width 52 height 26
type input "199"
click at [781, 276] on span "Bulk update" at bounding box center [807, 277] width 114 height 16
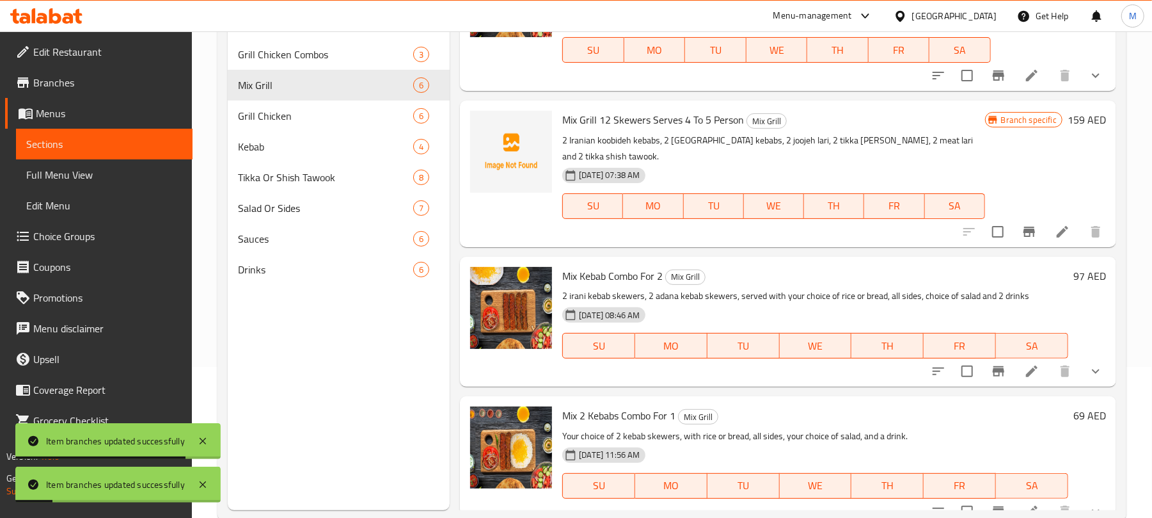
scroll to position [180, 0]
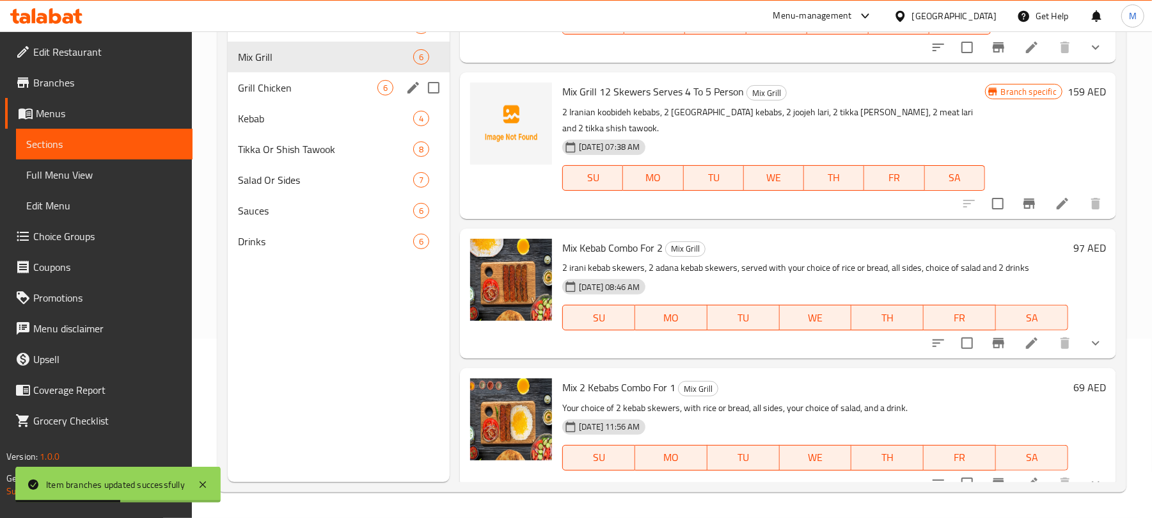
click at [287, 75] on div "Grill Chicken 6" at bounding box center [339, 87] width 222 height 31
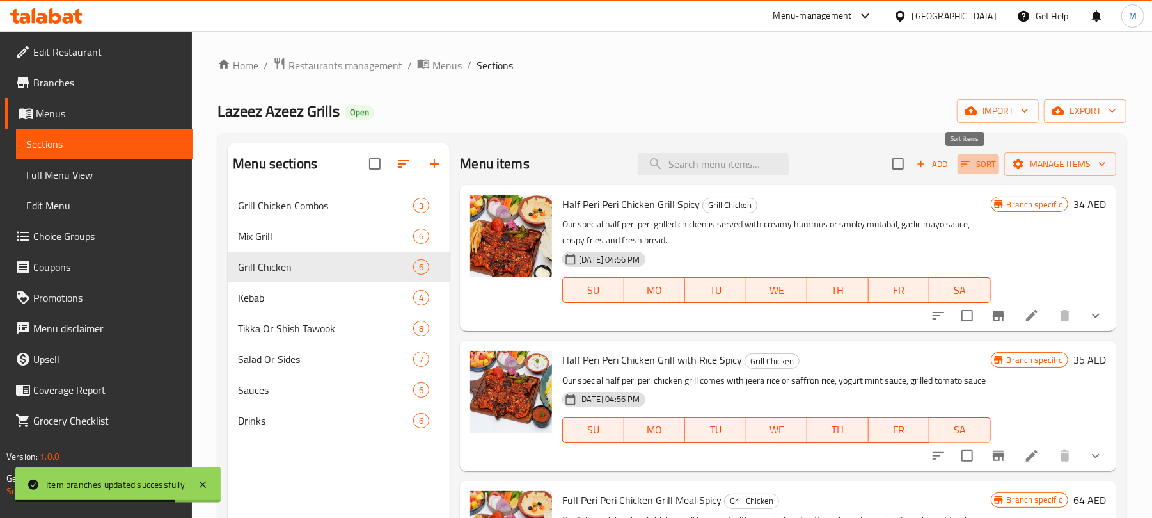
click at [963, 166] on span "Sort" at bounding box center [978, 164] width 35 height 15
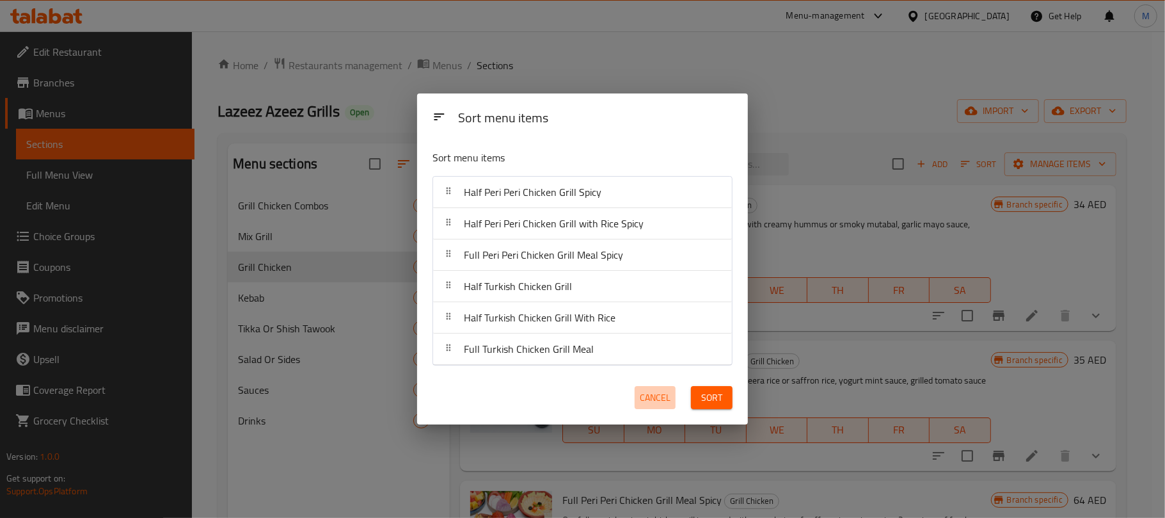
click at [651, 395] on span "Cancel" at bounding box center [655, 398] width 31 height 16
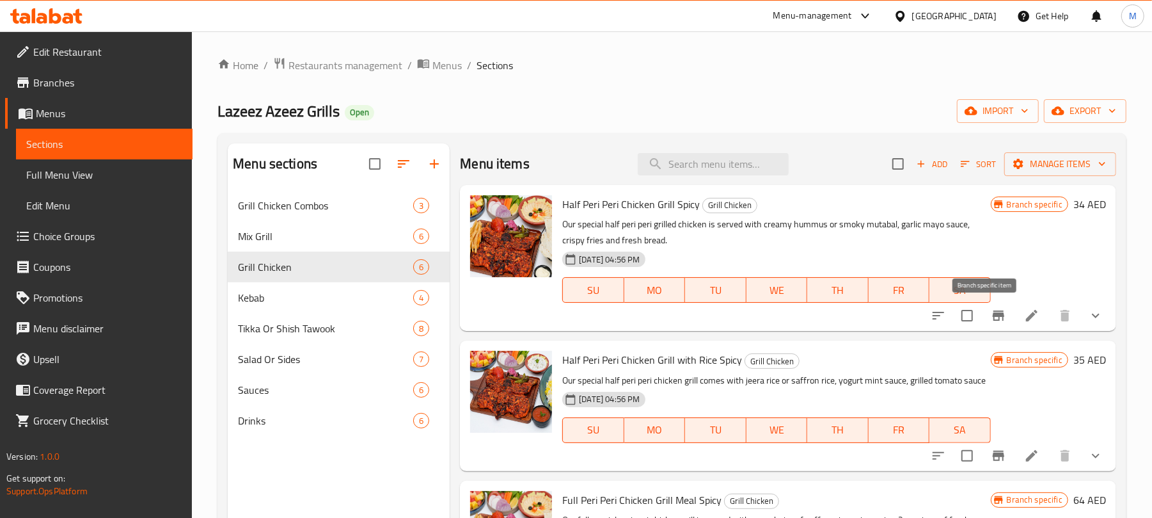
click at [993, 320] on icon "Branch-specific-item" at bounding box center [999, 315] width 12 height 10
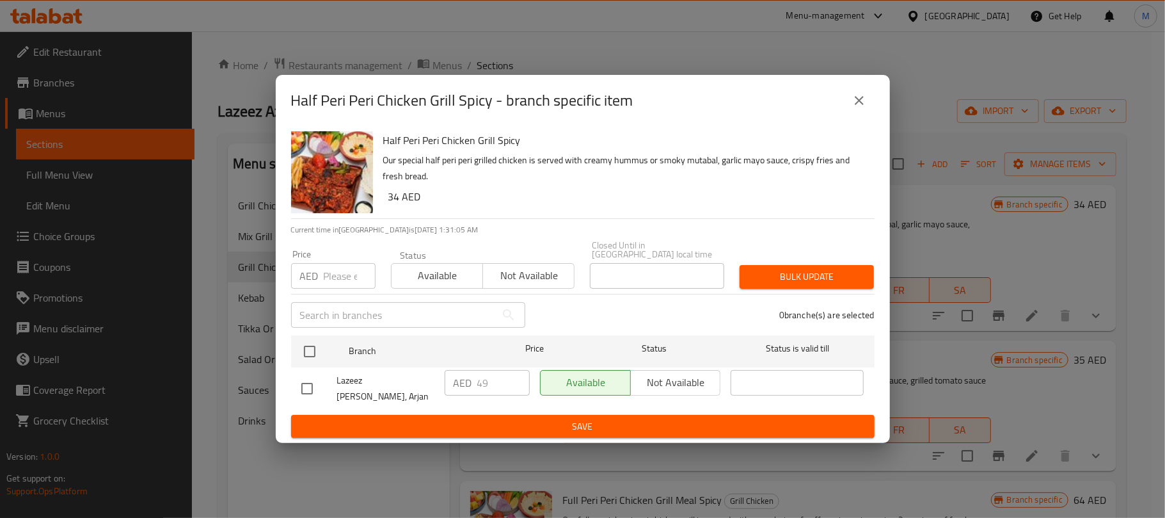
click at [852, 100] on icon "close" at bounding box center [859, 100] width 15 height 15
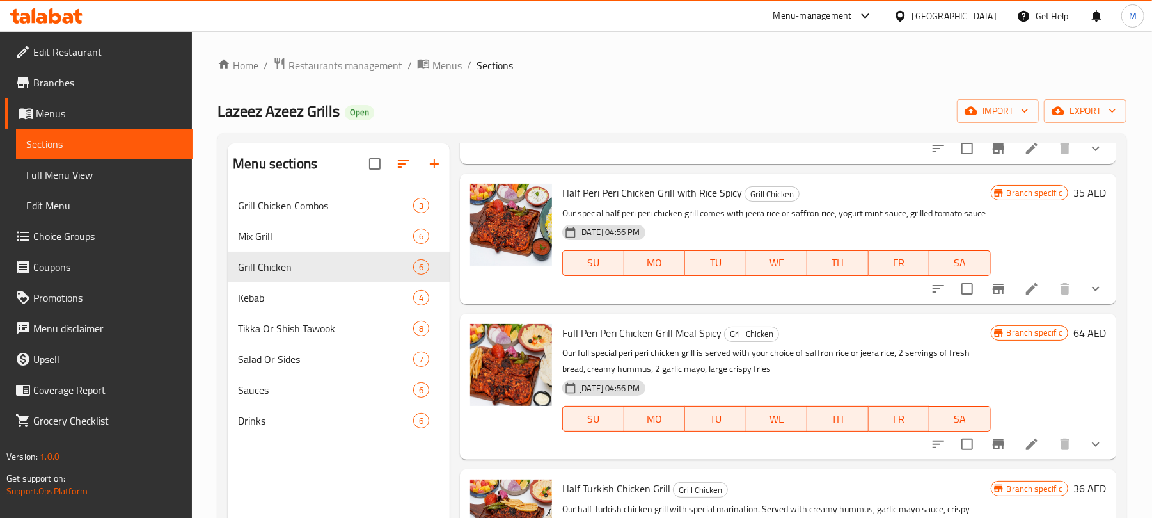
scroll to position [170, 0]
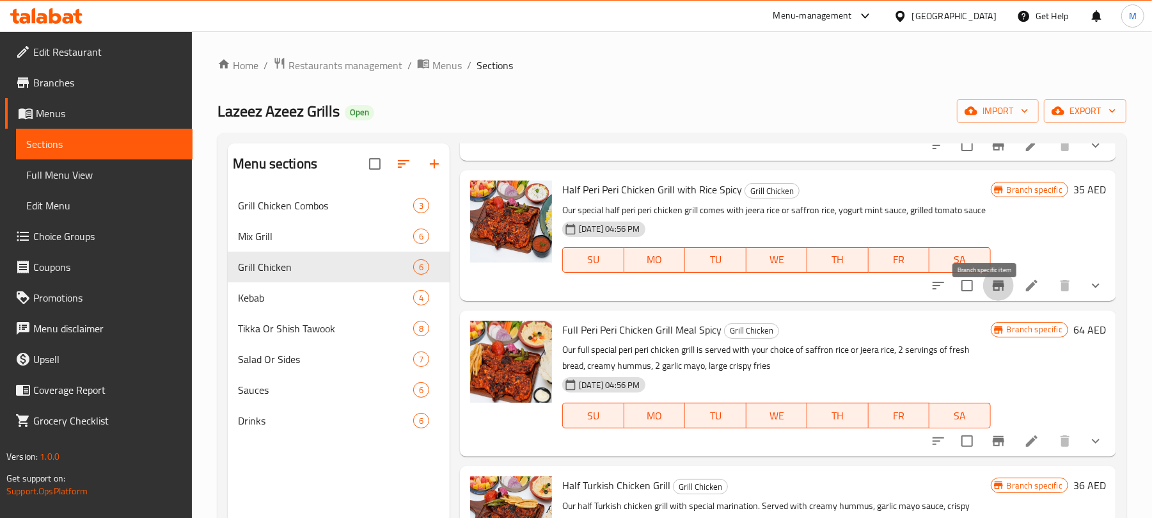
click at [993, 290] on icon "Branch-specific-item" at bounding box center [999, 285] width 12 height 10
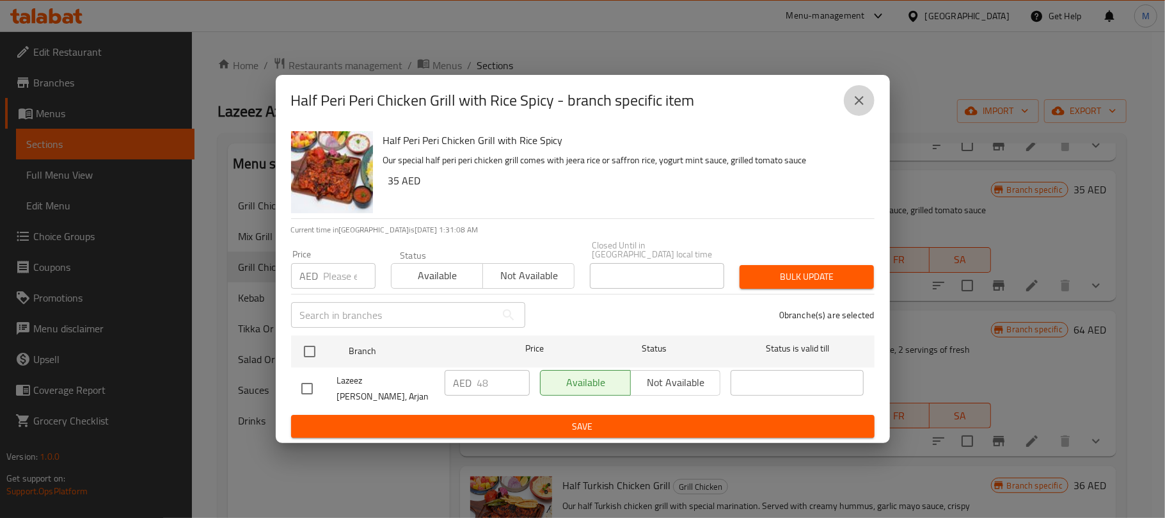
click at [868, 111] on button "close" at bounding box center [859, 100] width 31 height 31
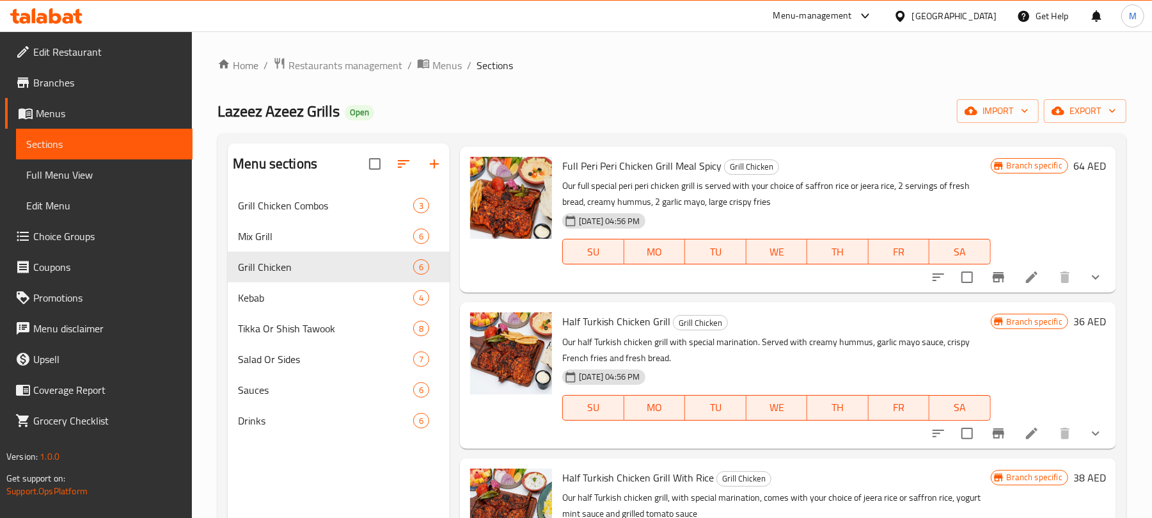
scroll to position [341, 0]
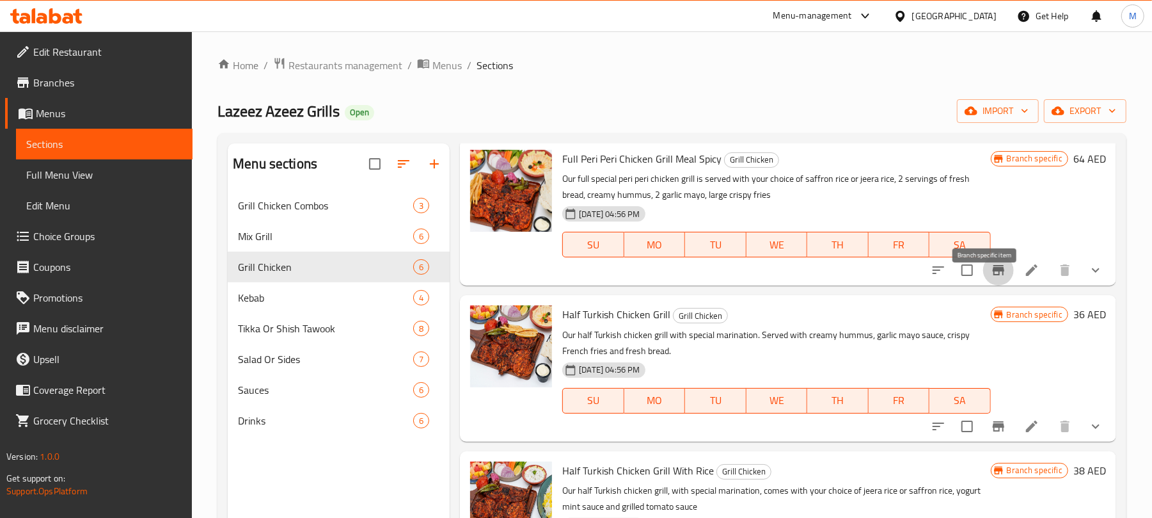
click at [993, 275] on icon "Branch-specific-item" at bounding box center [999, 270] width 12 height 10
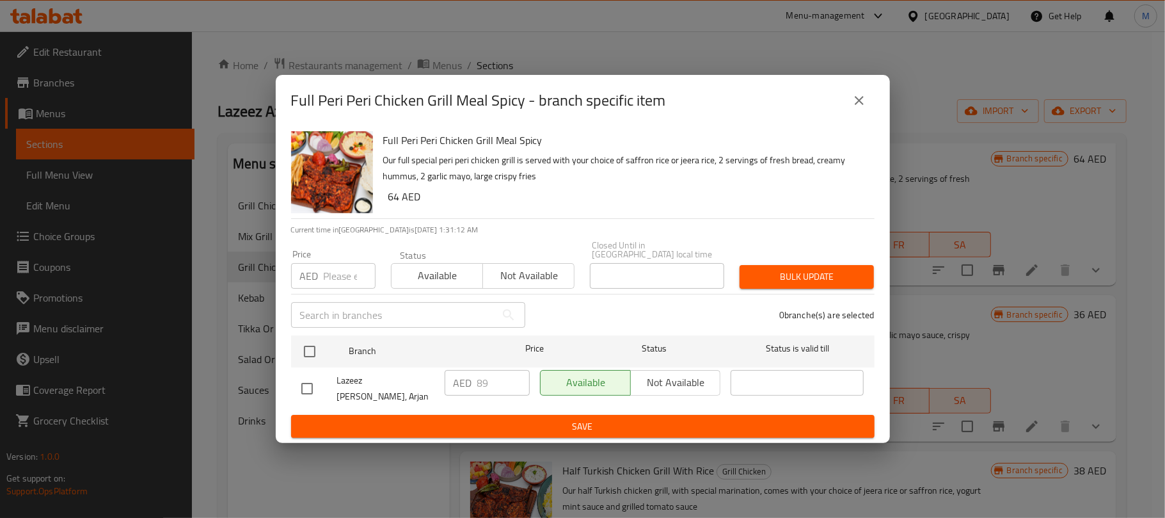
click at [861, 108] on icon "close" at bounding box center [859, 100] width 15 height 15
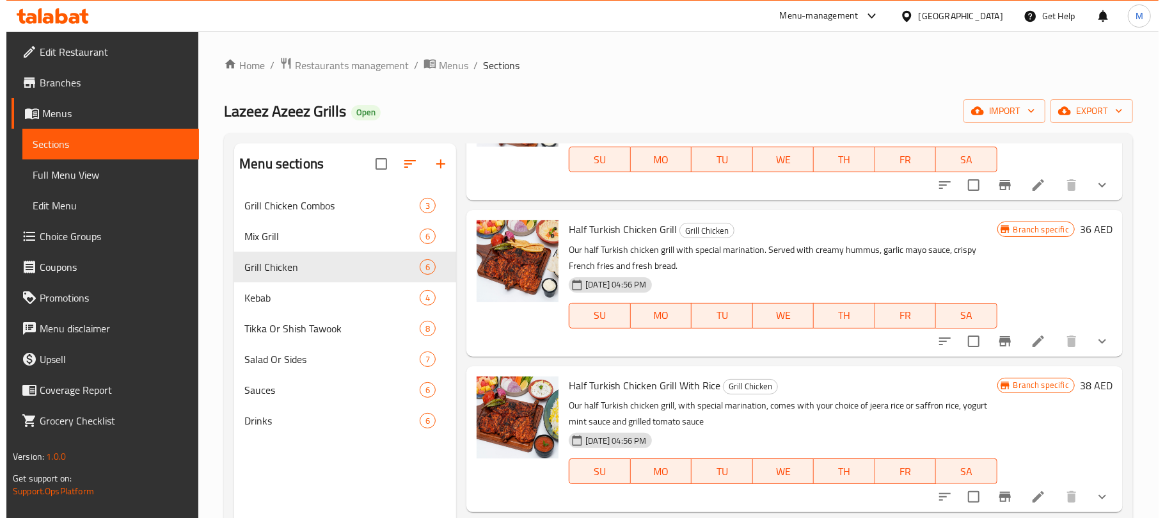
scroll to position [448, 0]
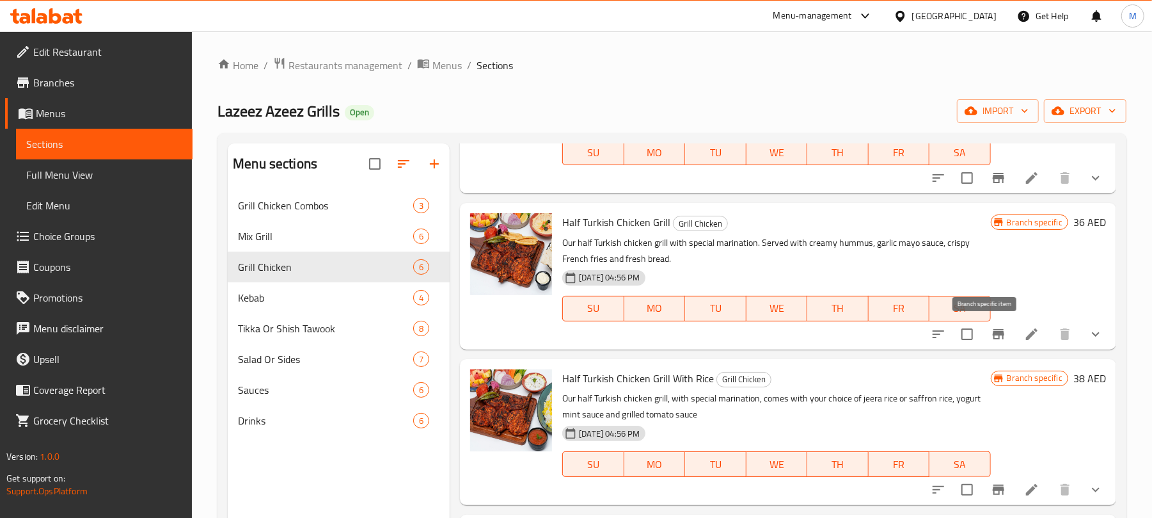
click at [993, 331] on icon "Branch-specific-item" at bounding box center [999, 334] width 12 height 10
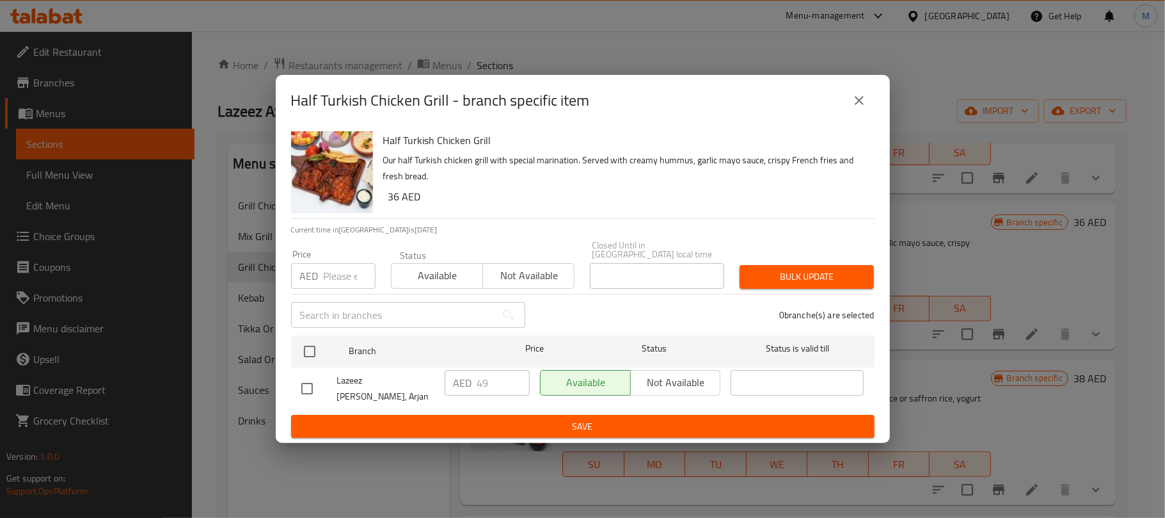
click at [870, 101] on button "close" at bounding box center [859, 100] width 31 height 31
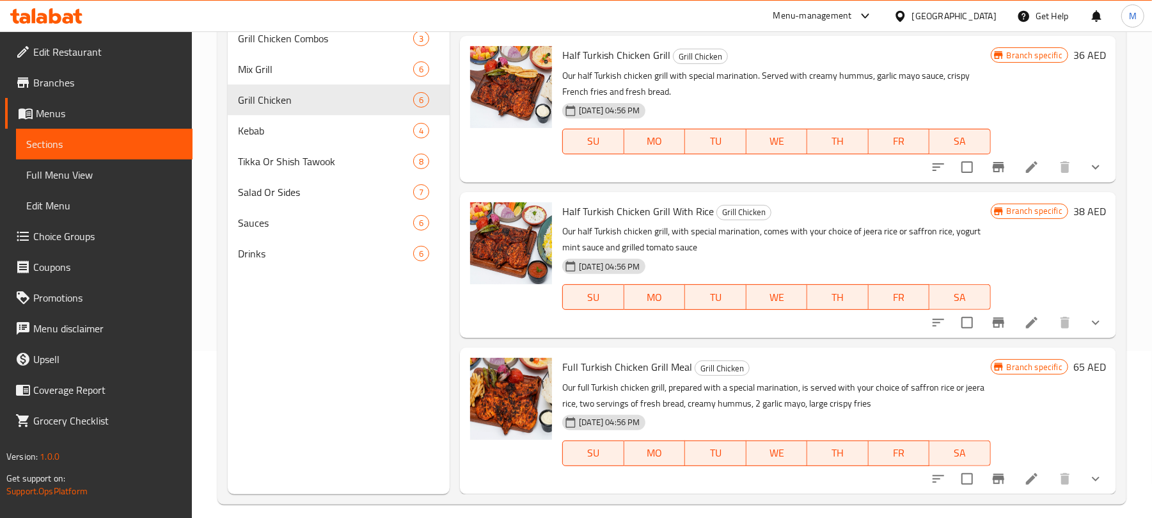
scroll to position [170, 0]
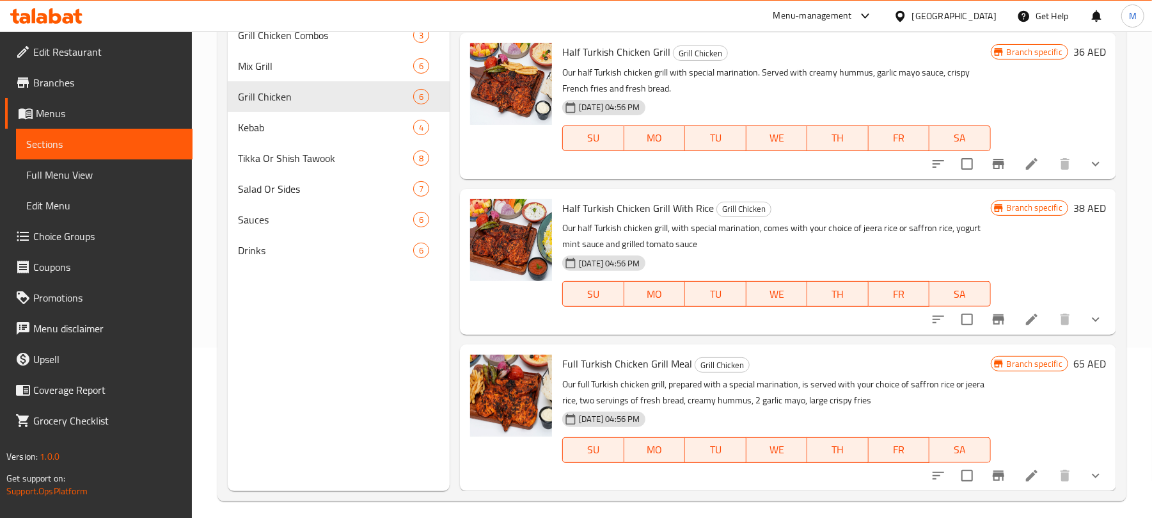
click at [991, 321] on icon "Branch-specific-item" at bounding box center [998, 319] width 15 height 15
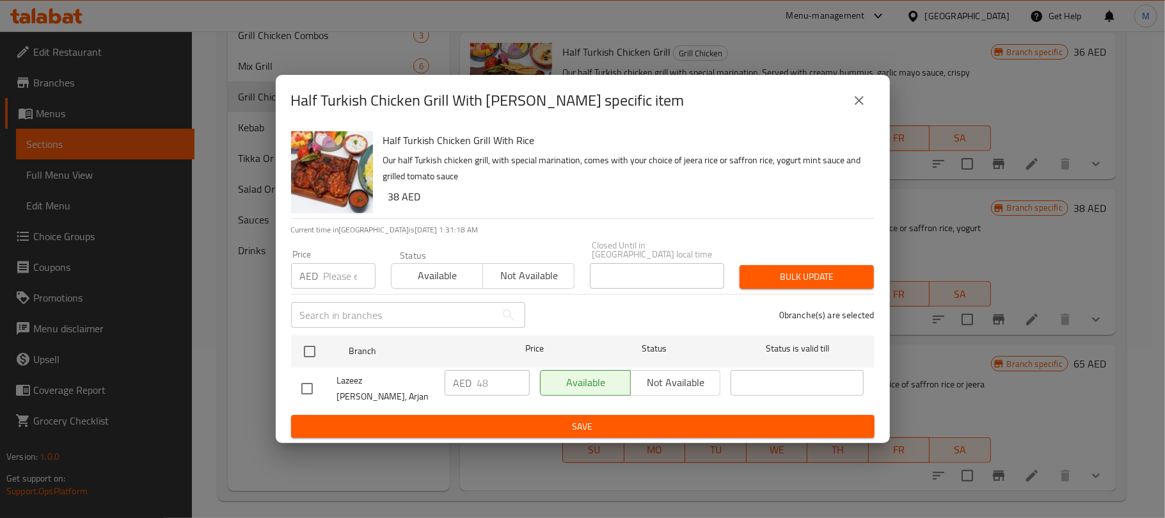
click at [871, 99] on button "close" at bounding box center [859, 100] width 31 height 31
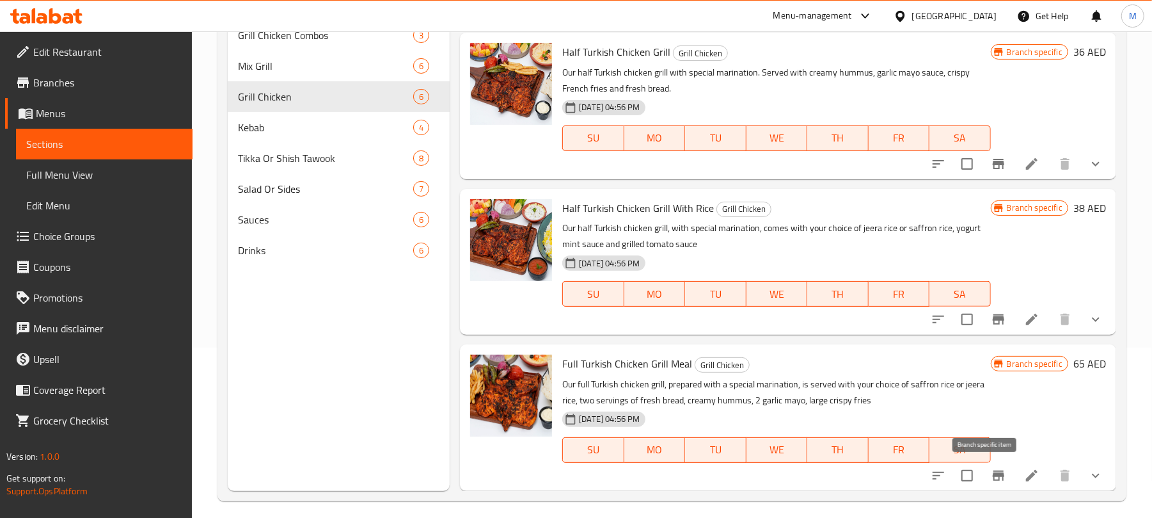
click at [991, 472] on icon "Branch-specific-item" at bounding box center [998, 475] width 15 height 15
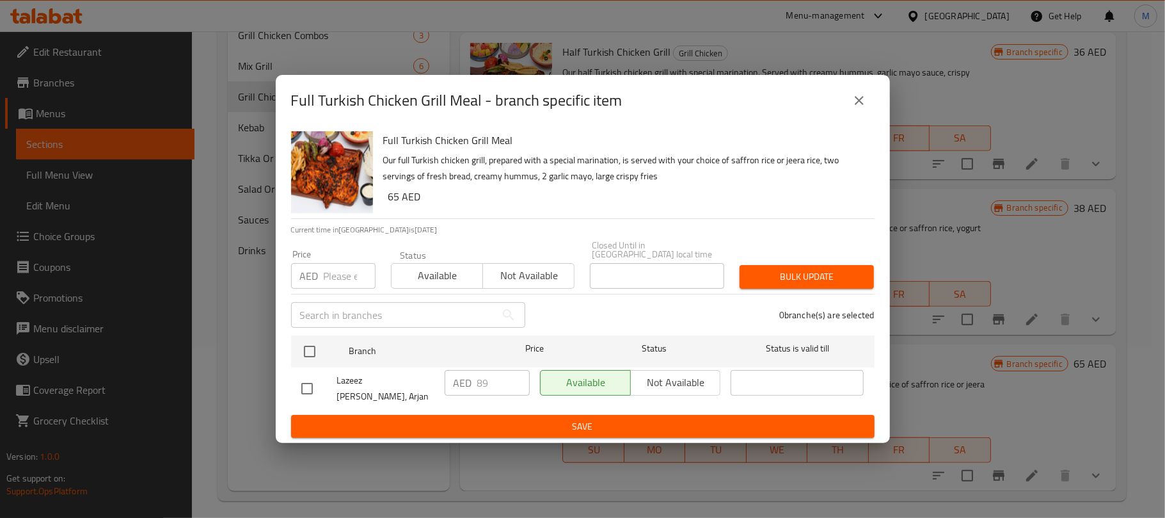
click at [857, 108] on icon "close" at bounding box center [859, 100] width 15 height 15
